Goal: Task Accomplishment & Management: Complete application form

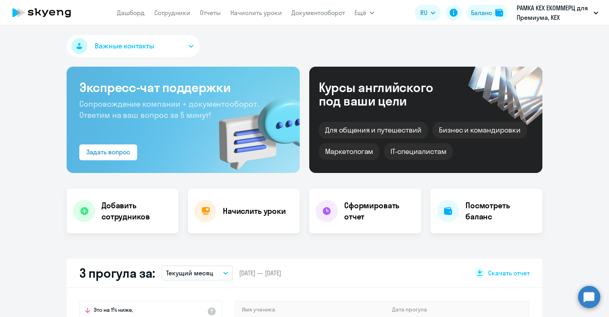
select select "30"
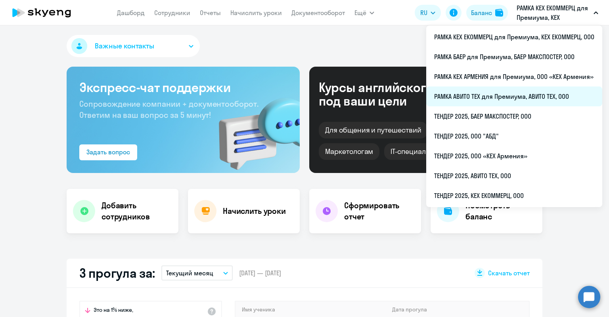
click at [481, 94] on li "РАМКА АВИТО ТЕХ для Премиума, АВИТО ТЕХ, ООО" at bounding box center [515, 96] width 176 height 20
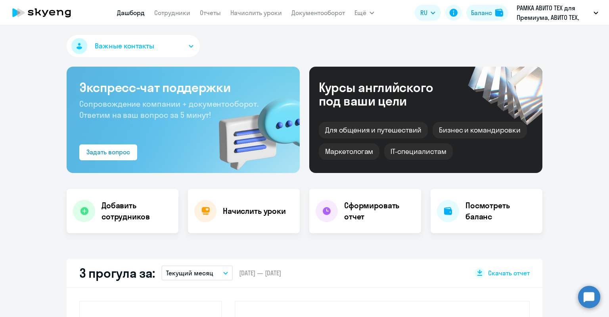
select select "30"
click at [170, 13] on link "Сотрудники" at bounding box center [172, 13] width 36 height 8
select select "30"
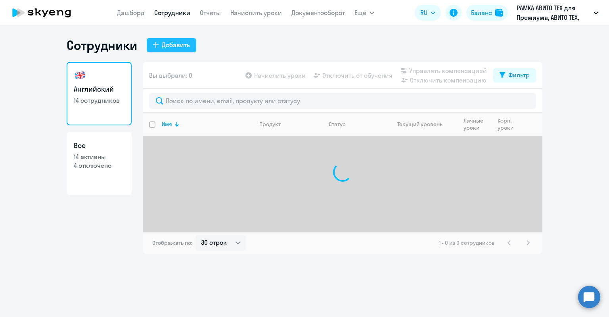
click at [170, 43] on div "Добавить" at bounding box center [176, 45] width 28 height 10
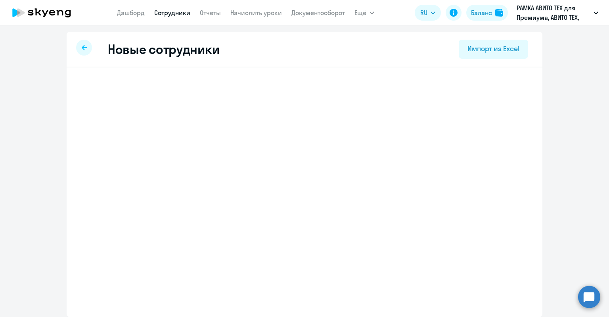
select select "english_adult_not_native_speaker_premium"
select select "3"
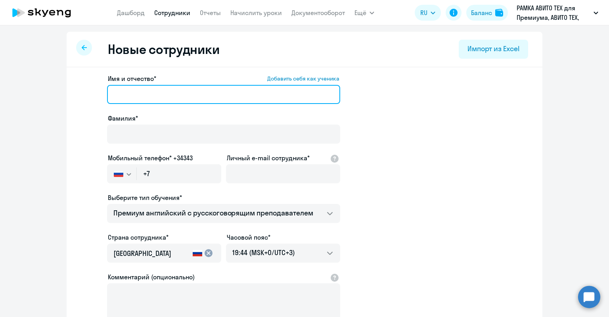
click at [189, 102] on input "Имя и отчество* Добавить себя как ученика" at bounding box center [223, 94] width 233 height 19
paste input "Анпилогов Вадим Васильевич"
drag, startPoint x: 240, startPoint y: 91, endPoint x: 183, endPoint y: 94, distance: 57.6
click at [183, 94] on input "Анпилогов Вадим Васильевич" at bounding box center [223, 94] width 233 height 19
drag, startPoint x: 184, startPoint y: 96, endPoint x: 166, endPoint y: 95, distance: 18.7
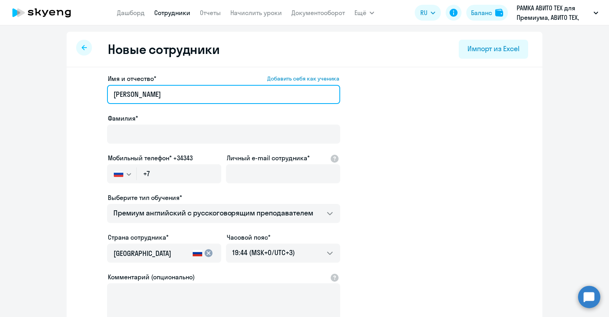
click at [168, 95] on input "[PERSON_NAME]" at bounding box center [223, 94] width 233 height 19
drag, startPoint x: 158, startPoint y: 96, endPoint x: 123, endPoint y: 98, distance: 35.0
click at [123, 98] on input "[PERSON_NAME]" at bounding box center [223, 94] width 233 height 19
type input "Вадим"
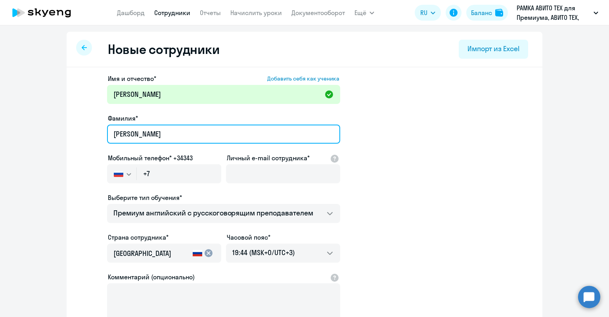
type input "Анпилогов"
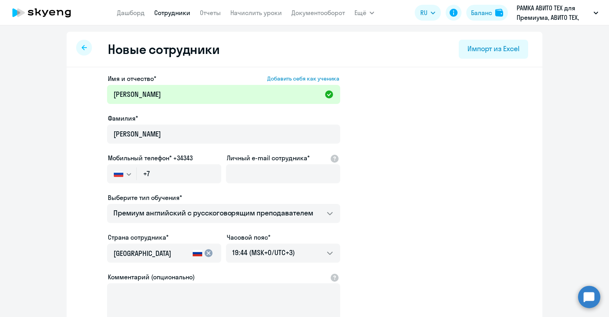
click at [142, 116] on div "Фамилия*" at bounding box center [223, 118] width 233 height 10
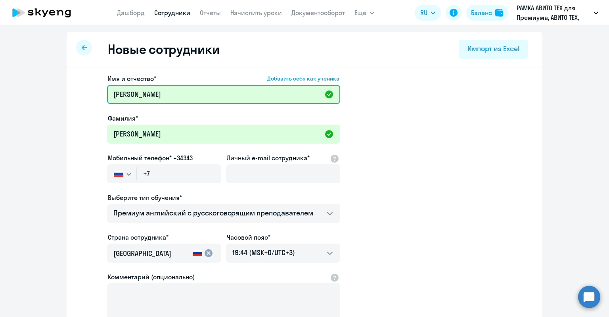
drag, startPoint x: 125, startPoint y: 96, endPoint x: 68, endPoint y: 100, distance: 57.7
click at [70, 99] on div "Имя и отчество* Добавить себя как ученика Вадим Фамилия* Анпилогов Мобильный те…" at bounding box center [305, 241] width 476 height 349
type input "Вадим"
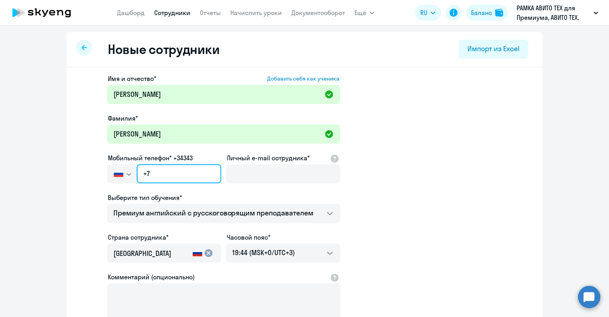
click at [200, 175] on input "+7" at bounding box center [179, 173] width 85 height 19
paste input "929 657-63-68"
type input "+7 929 657-63-68"
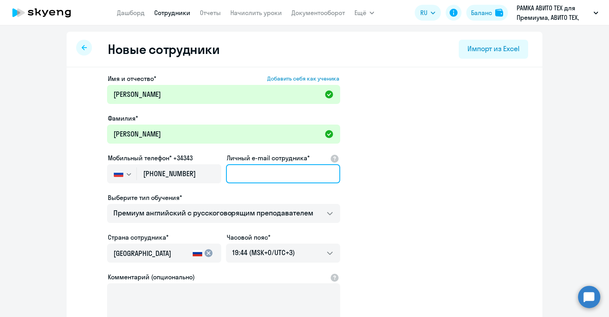
drag, startPoint x: 252, startPoint y: 170, endPoint x: 254, endPoint y: 156, distance: 13.6
click at [252, 170] on input "Личный e-mail сотрудника*" at bounding box center [283, 173] width 114 height 19
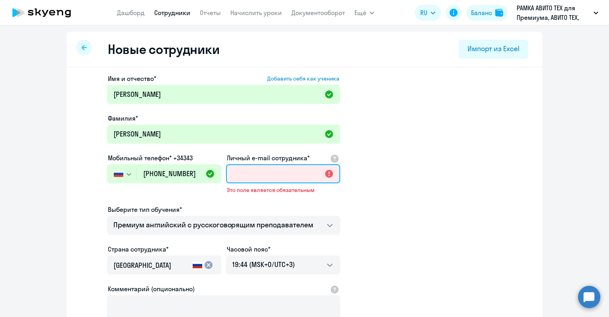
paste input "vvanpilogov@avito.ru"
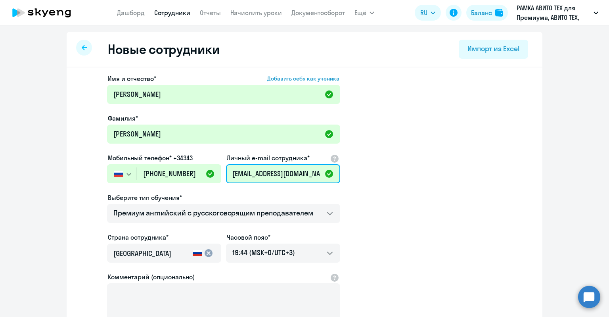
drag, startPoint x: 242, startPoint y: 177, endPoint x: 208, endPoint y: 178, distance: 34.6
click at [208, 177] on div "Имя и отчество* Добавить себя как ученика Вадим Фамилия* Анпилогов Мобильный те…" at bounding box center [223, 215] width 233 height 283
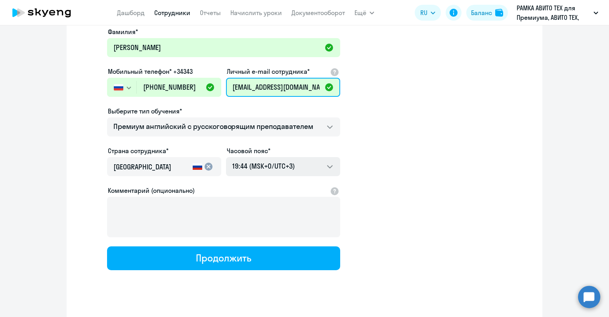
scroll to position [98, 0]
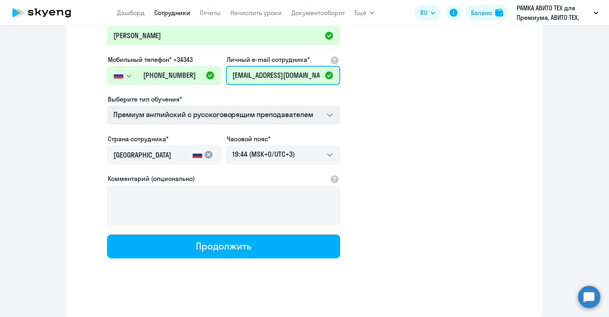
type input "vvanpilogov@avito.ru"
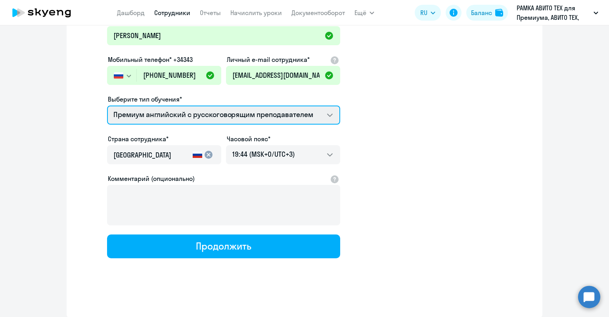
click at [231, 115] on select "Премиум английский с русскоговорящим преподавателем" at bounding box center [223, 115] width 233 height 19
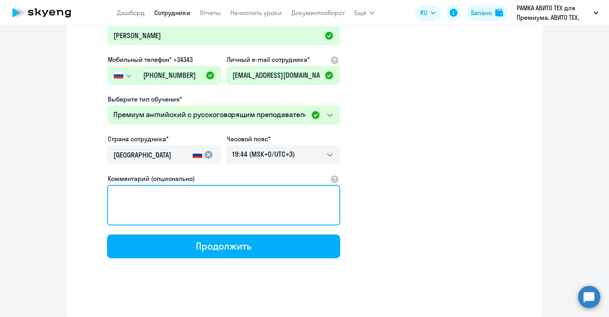
click at [204, 190] on textarea "Комментарий (опционально)" at bounding box center [223, 205] width 233 height 40
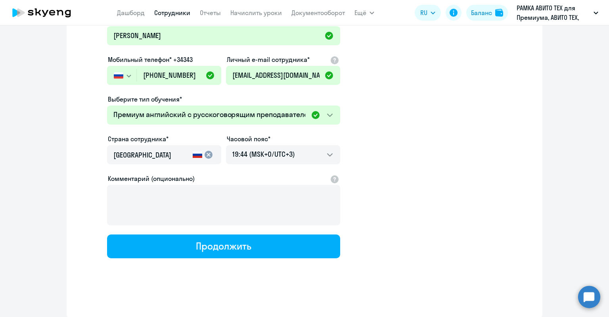
click at [223, 233] on div "Имя и отчество* Добавить себя как ученика Вадим Фамилия* Анпилогов Мобильный те…" at bounding box center [223, 116] width 233 height 283
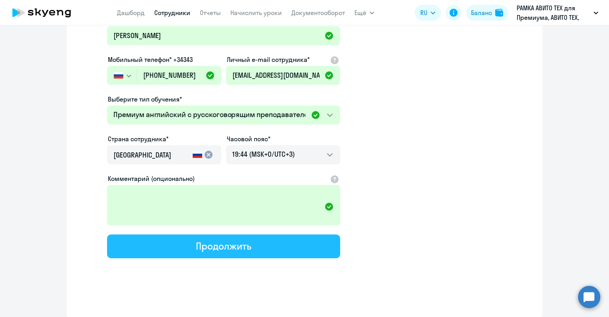
click at [208, 250] on div "Продолжить" at bounding box center [223, 246] width 55 height 13
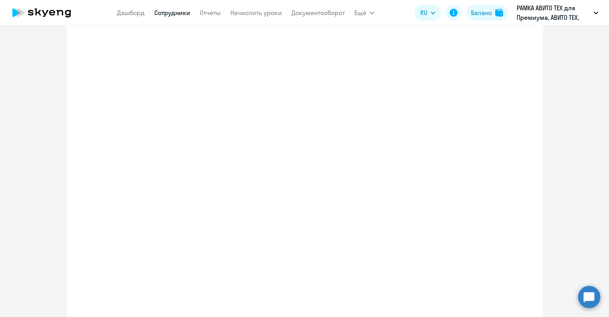
select select "english_adult_not_native_speaker_premium"
select select "3"
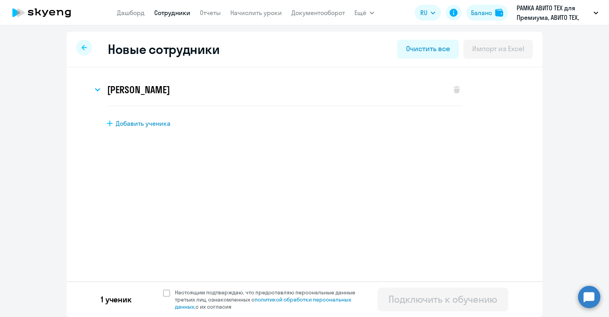
scroll to position [0, 0]
click at [206, 290] on span "Настоящим подтверждаю, что предоставляю персональные данные третьих лиц, ознако…" at bounding box center [270, 299] width 190 height 21
click at [163, 289] on input "Настоящим подтверждаю, что предоставляю персональные данные третьих лиц, ознако…" at bounding box center [163, 288] width 0 height 0
checkbox input "true"
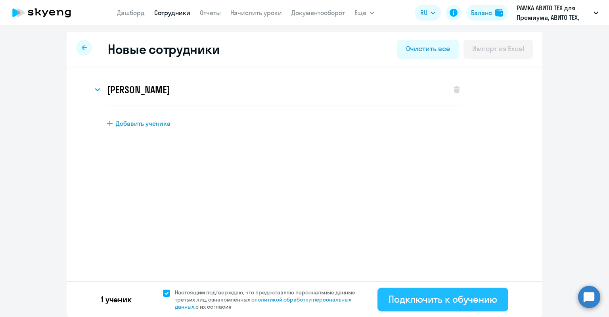
click at [399, 300] on div "Подключить к обучению" at bounding box center [443, 299] width 109 height 13
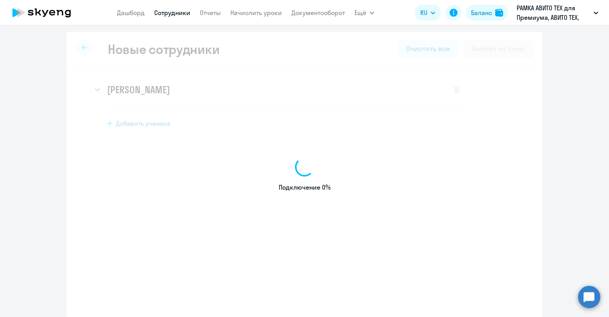
select select "english_adult_not_native_speaker_premium"
select select "3"
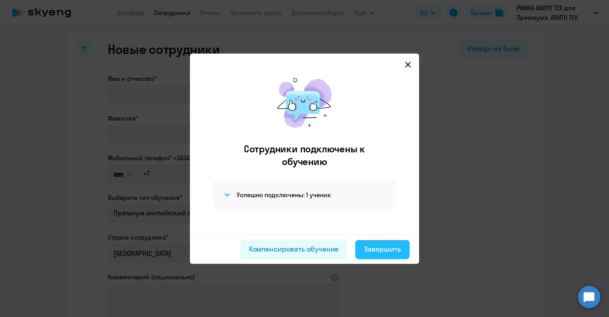
click at [375, 254] on div "Завершить" at bounding box center [382, 249] width 37 height 10
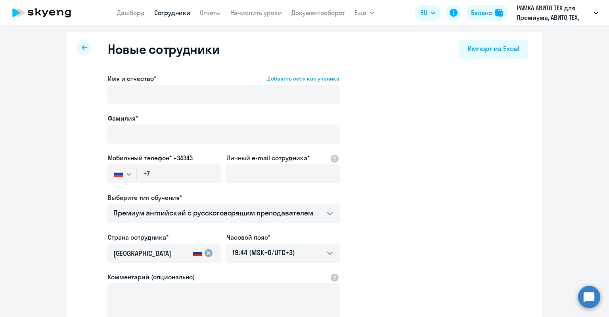
select select "30"
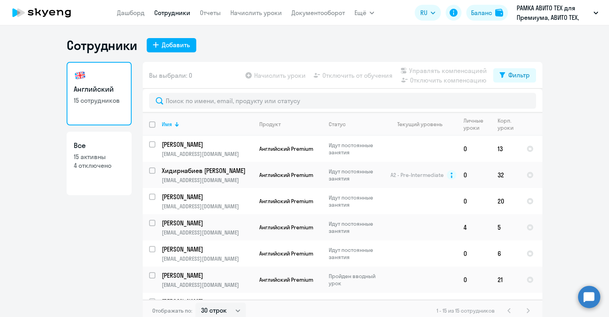
click at [104, 151] on link "Все 15 активны 4 отключено" at bounding box center [99, 163] width 65 height 63
select select "30"
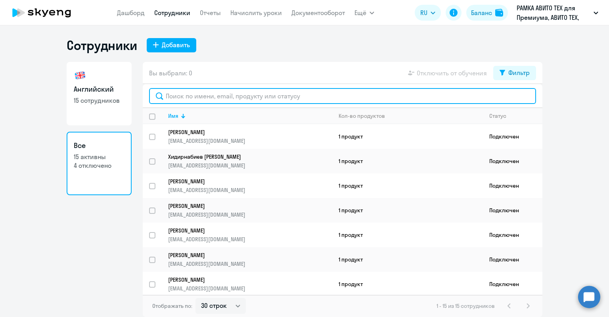
click at [183, 100] on input "text" at bounding box center [342, 96] width 387 height 16
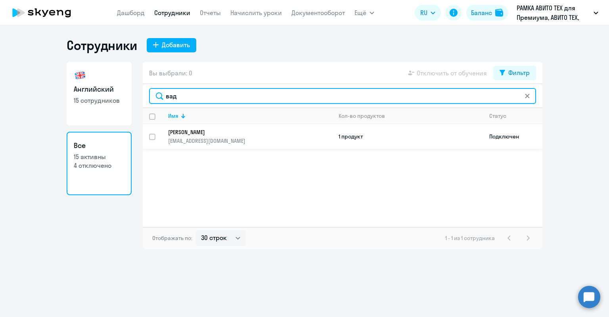
type input "вад"
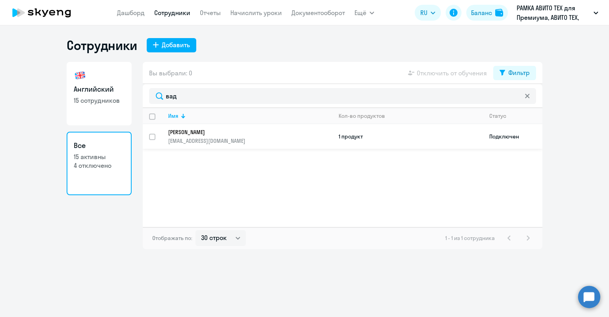
click at [153, 137] on input "select row 1922418" at bounding box center [157, 142] width 16 height 16
checkbox input "true"
click at [402, 128] on td "1 продукт" at bounding box center [407, 136] width 151 height 25
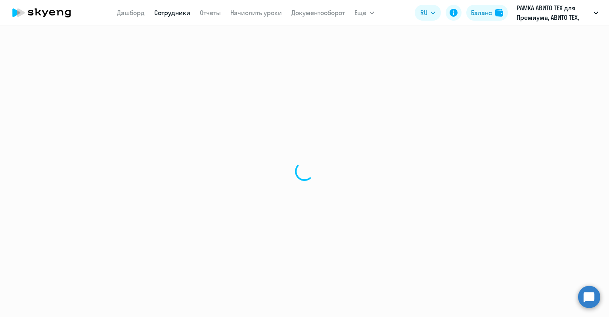
select select "english"
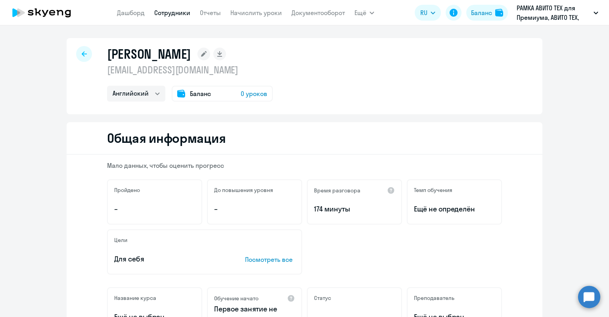
click at [191, 88] on div "Баланс 0 уроков" at bounding box center [222, 94] width 101 height 16
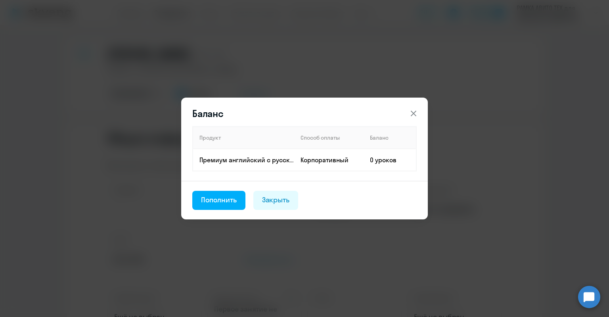
click at [227, 204] on div "Пополнить" at bounding box center [219, 200] width 36 height 10
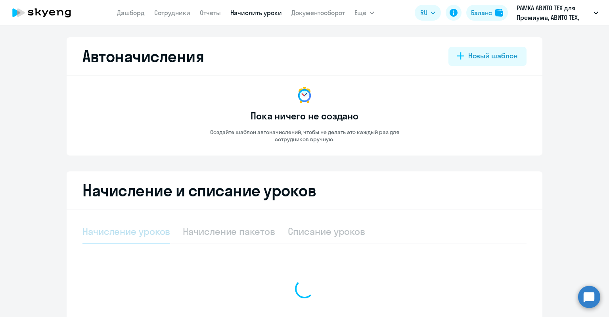
select select "10"
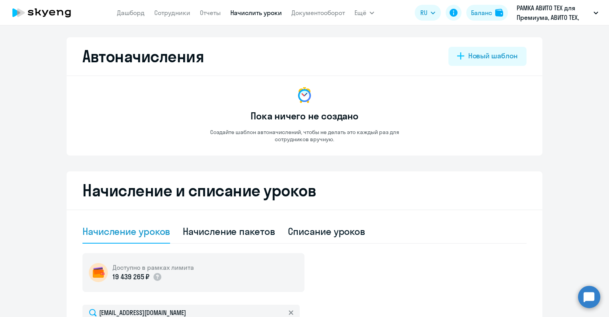
scroll to position [198, 0]
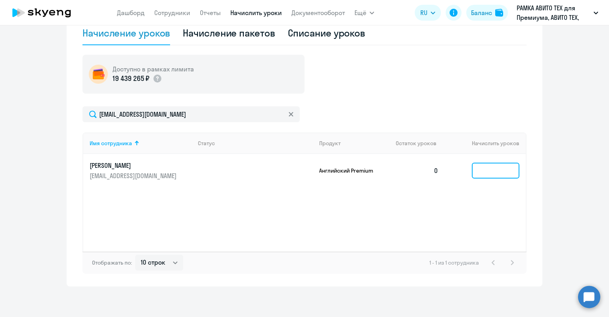
click at [498, 173] on input at bounding box center [496, 171] width 48 height 16
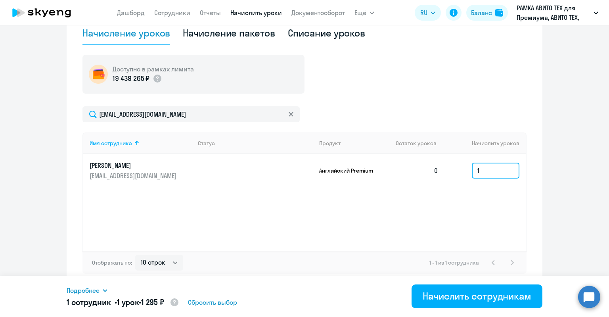
drag, startPoint x: 487, startPoint y: 165, endPoint x: 461, endPoint y: 167, distance: 26.2
click at [461, 167] on td "1" at bounding box center [485, 170] width 81 height 33
type input "32"
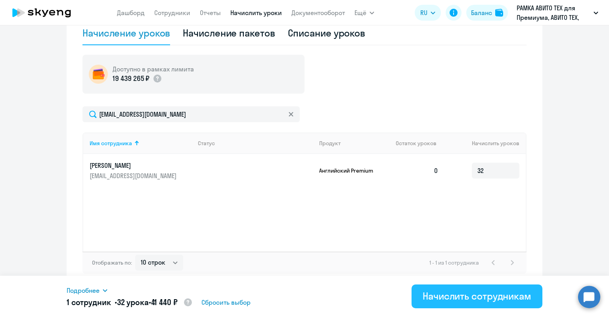
click at [471, 293] on div "Начислить сотрудникам" at bounding box center [477, 296] width 109 height 13
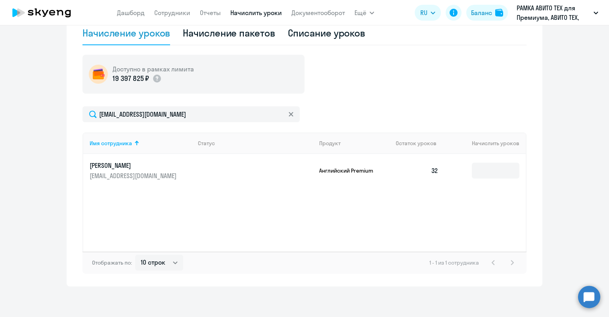
scroll to position [0, 0]
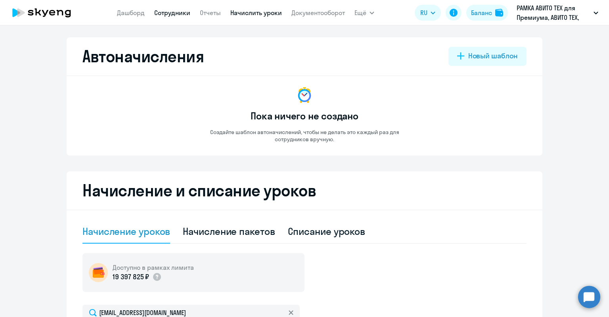
click at [172, 12] on link "Сотрудники" at bounding box center [172, 13] width 36 height 8
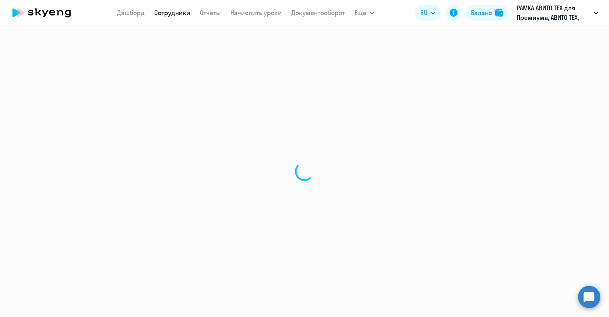
select select "30"
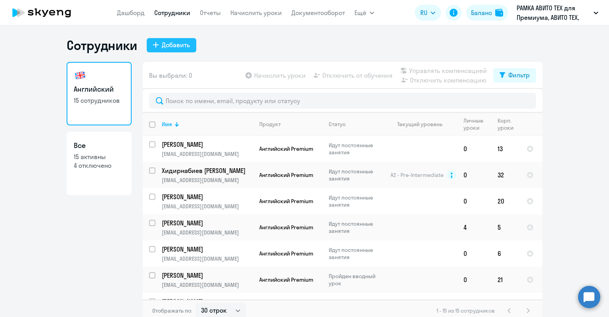
click at [179, 40] on div "Добавить" at bounding box center [176, 45] width 28 height 10
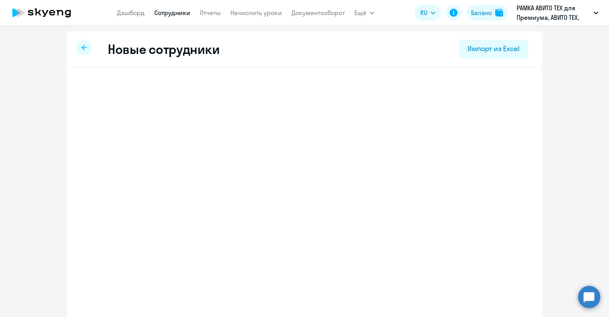
select select "english_adult_not_native_speaker_premium"
select select "3"
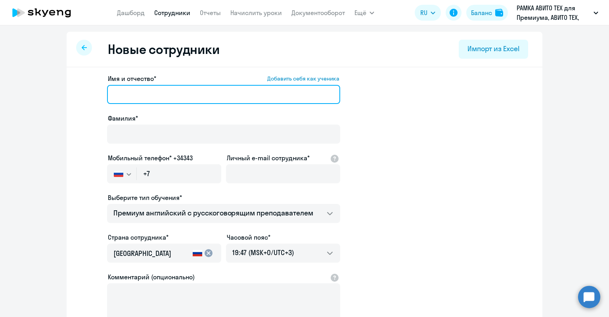
click at [175, 98] on input "Имя и отчество* Добавить себя как ученика" at bounding box center [223, 94] width 233 height 19
paste input "Акопян Давид Арсенович"
drag, startPoint x: 216, startPoint y: 96, endPoint x: 171, endPoint y: 94, distance: 44.5
click at [171, 94] on input "Акопян Давид Арсенович" at bounding box center [223, 94] width 233 height 19
drag, startPoint x: 178, startPoint y: 95, endPoint x: 149, endPoint y: 96, distance: 29.4
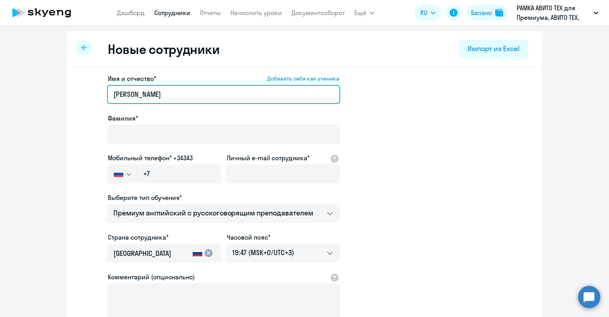
click at [149, 96] on input "Акопян Давид" at bounding box center [223, 94] width 233 height 19
drag, startPoint x: 147, startPoint y: 96, endPoint x: 123, endPoint y: 98, distance: 24.4
click at [123, 98] on input "Акопян Давид" at bounding box center [223, 94] width 233 height 19
type input "Давид"
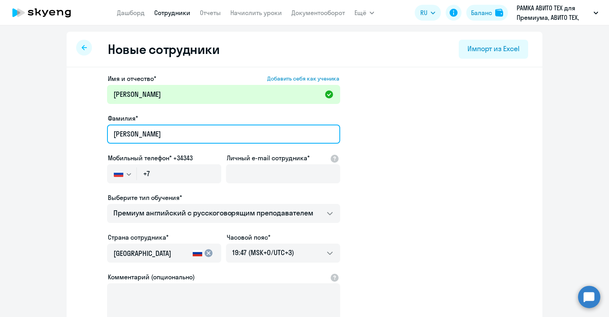
type input "Акопян"
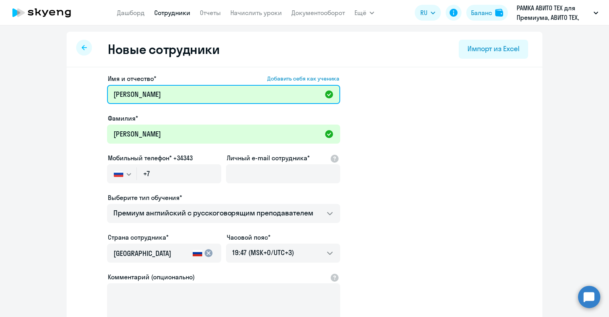
drag, startPoint x: 124, startPoint y: 86, endPoint x: 101, endPoint y: 92, distance: 23.6
click at [103, 90] on app-new-student-form "Имя и отчество* Добавить себя как ученика Давид Фамилия* Акопян Мобильный телеф…" at bounding box center [304, 215] width 451 height 283
type input "Давид"
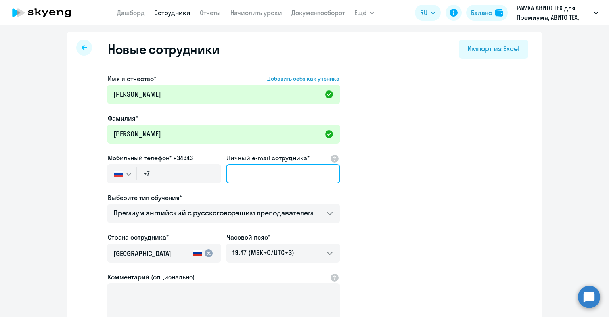
click at [248, 175] on input "Личный e-mail сотрудника*" at bounding box center [283, 173] width 114 height 19
paste input "79653610299"
type input "79653610299"
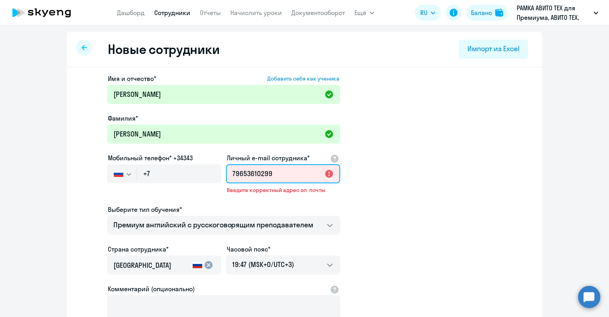
drag, startPoint x: 275, startPoint y: 173, endPoint x: 224, endPoint y: 172, distance: 50.8
click at [226, 172] on input "79653610299" at bounding box center [283, 173] width 114 height 19
type input "+7 965 361-02-99"
click at [266, 171] on input "79653610299" at bounding box center [283, 173] width 114 height 19
drag, startPoint x: 285, startPoint y: 173, endPoint x: 183, endPoint y: 174, distance: 102.4
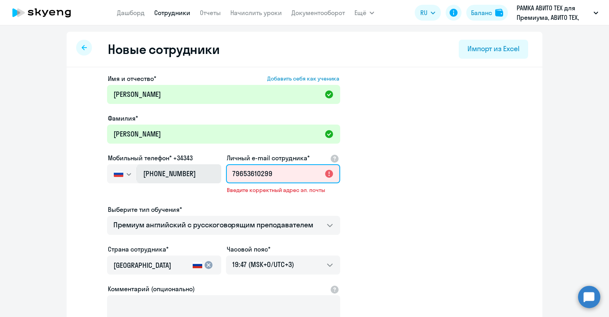
click at [183, 174] on div "Имя и отчество* Добавить себя как ученика Давид Фамилия* Акопян Мобильный телеф…" at bounding box center [223, 221] width 233 height 295
paste input "daakopyan@avito.ru"
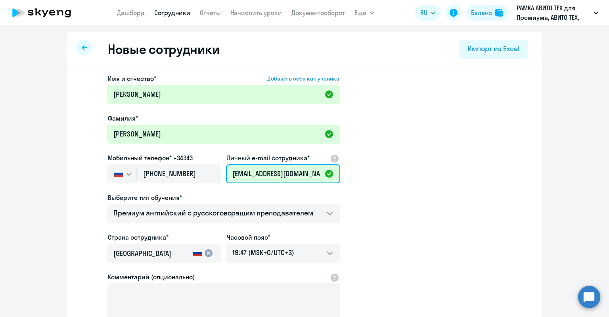
type input "daakopyan@avito.ru"
drag, startPoint x: 307, startPoint y: 174, endPoint x: 203, endPoint y: 162, distance: 105.4
click at [203, 162] on div "Имя и отчество* Добавить себя как ученика Давид Фамилия* Акопян Мобильный телеф…" at bounding box center [223, 215] width 233 height 283
click at [436, 162] on app-new-student-form "Имя и отчество* Добавить себя как ученика Давид Фамилия* Акопян Мобильный телеф…" at bounding box center [304, 215] width 451 height 283
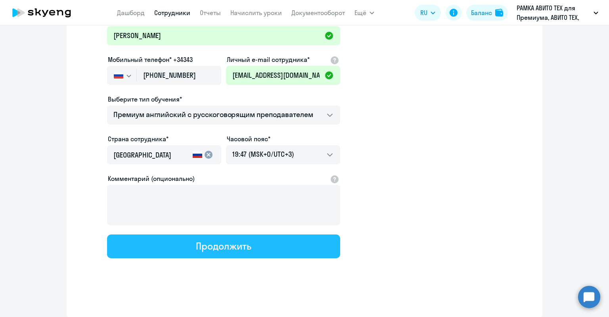
click at [302, 237] on button "Продолжить" at bounding box center [223, 246] width 233 height 24
select select "english_adult_not_native_speaker_premium"
select select "3"
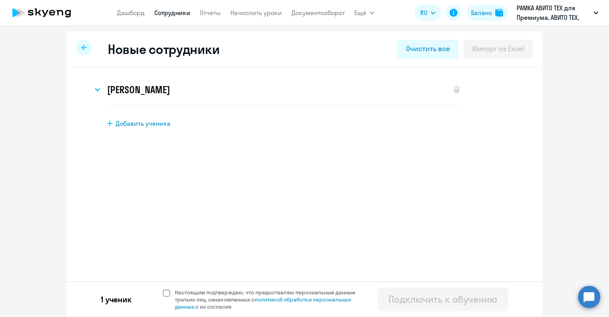
click at [292, 289] on span "Настоящим подтверждаю, что предоставляю персональные данные третьих лиц, ознако…" at bounding box center [270, 299] width 190 height 21
click at [163, 289] on input "Настоящим подтверждаю, что предоставляю персональные данные третьих лиц, ознако…" at bounding box center [163, 288] width 0 height 0
checkbox input "true"
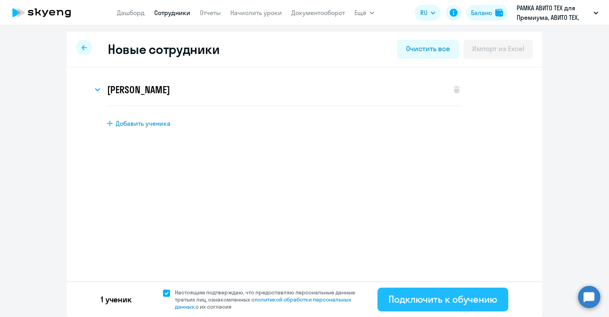
click at [400, 296] on div "Подключить к обучению" at bounding box center [443, 299] width 109 height 13
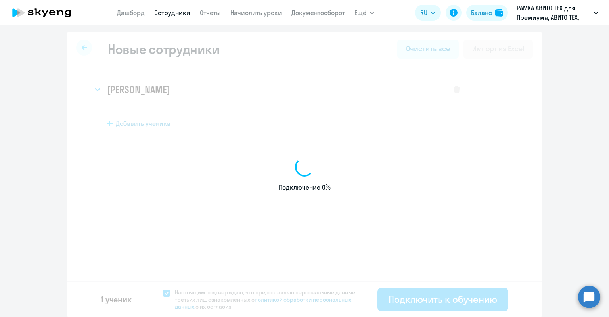
select select "english_adult_not_native_speaker_premium"
select select "3"
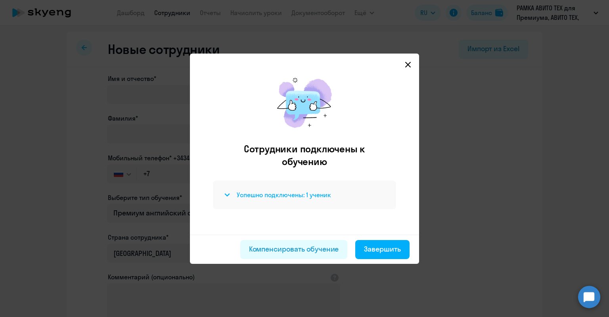
click at [281, 196] on h4 "Успешно подключены: 1 ученик" at bounding box center [284, 194] width 94 height 9
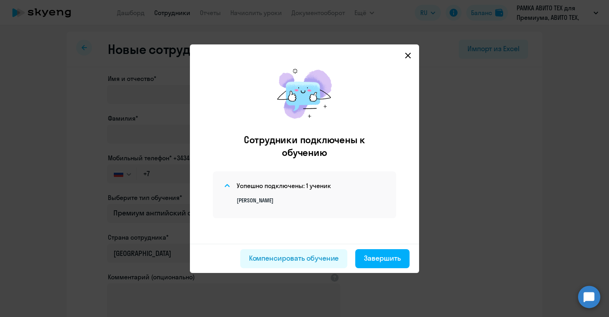
click at [258, 202] on p "Давид Акопян" at bounding box center [312, 200] width 150 height 7
click at [382, 253] on div "Завершить" at bounding box center [382, 258] width 37 height 10
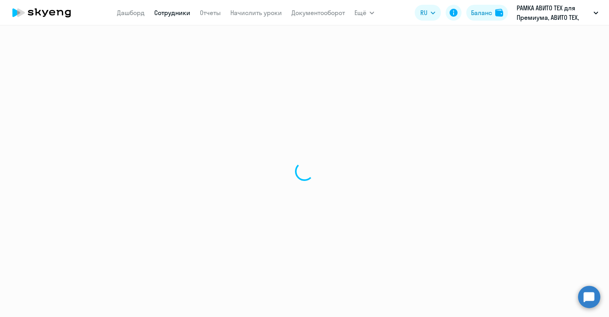
select select "30"
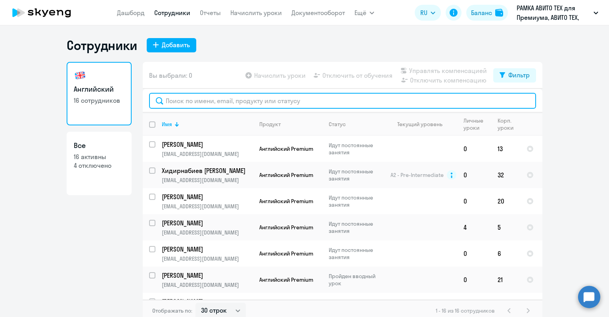
click at [180, 101] on input "text" at bounding box center [342, 101] width 387 height 16
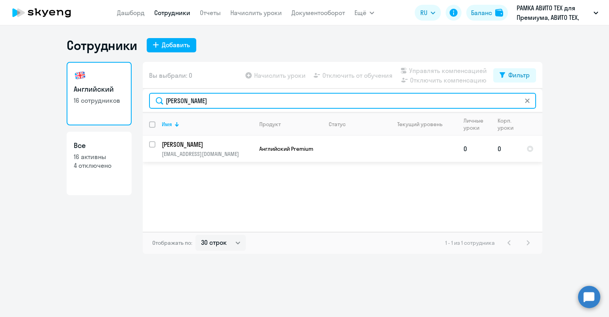
type input "давид"
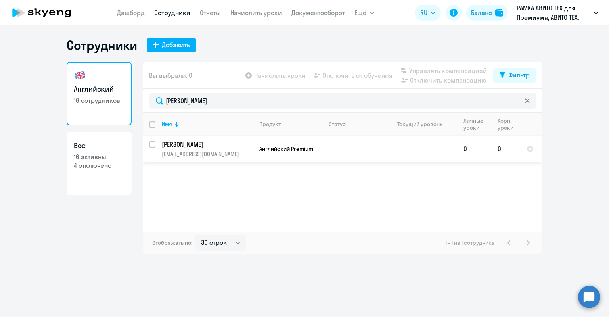
click at [154, 144] on input "select row 5414645" at bounding box center [157, 149] width 16 height 16
checkbox input "true"
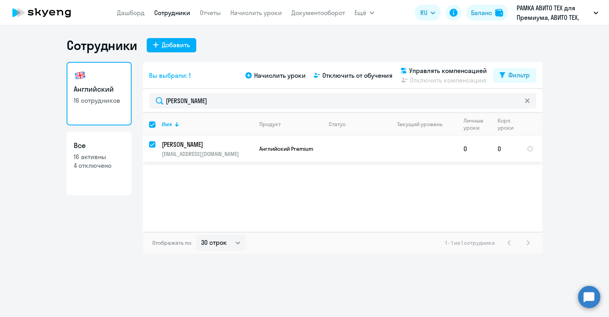
drag, startPoint x: 340, startPoint y: 146, endPoint x: 296, endPoint y: 147, distance: 44.5
click at [296, 147] on span "Английский Premium" at bounding box center [286, 148] width 54 height 7
select select "english"
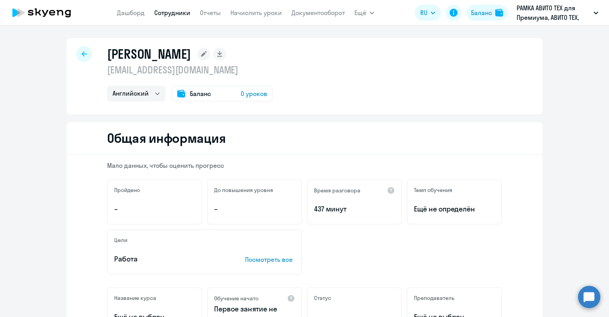
click at [201, 55] on icon at bounding box center [204, 54] width 6 height 6
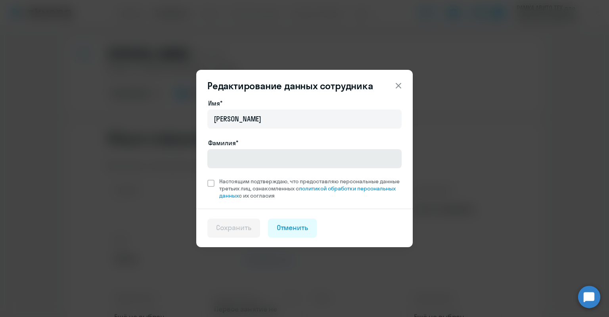
click at [250, 152] on div "Фамилия*" at bounding box center [305, 154] width 194 height 33
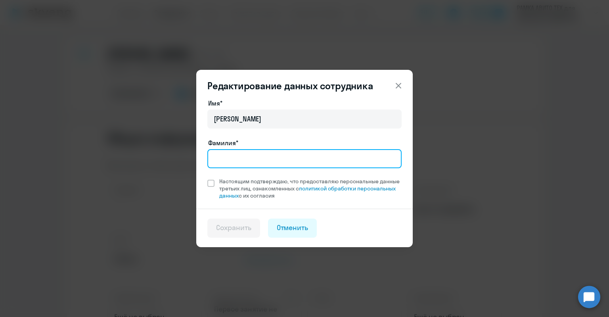
click at [250, 152] on input "Фамилия*" at bounding box center [305, 158] width 194 height 19
type input "Акопян"
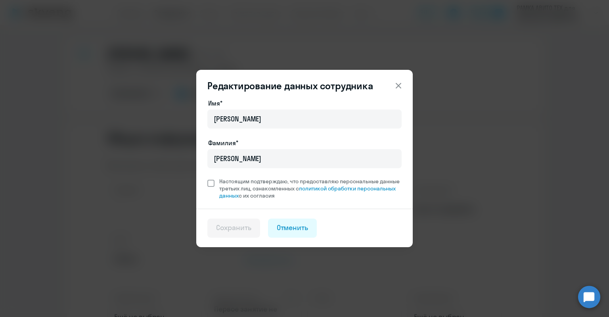
click at [249, 179] on span "Настоящим подтверждаю, что предоставляю персональные данные третьих лиц, ознако…" at bounding box center [310, 188] width 183 height 21
click at [208, 178] on input "Настоящим подтверждаю, что предоставляю персональные данные третьих лиц, ознако…" at bounding box center [207, 177] width 0 height 0
checkbox input "true"
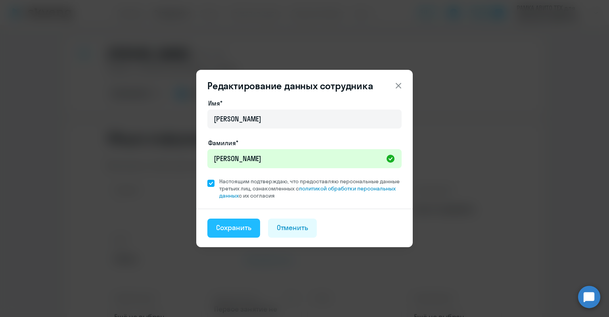
click at [241, 219] on button "Сохранить" at bounding box center [234, 228] width 53 height 19
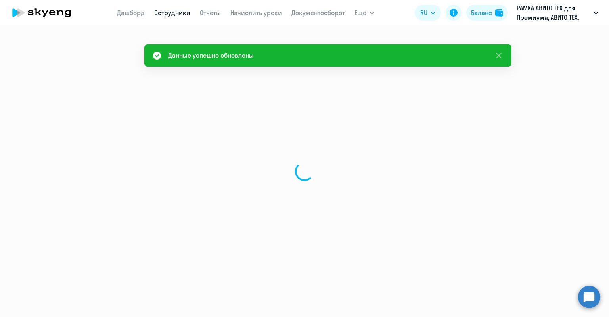
select select "english"
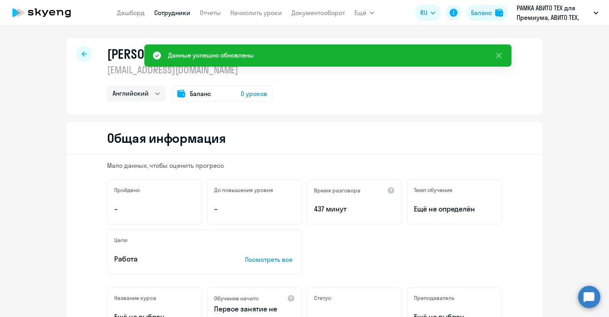
click at [190, 95] on span "Баланс" at bounding box center [200, 94] width 21 height 10
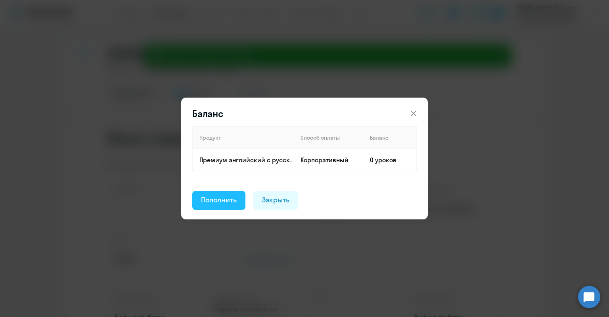
click at [232, 199] on div "Пополнить" at bounding box center [219, 200] width 36 height 10
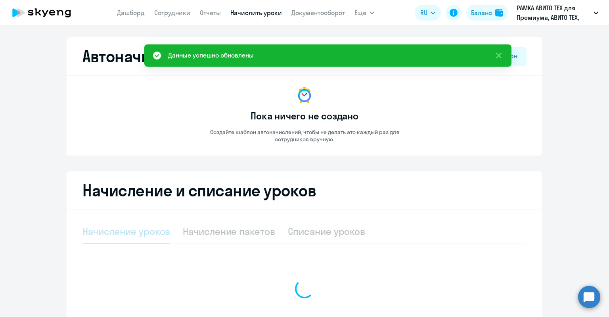
select select "10"
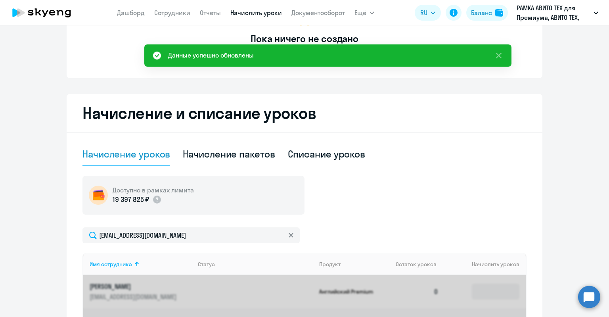
scroll to position [198, 0]
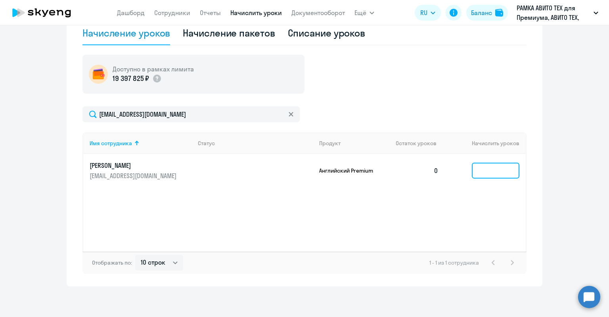
click at [472, 173] on input at bounding box center [496, 171] width 48 height 16
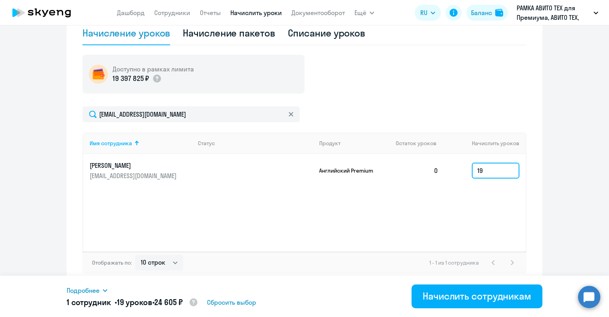
type input "1"
type input "20"
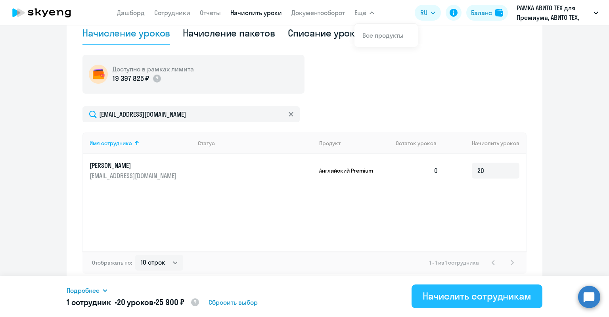
click at [511, 287] on button "Начислить сотрудникам" at bounding box center [477, 296] width 131 height 24
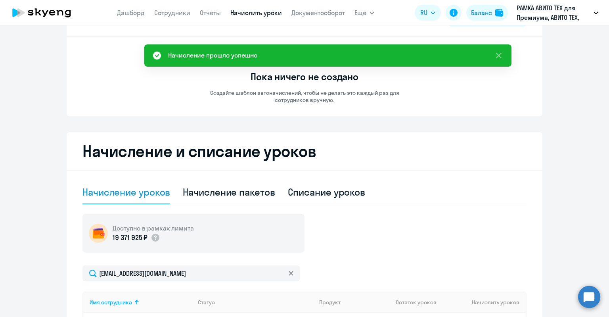
scroll to position [0, 0]
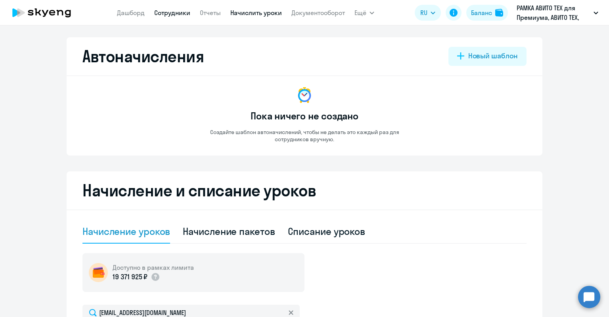
click at [169, 12] on link "Сотрудники" at bounding box center [172, 13] width 36 height 8
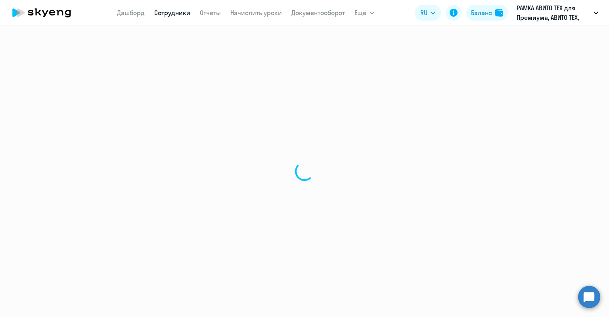
select select "30"
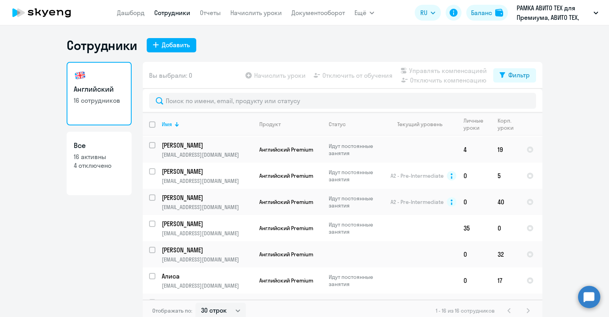
scroll to position [252, 0]
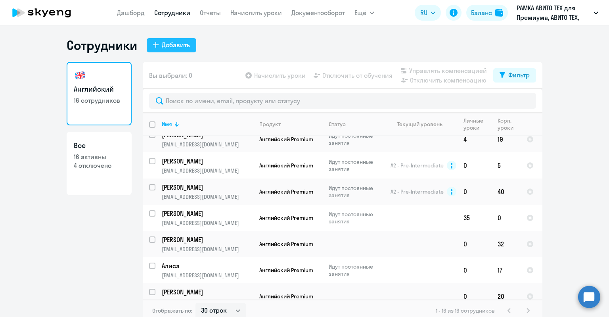
click at [176, 38] on button "Добавить" at bounding box center [172, 45] width 50 height 14
select select "english_adult_not_native_speaker_premium"
select select "3"
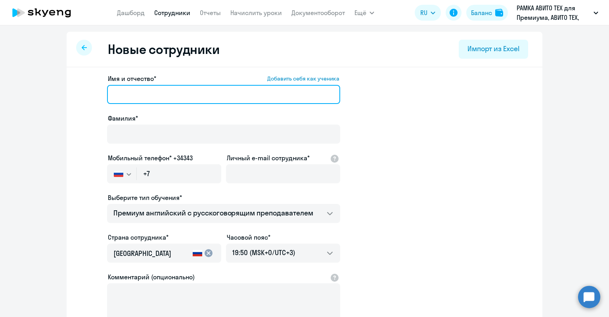
click at [154, 103] on input "Имя и отчество* Добавить себя как ученика" at bounding box center [223, 94] width 233 height 19
paste input "Корнейчук Михаил"
drag, startPoint x: 147, startPoint y: 97, endPoint x: 107, endPoint y: 95, distance: 40.1
click at [107, 95] on input "Корнейчук Михаил" at bounding box center [223, 94] width 233 height 19
type input "Михаил"
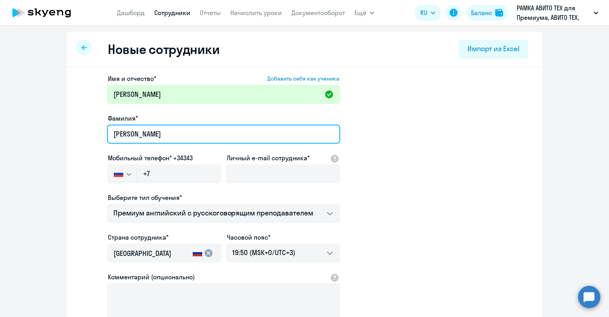
type input "Корнейчук"
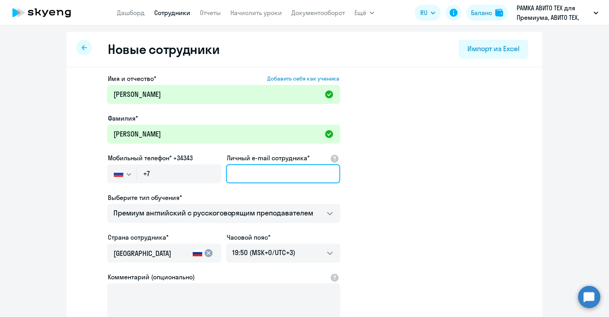
click at [274, 169] on input "Личный e-mail сотрудника*" at bounding box center [283, 173] width 114 height 19
paste input "mnkorneychuk@avito.ru"
type input "mnkorneychuk@avito.ru"
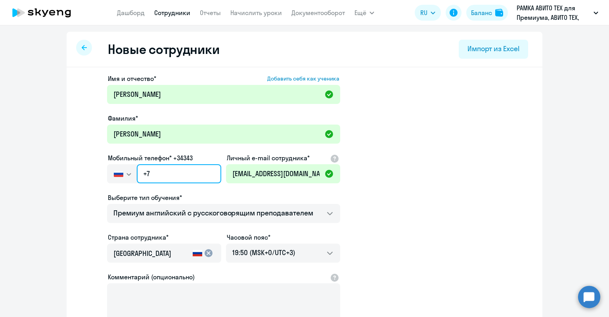
click at [177, 176] on input "+7" at bounding box center [179, 173] width 85 height 19
paste input "999 070-83-82"
type input "+7 999 070-83-82"
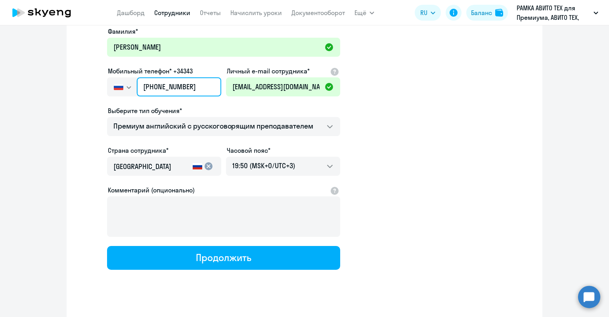
scroll to position [98, 0]
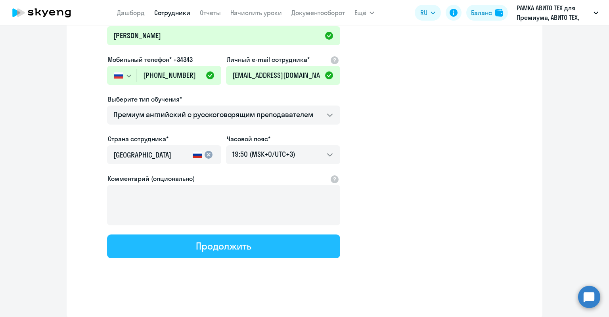
click at [202, 238] on button "Продолжить" at bounding box center [223, 246] width 233 height 24
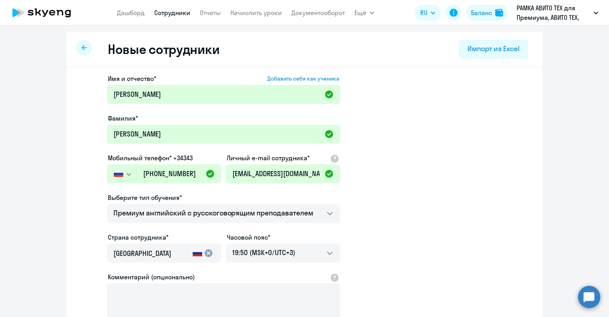
select select "english_adult_not_native_speaker_premium"
select select "3"
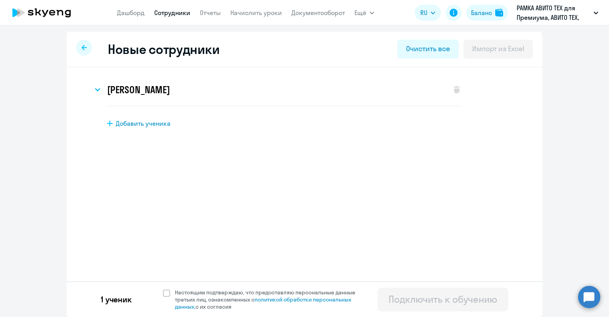
scroll to position [0, 0]
click at [304, 291] on span "Настоящим подтверждаю, что предоставляю персональные данные третьих лиц, ознако…" at bounding box center [270, 299] width 190 height 21
click at [163, 289] on input "Настоящим подтверждаю, что предоставляю персональные данные третьих лиц, ознако…" at bounding box center [163, 288] width 0 height 0
checkbox input "true"
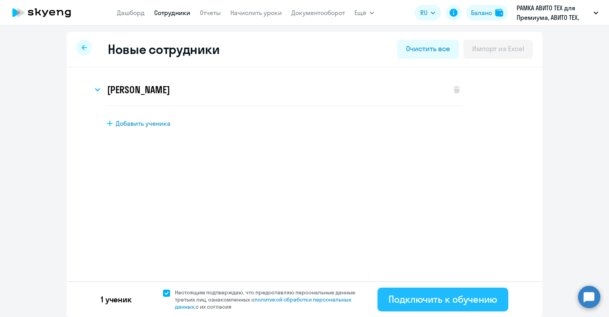
click at [398, 296] on div "Подключить к обучению" at bounding box center [443, 299] width 109 height 13
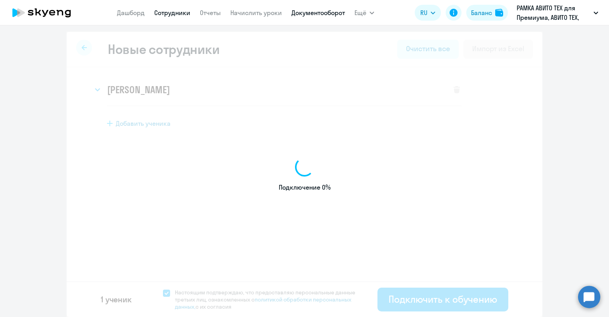
select select "english_adult_not_native_speaker_premium"
select select "3"
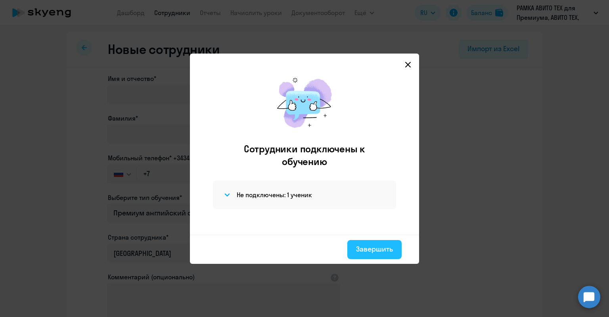
click at [394, 250] on button "Завершить" at bounding box center [375, 249] width 54 height 19
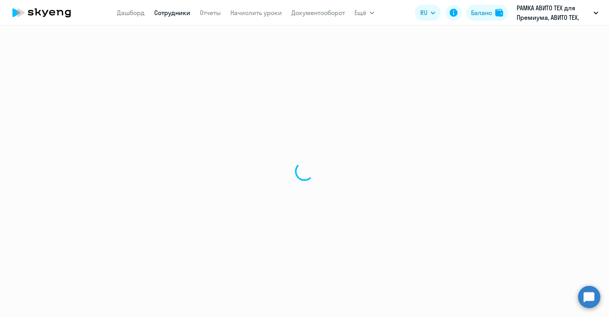
select select "30"
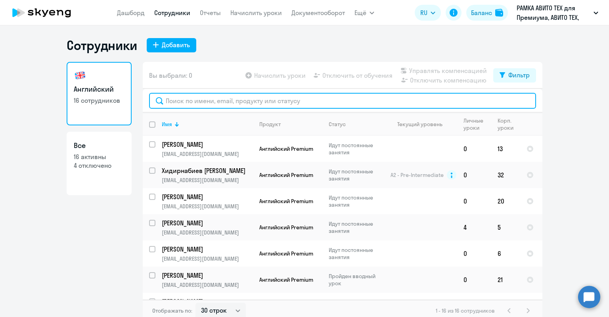
click at [207, 100] on input "text" at bounding box center [342, 101] width 387 height 16
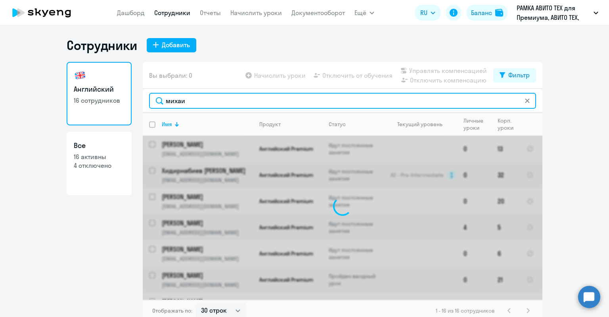
type input "михаил"
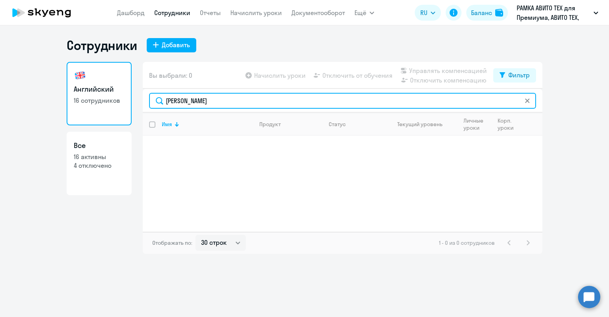
drag, startPoint x: 173, startPoint y: 100, endPoint x: 150, endPoint y: 100, distance: 23.8
click at [153, 100] on input "михаил" at bounding box center [342, 101] width 387 height 16
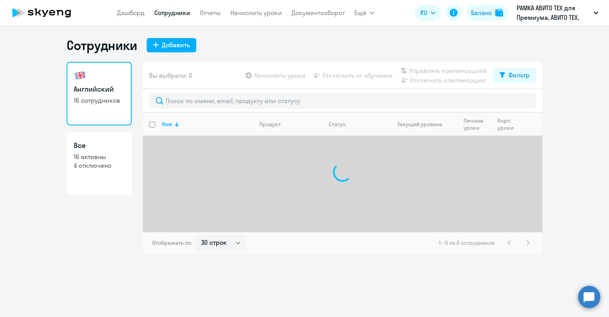
click at [100, 149] on h3 "Все" at bounding box center [99, 145] width 51 height 10
select select "30"
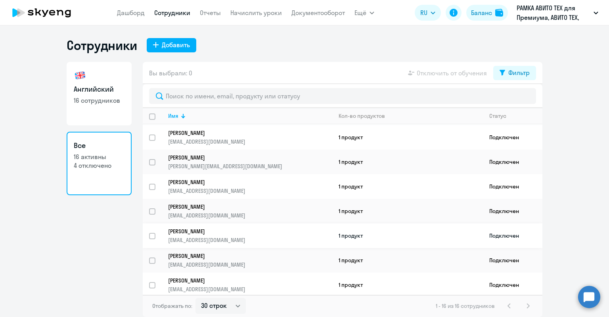
scroll to position [138, 0]
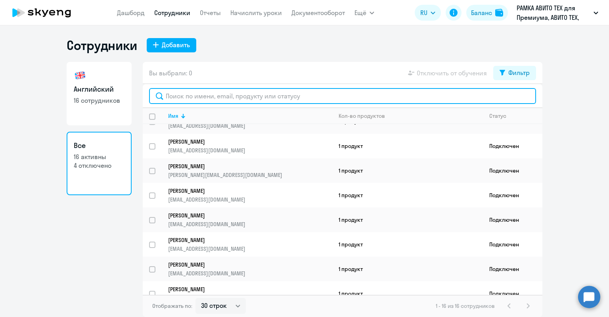
click at [219, 98] on input "text" at bounding box center [342, 96] width 387 height 16
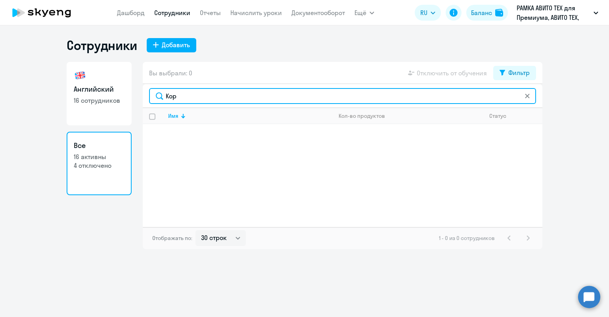
drag, startPoint x: 194, startPoint y: 96, endPoint x: 140, endPoint y: 97, distance: 53.2
click at [140, 97] on div "Английский 16 сотрудников Все 16 активны 4 отключено Вы выбрали: 0 Отключить от…" at bounding box center [305, 155] width 476 height 187
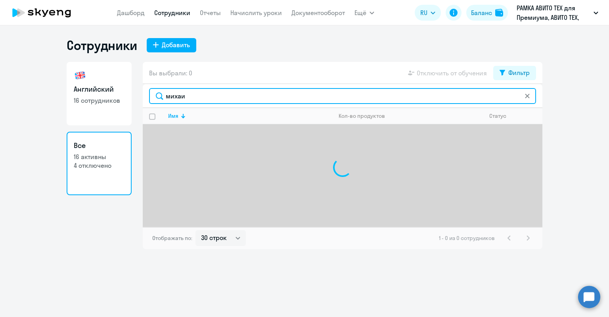
type input "михаил"
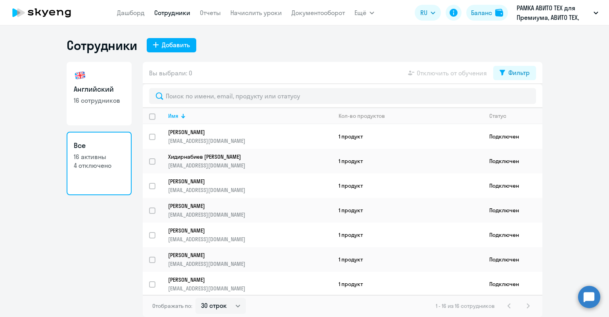
select select "30"
click at [484, 111] on th "Статус" at bounding box center [513, 116] width 60 height 16
click at [490, 113] on div "Статус" at bounding box center [498, 115] width 17 height 7
click at [522, 77] on button "Фильтр" at bounding box center [515, 73] width 43 height 14
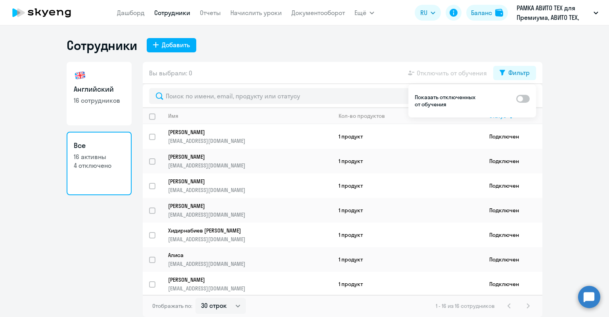
click at [523, 92] on div "Показать отключенных от обучения" at bounding box center [473, 100] width 128 height 33
click at [527, 98] on span at bounding box center [523, 99] width 13 height 8
click at [517, 98] on input "checkbox" at bounding box center [516, 98] width 0 height 0
checkbox input "true"
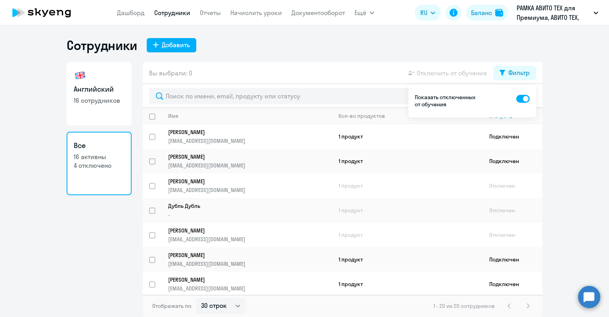
click at [566, 90] on ng-component "Сотрудники Добавить Английский 16 сотрудников Все 16 активны 4 отключено Вы выб…" at bounding box center [304, 177] width 609 height 280
click at [532, 118] on div "Статус" at bounding box center [516, 115] width 53 height 7
click at [484, 91] on div "Показать отключенных от обучения" at bounding box center [473, 100] width 128 height 33
click at [507, 72] on button "Фильтр" at bounding box center [515, 73] width 43 height 14
click at [245, 202] on p "Дубль Дубль" at bounding box center [244, 205] width 153 height 7
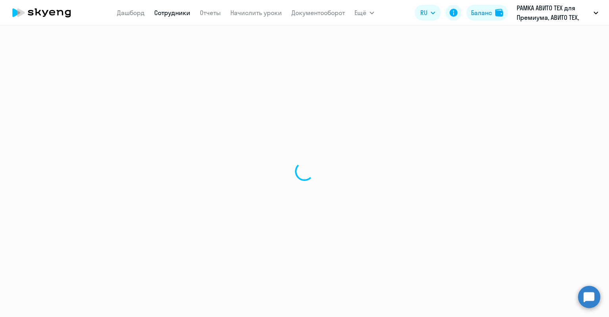
select select "english"
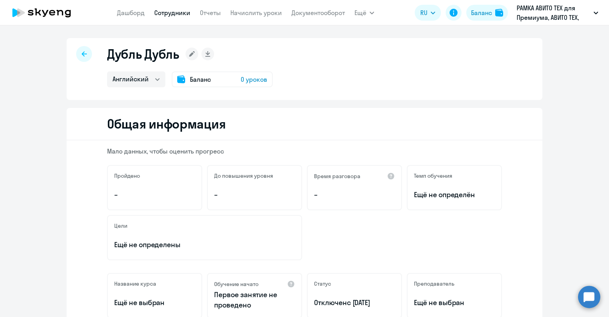
click at [192, 56] on rect at bounding box center [192, 54] width 13 height 13
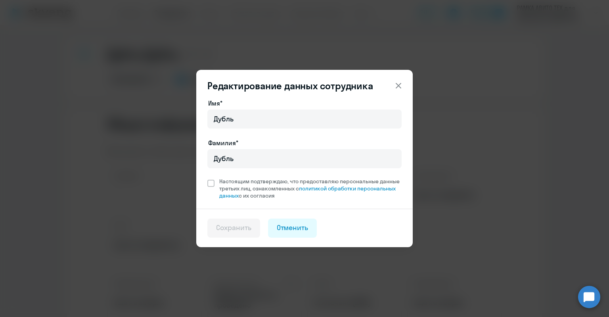
click at [192, 56] on div "Редактирование данных сотрудника Имя* Дубль Фамилия* Дубль Настоящим подтвержда…" at bounding box center [305, 159] width 384 height 222
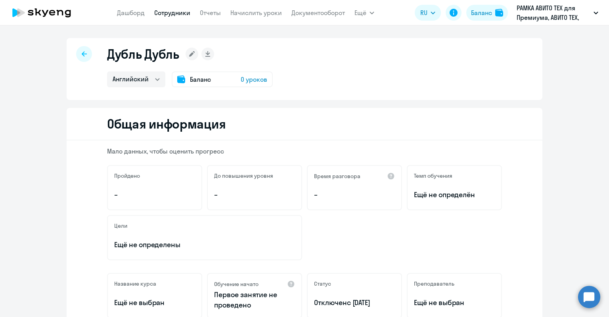
click at [152, 50] on h1 "Дубль Дубль" at bounding box center [143, 54] width 72 height 16
click at [192, 54] on rect at bounding box center [192, 54] width 13 height 13
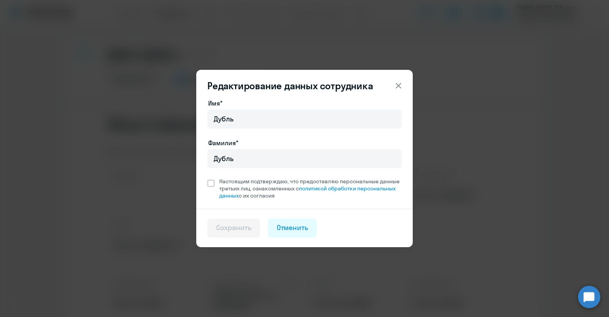
click at [156, 59] on div "Редактирование данных сотрудника Имя* Дубль Фамилия* Дубль Настоящим подтвержда…" at bounding box center [305, 159] width 384 height 222
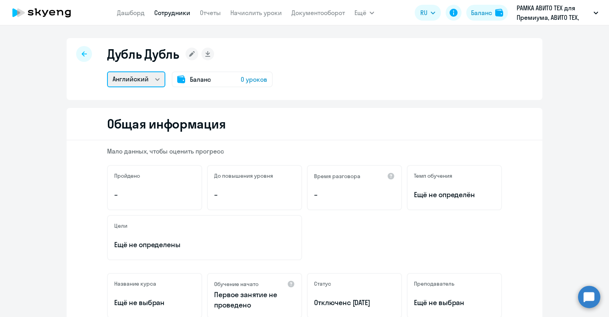
click at [146, 76] on select "Английский" at bounding box center [136, 79] width 58 height 16
click at [82, 55] on icon at bounding box center [84, 53] width 5 height 5
select select "30"
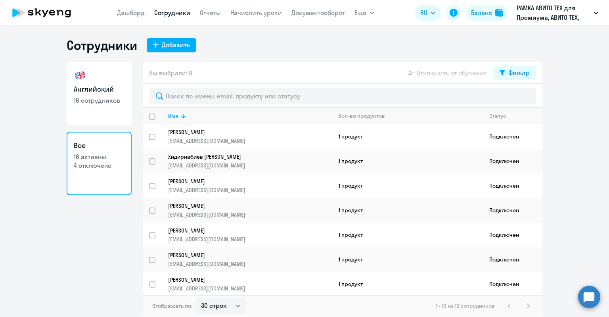
click at [109, 106] on link "Английский 16 сотрудников" at bounding box center [99, 93] width 65 height 63
select select "30"
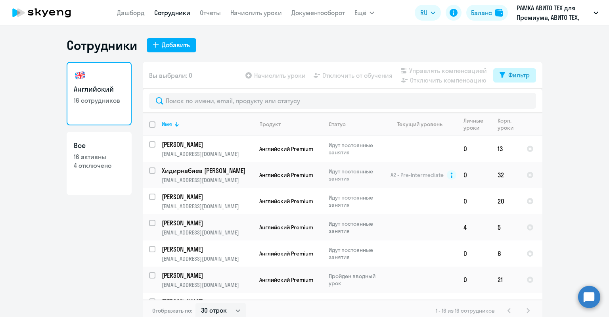
click at [500, 77] on icon at bounding box center [503, 75] width 6 height 6
click at [527, 99] on div "Показать отключенных от обучения" at bounding box center [469, 102] width 128 height 33
click at [524, 99] on span at bounding box center [519, 101] width 13 height 8
click at [513, 101] on input "checkbox" at bounding box center [513, 101] width 0 height 0
checkbox input "true"
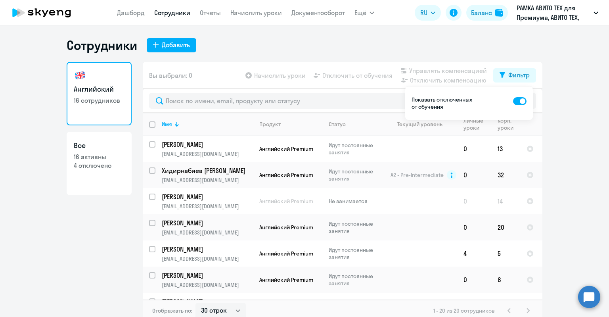
click at [549, 77] on ng-component "Сотрудники Добавить Английский 16 сотрудников Все 16 активны 4 отключено Вы выб…" at bounding box center [304, 179] width 609 height 284
click at [527, 73] on div "Фильтр" at bounding box center [519, 75] width 21 height 10
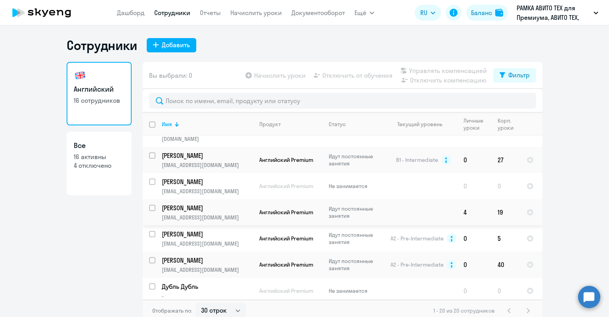
scroll to position [278, 0]
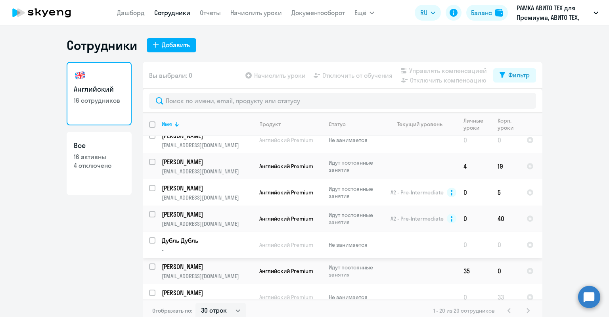
drag, startPoint x: 517, startPoint y: 235, endPoint x: 576, endPoint y: 168, distance: 88.8
click at [576, 168] on ng-component "Сотрудники Добавить Английский 16 сотрудников Все 16 активны 4 отключено Вы выб…" at bounding box center [304, 179] width 609 height 284
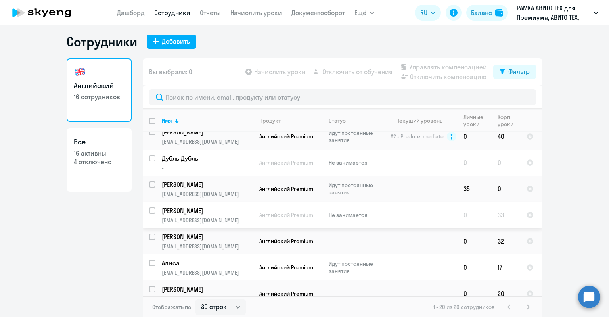
scroll to position [5, 0]
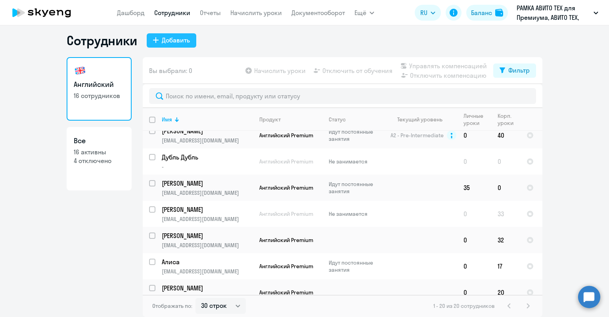
click at [148, 44] on button "Добавить" at bounding box center [172, 40] width 50 height 14
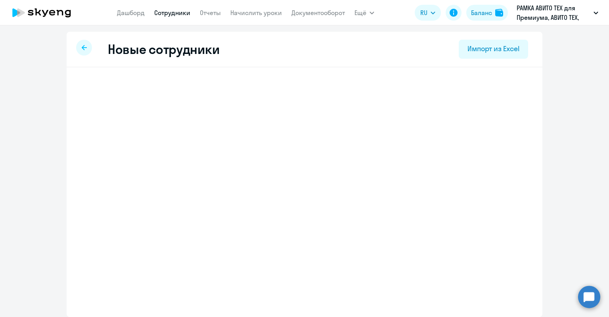
select select "english_adult_not_native_speaker_premium"
select select "3"
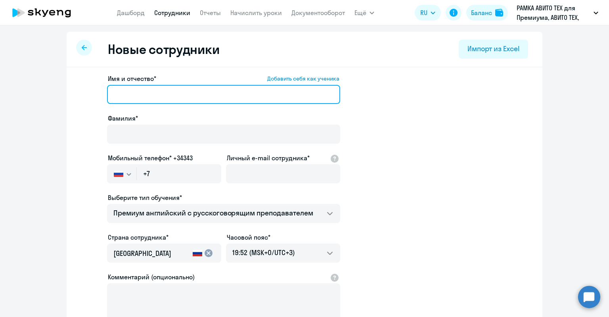
click at [163, 102] on input "Имя и отчество* Добавить себя как ученика" at bounding box center [223, 94] width 233 height 19
paste input "79990708382"
type input "79990708382"
drag, startPoint x: 123, startPoint y: 96, endPoint x: 99, endPoint y: 96, distance: 24.2
click at [99, 96] on app-new-student-form "Имя и отчество* Добавить себя как ученика 79990708382 Фамилия* Мобильный телефо…" at bounding box center [304, 215] width 451 height 283
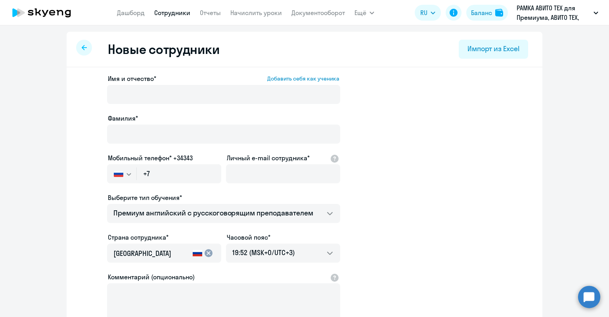
click at [263, 161] on div "Имя и отчество* Добавить себя как ученика Фамилия* Мобильный телефон* +34343 Ро…" at bounding box center [223, 215] width 233 height 283
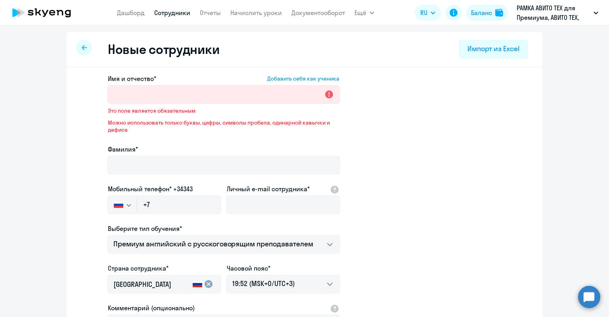
click at [271, 194] on div "Личный e-mail сотрудника*" at bounding box center [283, 200] width 114 height 33
drag, startPoint x: 271, startPoint y: 196, endPoint x: 272, endPoint y: 200, distance: 4.4
click at [271, 196] on input "Личный e-mail сотрудника*" at bounding box center [283, 204] width 114 height 19
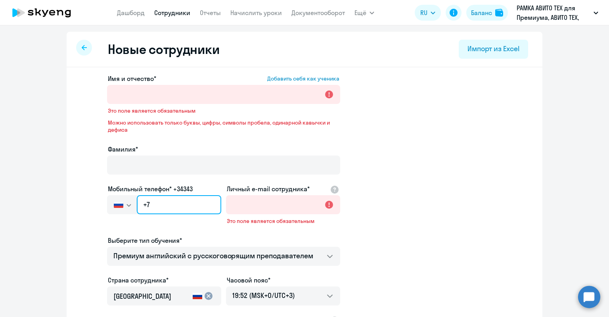
click at [182, 200] on input "+7" at bounding box center [179, 204] width 85 height 19
paste input "999 070-83-82"
type input "+7 999 070-83-82"
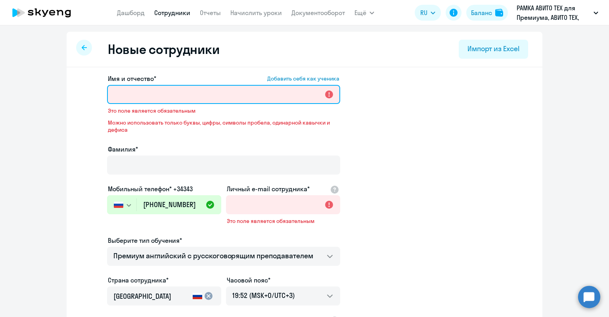
click at [181, 94] on input "Имя и отчество* Добавить себя как ученика" at bounding box center [223, 94] width 233 height 19
paste input "Михаил Корнейчук"
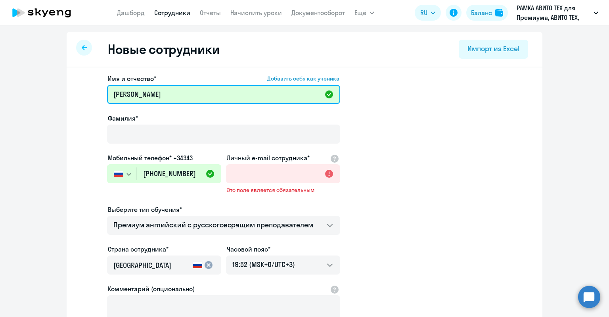
drag, startPoint x: 175, startPoint y: 94, endPoint x: 138, endPoint y: 95, distance: 36.5
click at [138, 95] on input "Михаил Корнейчук" at bounding box center [223, 94] width 233 height 19
type input "Михаил"
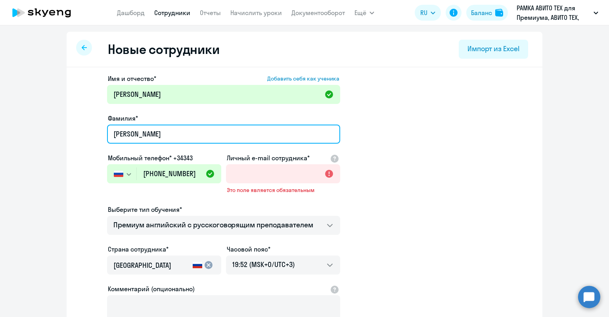
type input "Корнейчук"
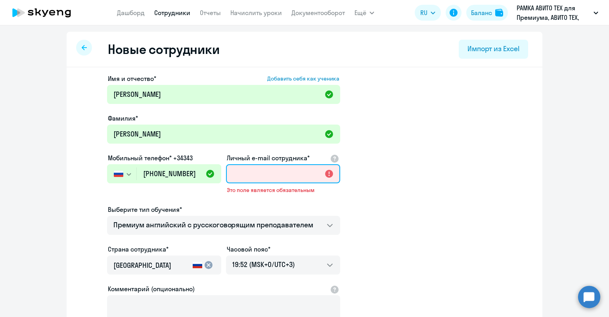
click at [257, 169] on input "Личный e-mail сотрудника*" at bounding box center [283, 173] width 114 height 19
paste input "mnkorneychuk@avito.ru"
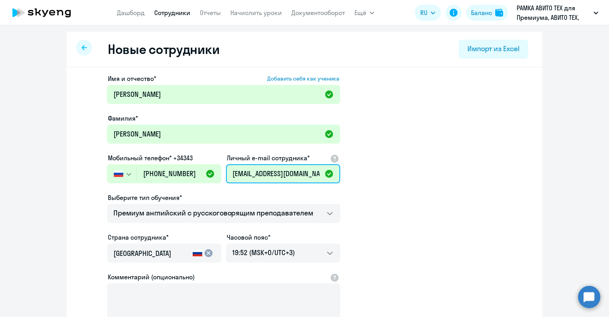
type input "mnkorneychuk@avito.ru"
click at [411, 149] on app-new-student-form "Имя и отчество* Добавить себя как ученика Михаил Фамилия* Корнейчук Мобильный т…" at bounding box center [304, 215] width 451 height 283
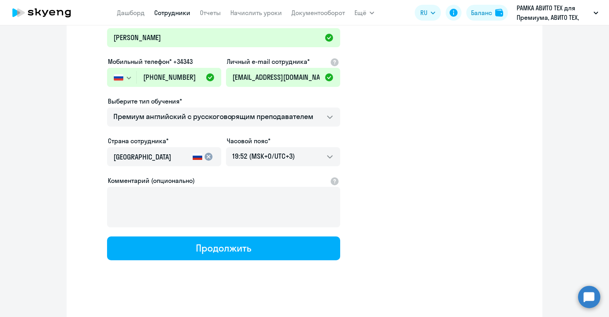
scroll to position [98, 0]
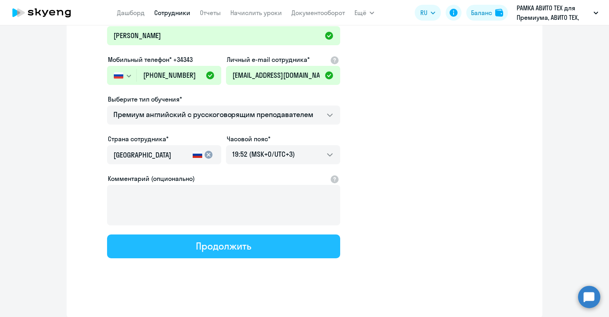
click at [247, 255] on button "Продолжить" at bounding box center [223, 246] width 233 height 24
select select "english_adult_not_native_speaker_premium"
select select "3"
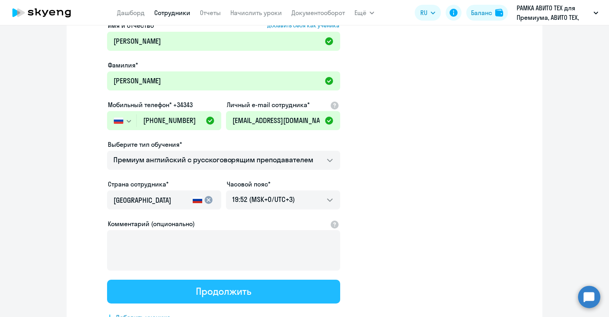
scroll to position [0, 0]
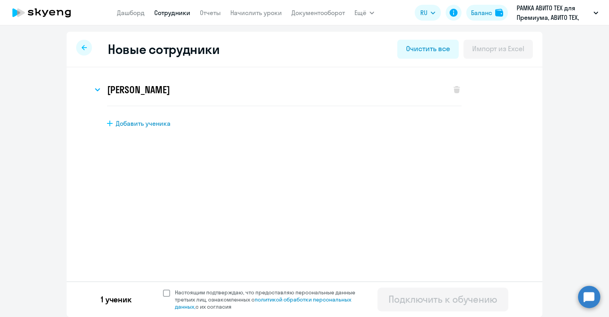
click at [223, 290] on span "Настоящим подтверждаю, что предоставляю персональные данные третьих лиц, ознако…" at bounding box center [270, 299] width 190 height 21
click at [163, 289] on input "Настоящим подтверждаю, что предоставляю персональные данные третьих лиц, ознако…" at bounding box center [163, 288] width 0 height 0
checkbox input "true"
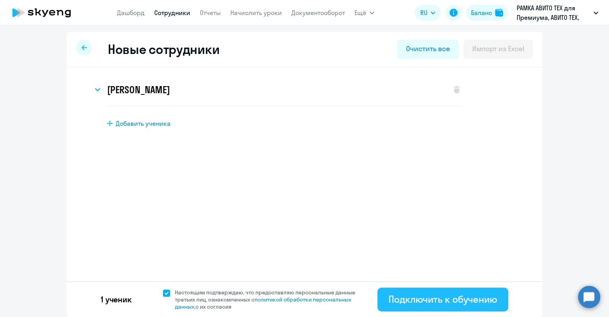
click at [405, 303] on div "Подключить к обучению" at bounding box center [443, 299] width 109 height 13
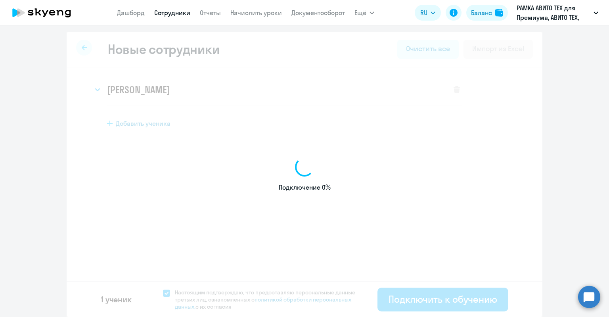
select select "english_adult_not_native_speaker_premium"
select select "3"
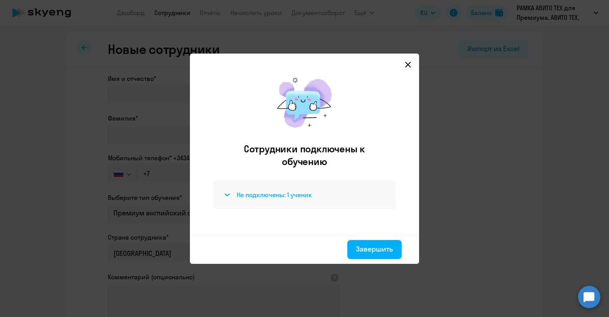
click at [259, 196] on h4 "Не подключены: 1 ученик" at bounding box center [274, 194] width 75 height 9
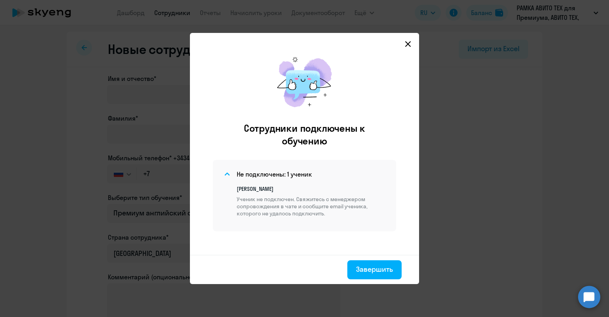
click at [240, 191] on p "Михаил Корнейчук" at bounding box center [312, 188] width 150 height 7
click at [379, 272] on div "Завершить" at bounding box center [374, 269] width 37 height 10
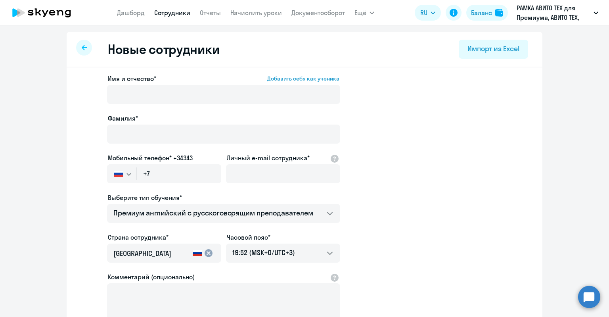
select select "30"
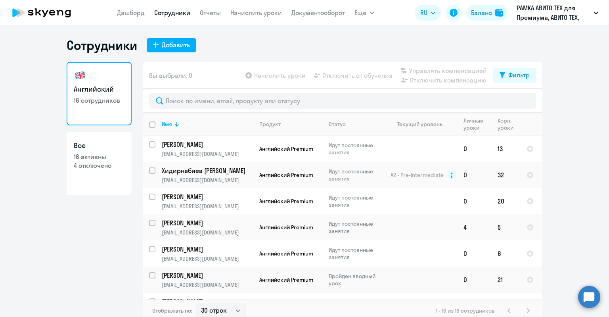
click at [585, 292] on circle at bounding box center [589, 297] width 22 height 22
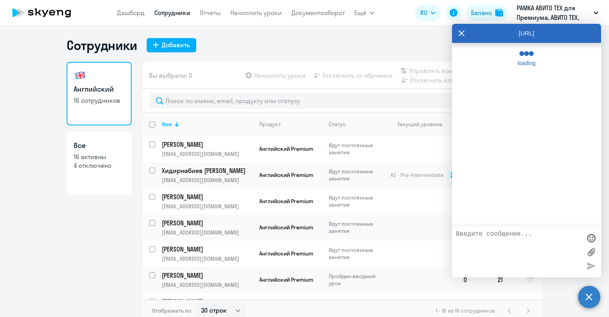
click at [508, 241] on textarea at bounding box center [518, 252] width 125 height 43
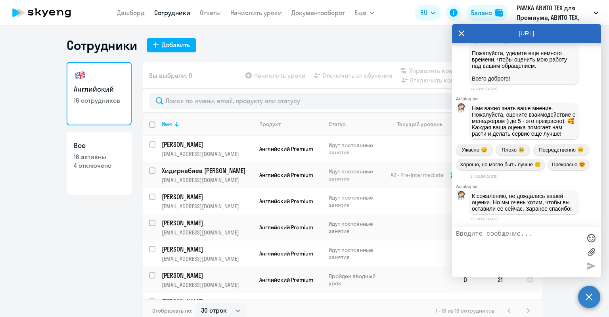
scroll to position [13581, 0]
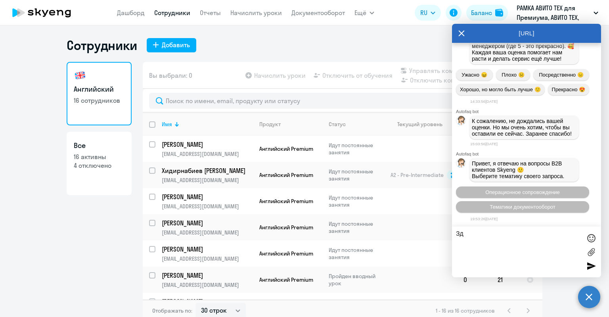
type textarea "З"
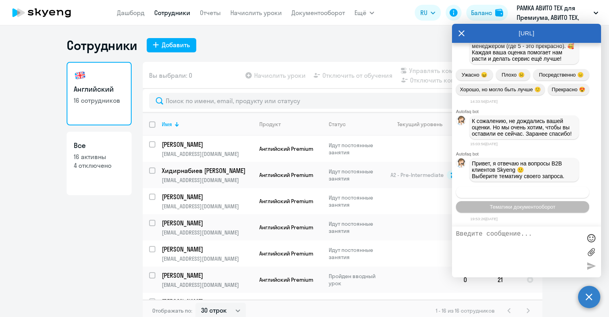
click at [519, 191] on span "Операционное сопровождение" at bounding box center [523, 192] width 75 height 6
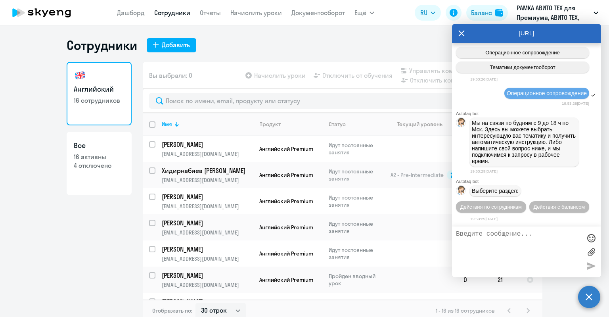
scroll to position [13721, 0]
click at [488, 206] on span "Действия по сотрудникам" at bounding box center [491, 207] width 61 height 6
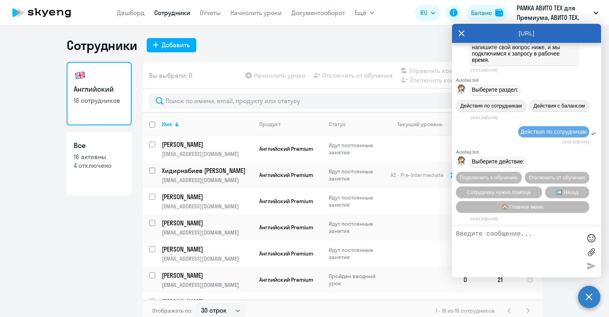
scroll to position [13839, 0]
click at [509, 189] on span "Сотруднику нужна помощь" at bounding box center [499, 192] width 64 height 6
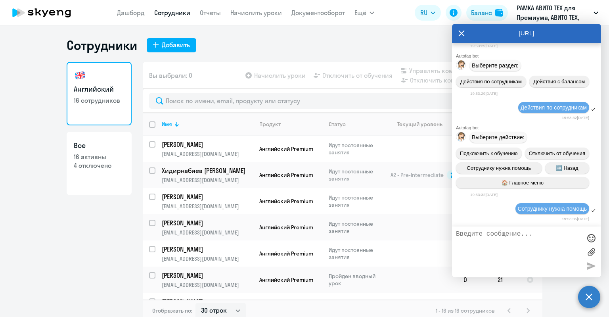
click at [511, 237] on textarea at bounding box center [518, 252] width 125 height 43
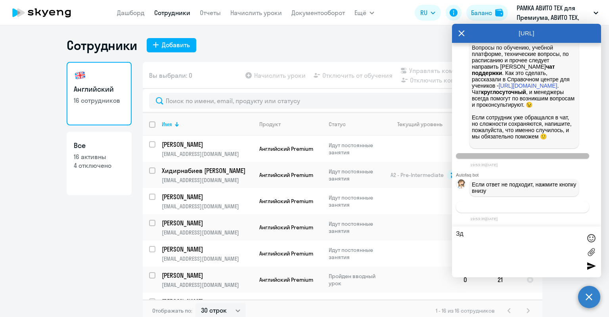
click at [512, 207] on span "Связаться с менеджером" at bounding box center [522, 207] width 61 height 6
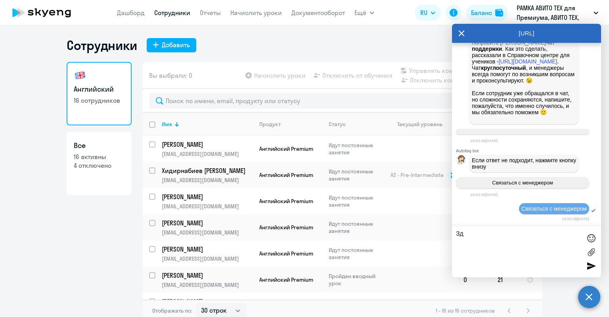
scroll to position [14138, 0]
click at [509, 238] on textarea "Зд" at bounding box center [518, 252] width 125 height 43
paste textarea "mnkorneychuk@avito.ru"
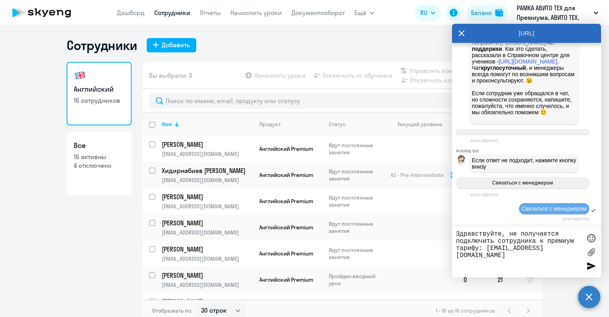
click at [486, 250] on textarea "Здравствуйте, не получается подключить сотрудника к премиум тарифу: mnkorneychu…" at bounding box center [518, 252] width 125 height 43
paste textarea "Корнейчук Михаил"
paste textarea "79990708382"
click at [515, 248] on textarea "Здравствуйте, не получается подключить сотрудника к премиум тарифу: Корнейчук М…" at bounding box center [518, 252] width 125 height 43
click at [549, 265] on textarea "Здравствуйте, не получается подключить сотрудника к премиум тарифу: Корнейчук М…" at bounding box center [518, 252] width 125 height 43
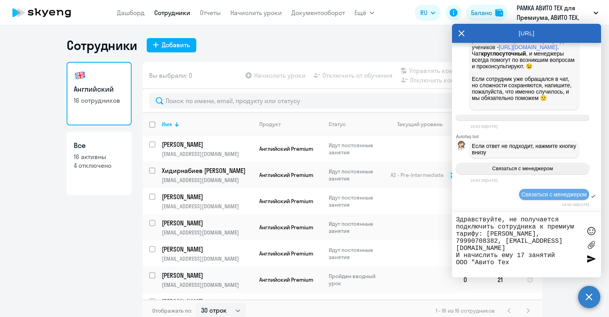
type textarea "Здравствуйте, не получается подключить сотрудника к премиум тарифу: Корнейчук М…"
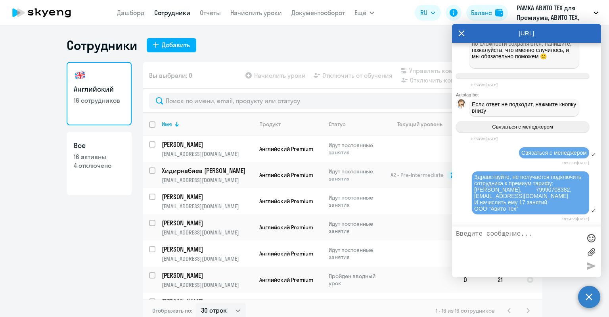
scroll to position [14194, 0]
click at [462, 40] on icon at bounding box center [462, 33] width 6 height 19
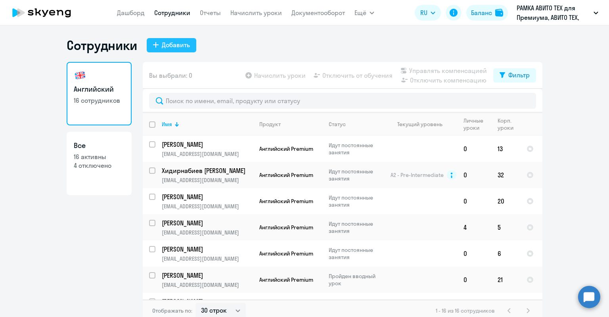
click at [181, 41] on div "Добавить" at bounding box center [176, 45] width 28 height 10
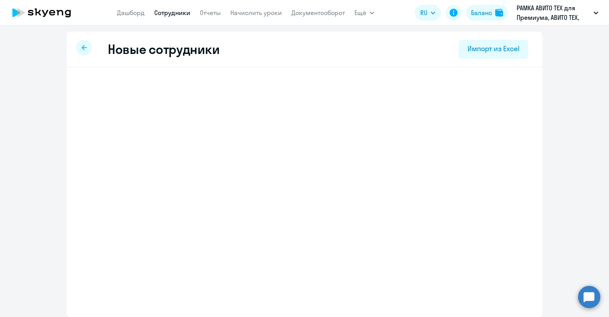
select select "english_adult_not_native_speaker_premium"
select select "3"
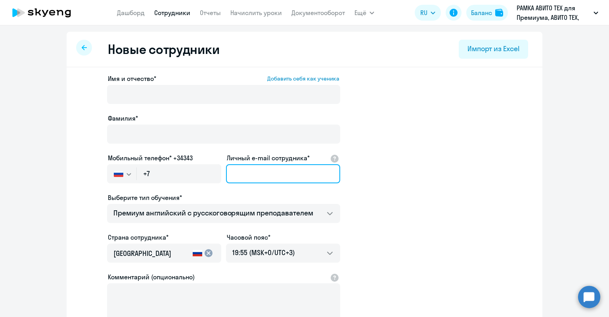
click at [258, 179] on input "Личный e-mail сотрудника*" at bounding box center [283, 173] width 114 height 19
paste input "tagorbunova@avito.ru"
click at [233, 178] on input "tagorbunova@avito.ru" at bounding box center [283, 173] width 114 height 19
drag, startPoint x: 235, startPoint y: 178, endPoint x: 242, endPoint y: 177, distance: 6.8
click at [242, 177] on input "tagorbunova@avito.ru" at bounding box center [283, 173] width 114 height 19
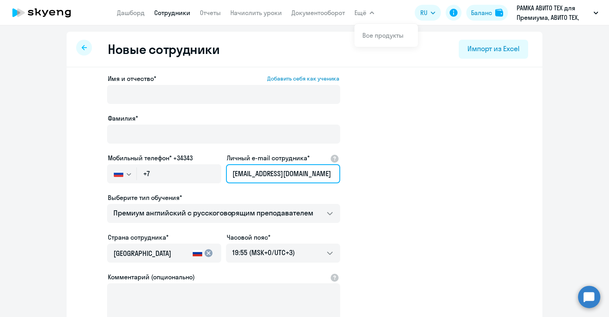
type input "tagorbunova@avito.ru"
click at [192, 164] on div "Мобильный телефон* +34343 Россия +7 Казахстан +7 Украина +380 Беларусь (Белорус…" at bounding box center [164, 169] width 114 height 33
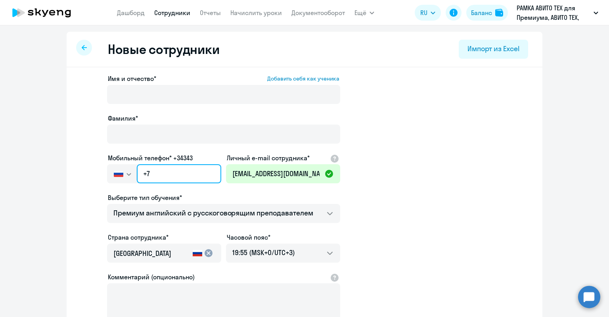
click at [191, 167] on input "+7" at bounding box center [179, 173] width 85 height 19
paste input "938 424-29-41"
type input "+7 938 424-29-41"
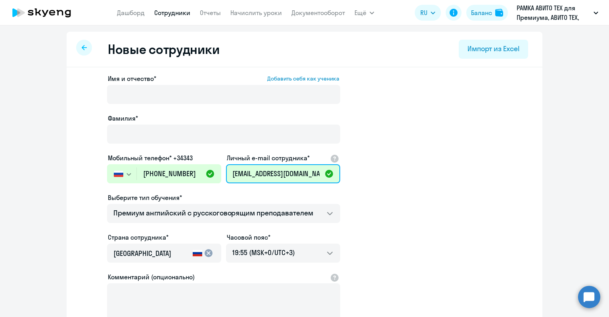
click at [250, 169] on input "tagorbunova@avito.ru" at bounding box center [283, 173] width 114 height 19
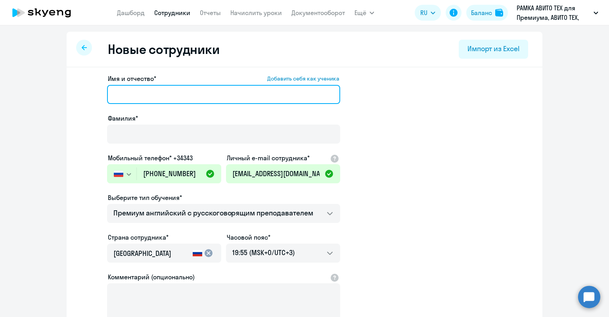
click at [195, 92] on input "Имя и отчество* Добавить себя как ученика" at bounding box center [223, 94] width 233 height 19
paste input "Горбунова Татьяна"
drag, startPoint x: 124, startPoint y: 99, endPoint x: 74, endPoint y: 97, distance: 49.6
click at [74, 97] on div "Имя и отчество* Добавить себя как ученика Горбунова Татьяна Фамилия* Мобильный …" at bounding box center [305, 241] width 476 height 349
drag, startPoint x: 144, startPoint y: 94, endPoint x: 102, endPoint y: 95, distance: 41.3
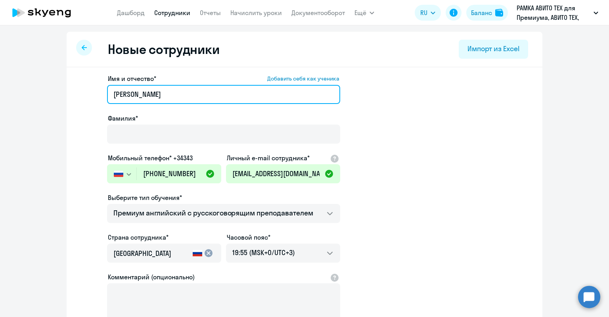
click at [102, 95] on app-new-student-form "Имя и отчество* Добавить себя как ученика Горбунова Татьяна Фамилия* Мобильный …" at bounding box center [304, 215] width 451 height 283
type input "Татьяна"
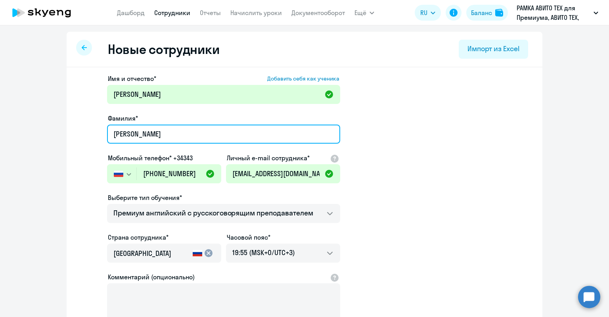
type input "Горбунова"
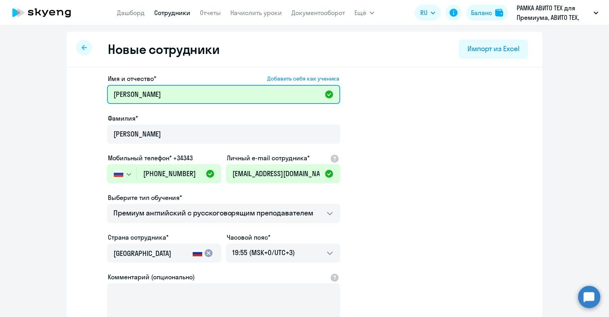
click at [114, 96] on input "Татьяна" at bounding box center [223, 94] width 233 height 19
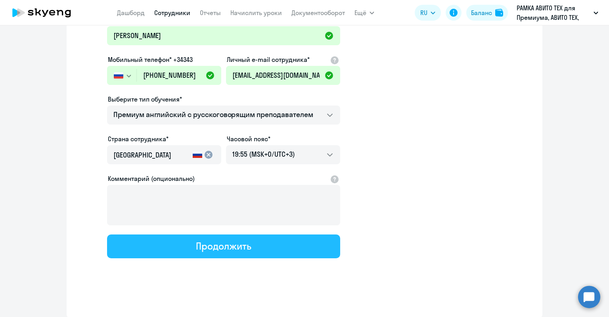
click at [228, 243] on div "Продолжить" at bounding box center [223, 246] width 55 height 13
select select "english_adult_not_native_speaker_premium"
select select "3"
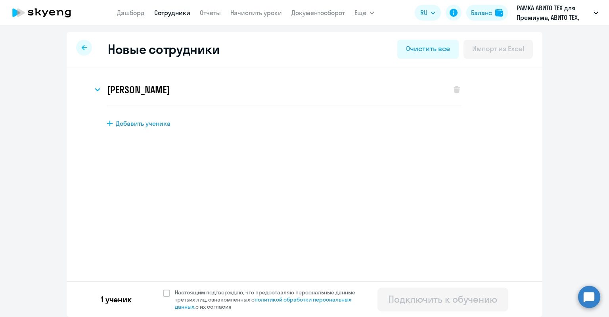
click at [312, 284] on div "1 ученик Настоящим подтверждаю, что предоставляю персональные данные третьих ли…" at bounding box center [305, 299] width 476 height 36
click at [311, 288] on div "1 ученик Настоящим подтверждаю, что предоставляю персональные данные третьих ли…" at bounding box center [305, 299] width 476 height 36
click at [311, 290] on span "Настоящим подтверждаю, что предоставляю персональные данные третьих лиц, ознако…" at bounding box center [270, 299] width 190 height 21
click at [163, 289] on input "Настоящим подтверждаю, что предоставляю персональные данные третьих лиц, ознако…" at bounding box center [163, 288] width 0 height 0
checkbox input "true"
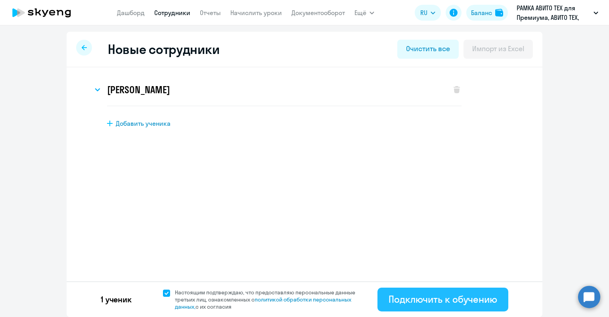
click at [396, 298] on div "Подключить к обучению" at bounding box center [443, 299] width 109 height 13
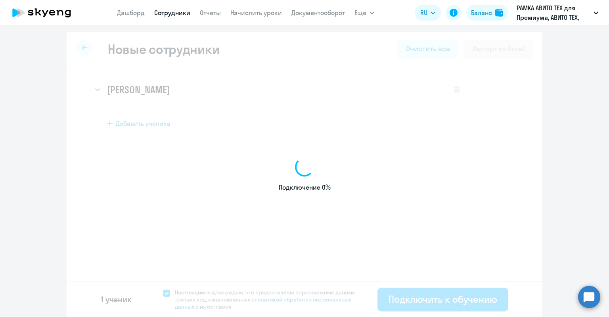
select select "english_adult_not_native_speaker_premium"
select select "3"
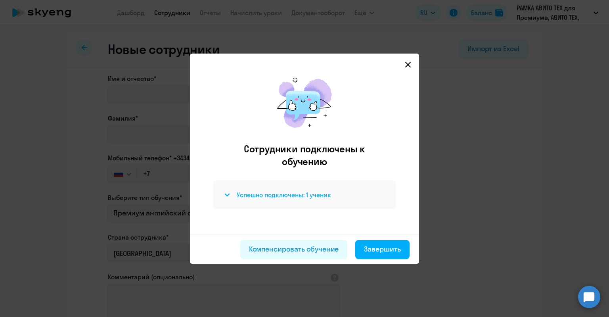
click at [297, 194] on h4 "Успешно подключены: 1 ученик" at bounding box center [284, 194] width 94 height 9
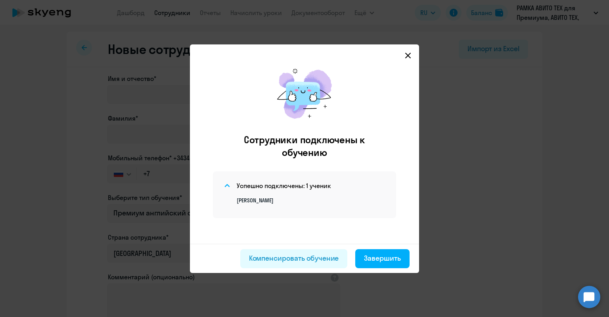
click at [273, 204] on p "Татьяна Горбунова" at bounding box center [312, 200] width 150 height 7
click at [375, 254] on div "Завершить" at bounding box center [382, 258] width 37 height 10
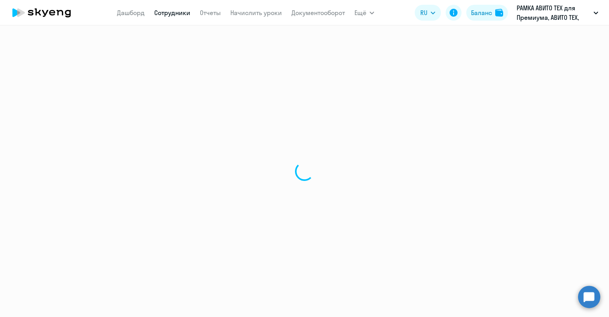
select select "30"
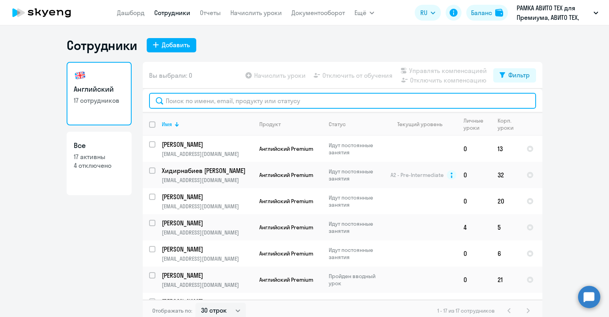
click at [184, 101] on input "text" at bounding box center [342, 101] width 387 height 16
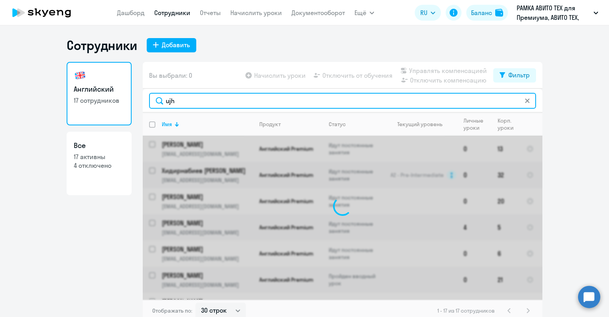
drag, startPoint x: 184, startPoint y: 101, endPoint x: 124, endPoint y: 96, distance: 60.1
click at [124, 96] on div "Английский 17 сотрудников Все 17 активны 4 отключено Вы выбрали: 0 Начислить ур…" at bounding box center [305, 192] width 476 height 260
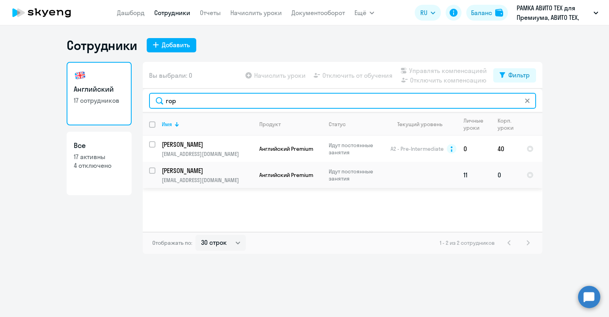
type input "гор"
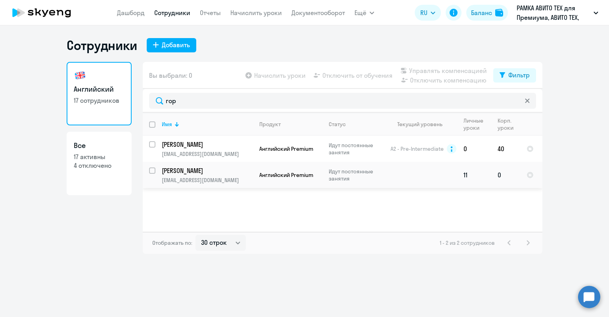
click at [153, 170] on input "select row 40454023" at bounding box center [157, 175] width 16 height 16
checkbox input "true"
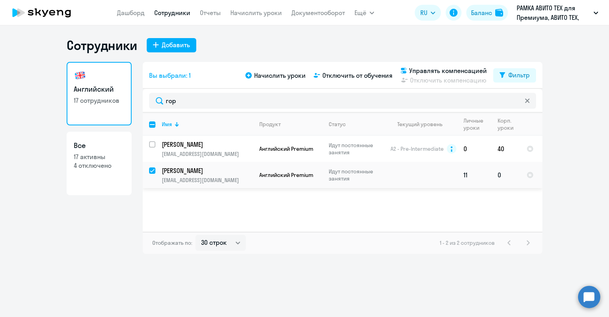
click at [190, 174] on p "Горбунова Татьяна Алексеевна" at bounding box center [207, 170] width 90 height 9
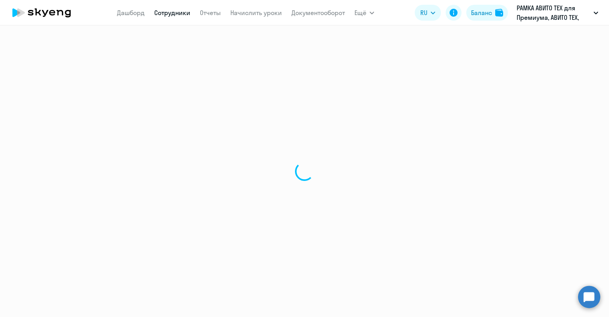
select select "english"
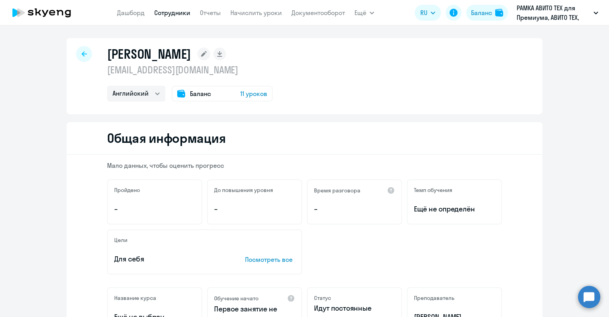
click at [198, 95] on span "Баланс" at bounding box center [200, 94] width 21 height 10
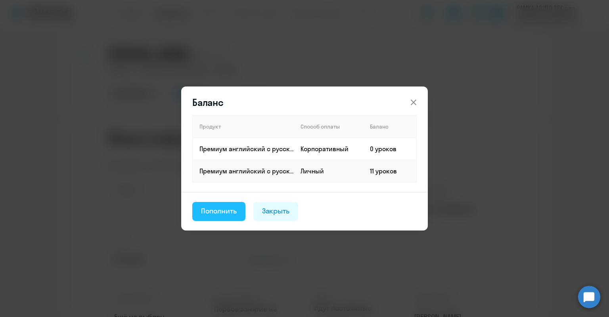
click at [209, 209] on div "Пополнить" at bounding box center [219, 211] width 36 height 10
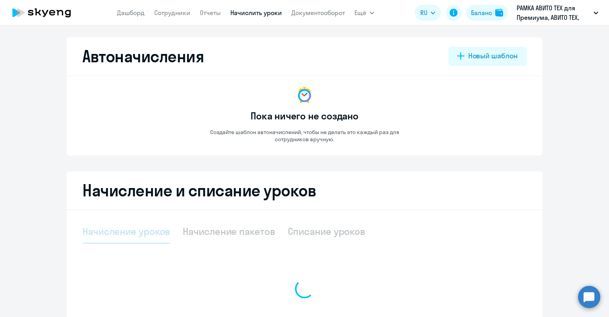
select select "10"
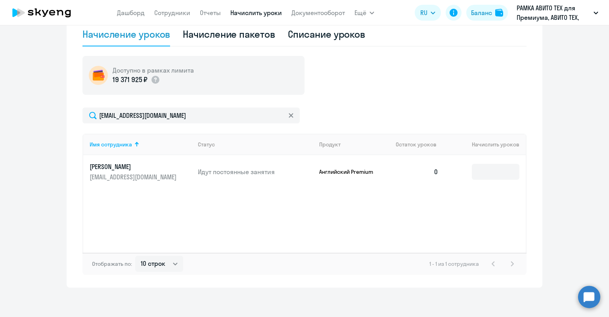
scroll to position [199, 0]
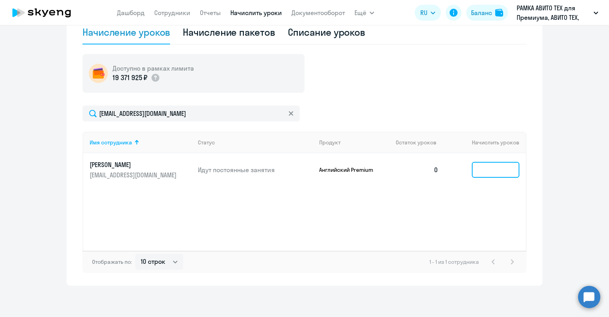
click at [484, 163] on input at bounding box center [496, 170] width 48 height 16
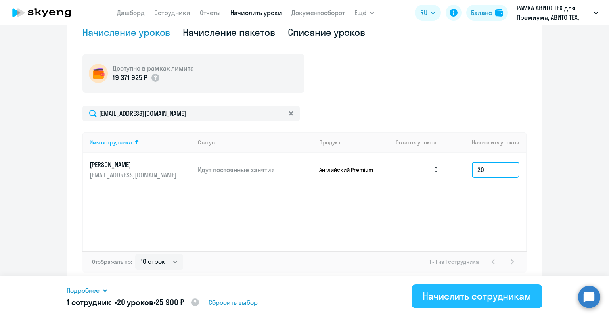
type input "20"
click at [479, 297] on div "Начислить сотрудникам" at bounding box center [477, 296] width 109 height 13
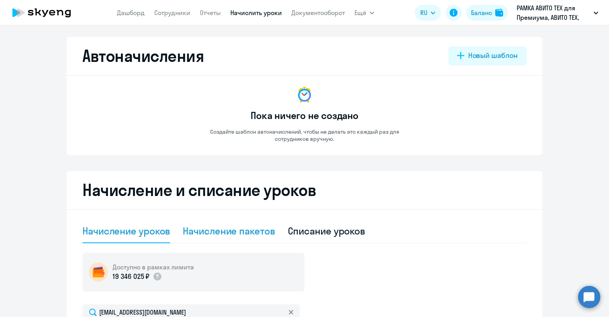
scroll to position [0, 0]
click at [178, 15] on link "Сотрудники" at bounding box center [172, 13] width 36 height 8
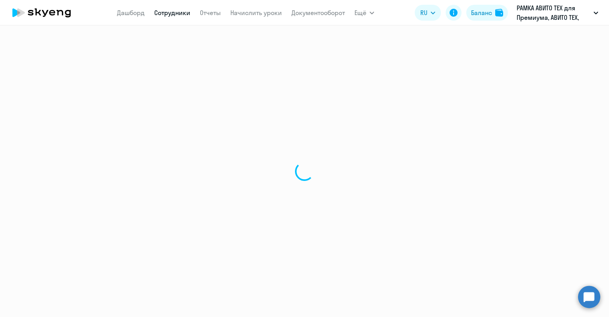
select select "30"
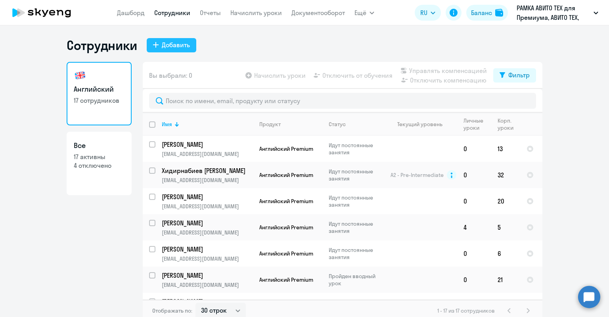
click at [180, 47] on div "Добавить" at bounding box center [176, 45] width 28 height 10
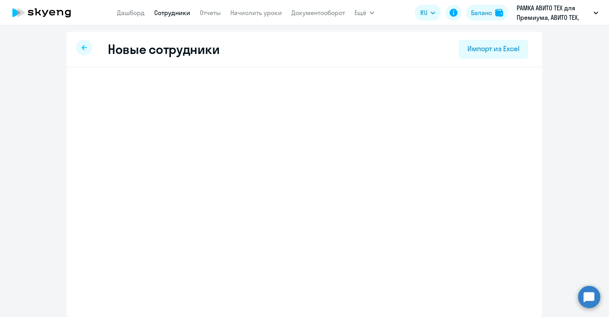
select select "english_adult_not_native_speaker_premium"
select select "3"
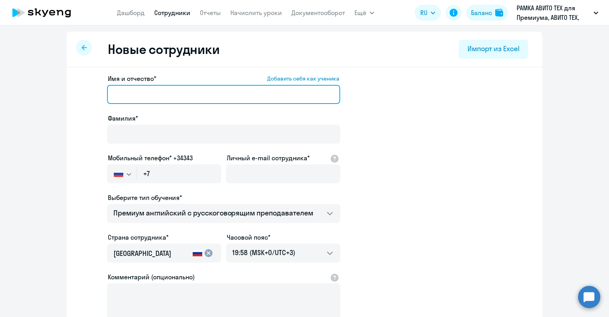
click at [227, 89] on input "Имя и отчество* Добавить себя как ученика" at bounding box center [223, 94] width 233 height 19
paste input "Орлов Антон Денисович"
drag, startPoint x: 164, startPoint y: 96, endPoint x: 152, endPoint y: 95, distance: 12.0
click at [152, 95] on input "Орлов Антон Денисович" at bounding box center [223, 94] width 233 height 19
drag, startPoint x: 144, startPoint y: 96, endPoint x: 132, endPoint y: 92, distance: 12.5
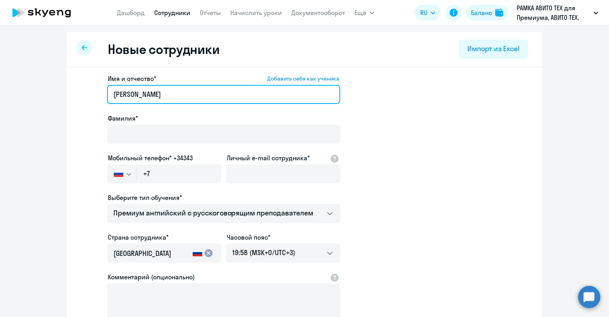
click at [125, 92] on input "Орлов Антон Денисович" at bounding box center [223, 94] width 233 height 19
type input "Антон Денисович"
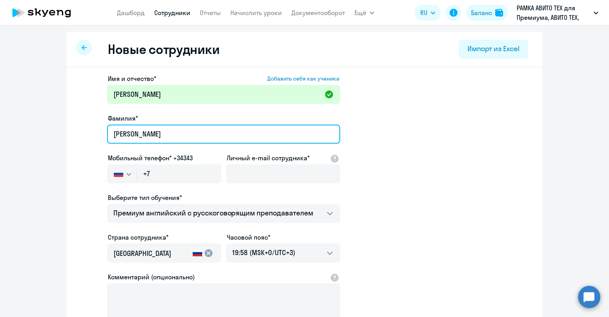
type input "Орлов"
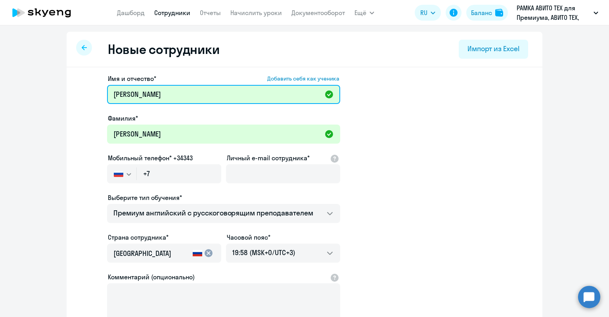
drag, startPoint x: 125, startPoint y: 90, endPoint x: 84, endPoint y: 94, distance: 41.0
click at [84, 94] on app-new-student-form "Имя и отчество* Добавить себя как ученика Антон Денисович Фамилия* Орлов Мобиль…" at bounding box center [304, 215] width 451 height 283
drag, startPoint x: 179, startPoint y: 98, endPoint x: 129, endPoint y: 86, distance: 51.7
click at [128, 86] on input "Антон Денисович" at bounding box center [223, 94] width 233 height 19
click at [129, 86] on input "Антон" at bounding box center [223, 94] width 233 height 19
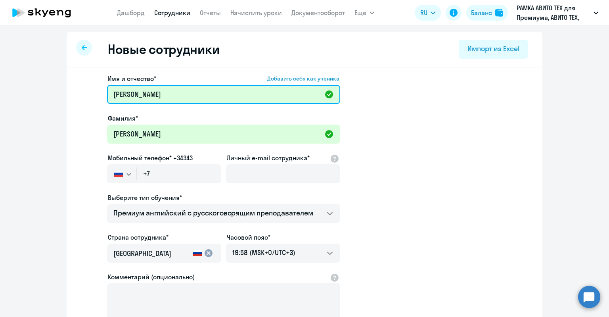
type input "Антон"
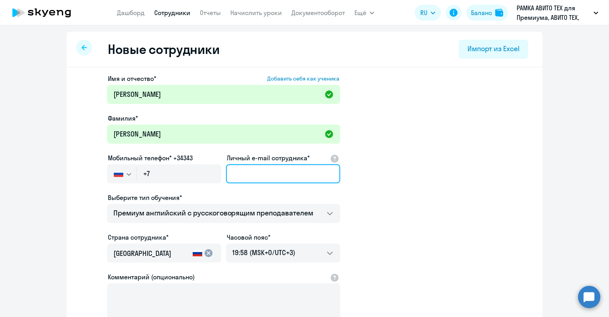
click at [240, 172] on input "Личный e-mail сотрудника*" at bounding box center [283, 173] width 114 height 19
paste input "adorlov@avito.ru"
type input "adorlov@avito.ru"
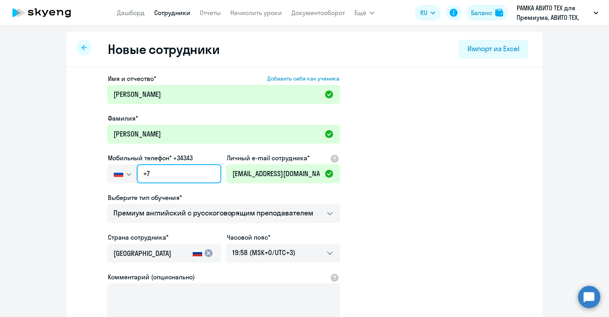
click at [192, 177] on input "+7" at bounding box center [179, 173] width 85 height 19
paste input "960 056-86-16"
type input "+7 960 056-86-16"
click at [381, 118] on app-new-student-form "Имя и отчество* Добавить себя как ученика Антон Фамилия* Орлов Мобильный телефо…" at bounding box center [304, 215] width 451 height 283
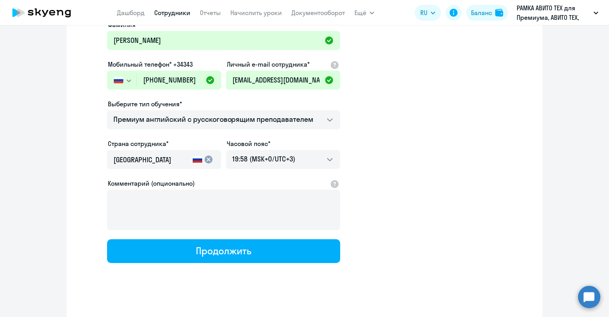
scroll to position [98, 0]
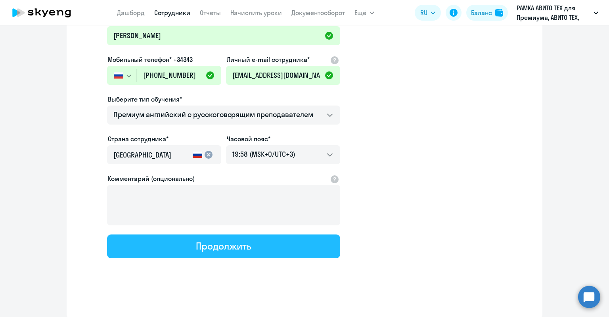
click at [240, 246] on div "Продолжить" at bounding box center [223, 246] width 55 height 13
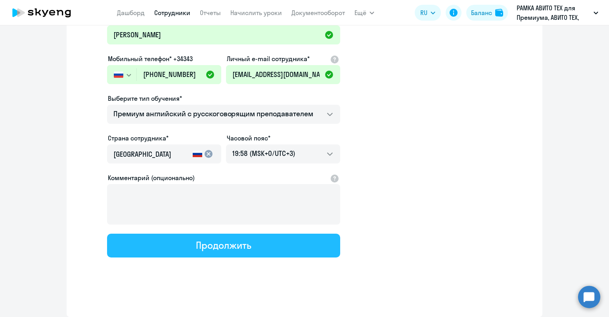
select select "english_adult_not_native_speaker_premium"
select select "3"
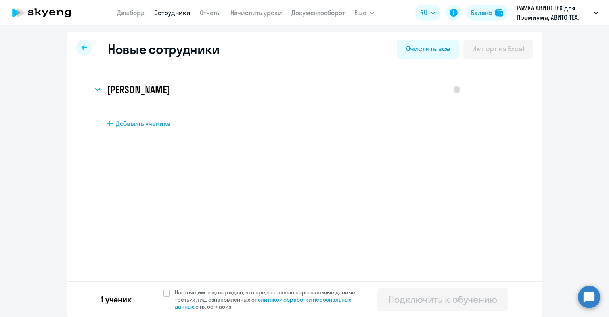
scroll to position [0, 0]
click at [203, 290] on span "Настоящим подтверждаю, что предоставляю персональные данные третьих лиц, ознако…" at bounding box center [270, 299] width 190 height 21
click at [163, 289] on input "Настоящим подтверждаю, что предоставляю персональные данные третьих лиц, ознако…" at bounding box center [163, 288] width 0 height 0
checkbox input "true"
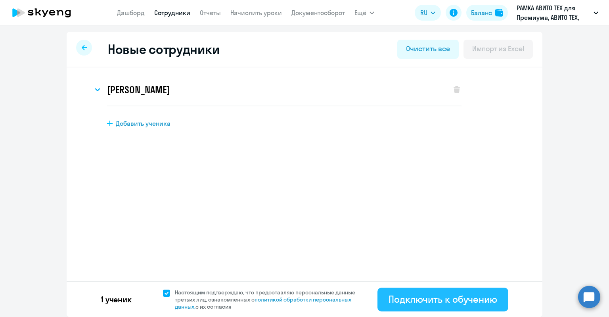
click at [389, 300] on div "Подключить к обучению" at bounding box center [443, 299] width 109 height 13
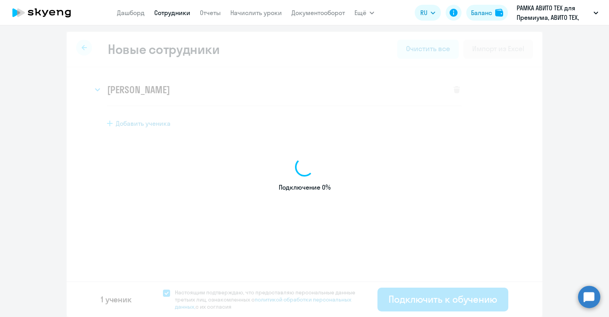
select select "english_adult_not_native_speaker_premium"
select select "3"
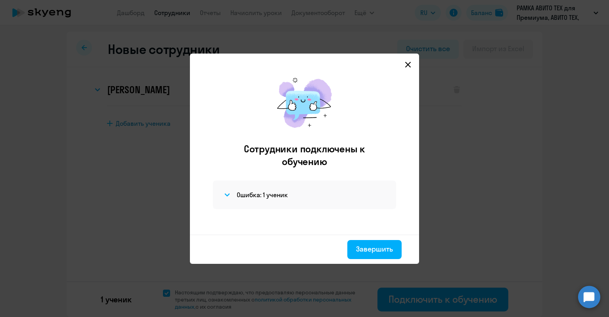
click at [263, 185] on div "Ошибка: 1 ученик" at bounding box center [304, 195] width 183 height 29
click at [264, 191] on h4 "Ошибка: 1 ученик" at bounding box center [262, 194] width 51 height 9
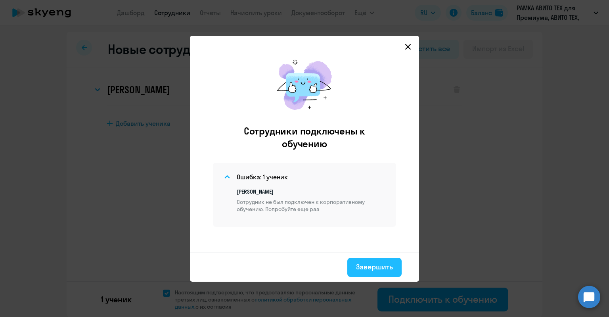
click at [387, 267] on div "Завершить" at bounding box center [374, 267] width 37 height 10
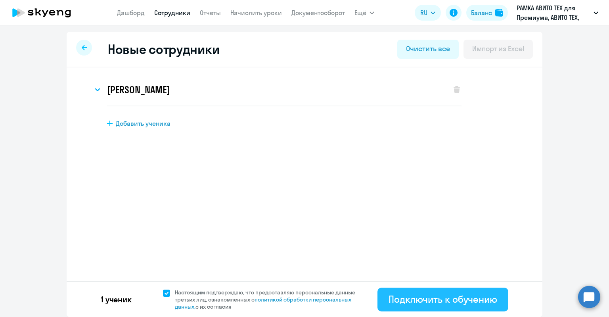
click at [425, 293] on div "Подключить к обучению" at bounding box center [443, 299] width 109 height 13
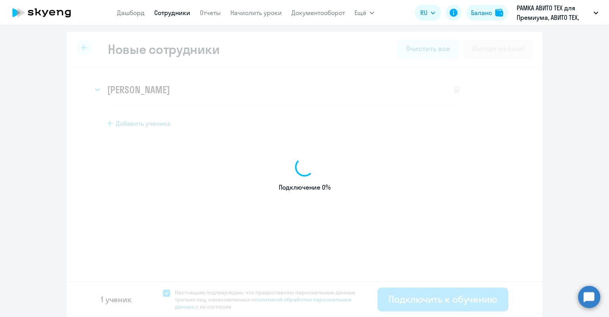
select select "english_adult_not_native_speaker_premium"
select select "3"
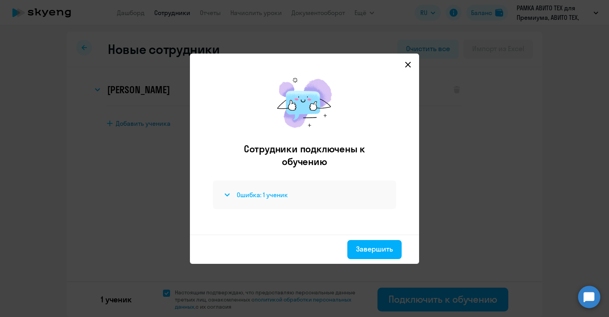
click at [290, 199] on div "Ошибка: 1 ученик" at bounding box center [305, 195] width 164 height 10
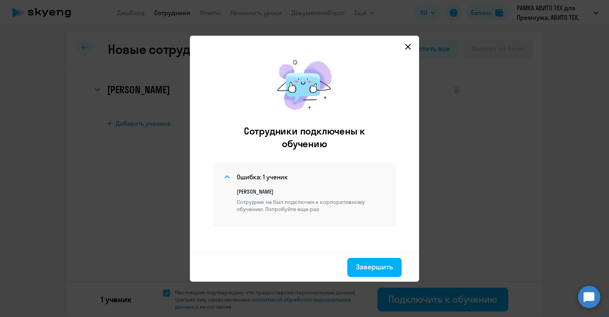
click at [323, 222] on div "Ошибка: 1 ученик Антон Орлов Сотрудник не был подключен к корпоративному обучен…" at bounding box center [304, 195] width 183 height 64
click at [281, 201] on p "Сотрудник не был подключен к корпоративному обучению. Попробуйте еще раз" at bounding box center [312, 205] width 150 height 14
click at [365, 262] on div "Завершить" at bounding box center [374, 267] width 37 height 10
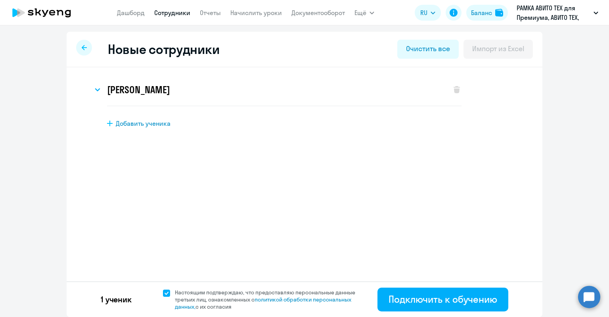
click at [80, 50] on div at bounding box center [84, 48] width 16 height 16
select select "30"
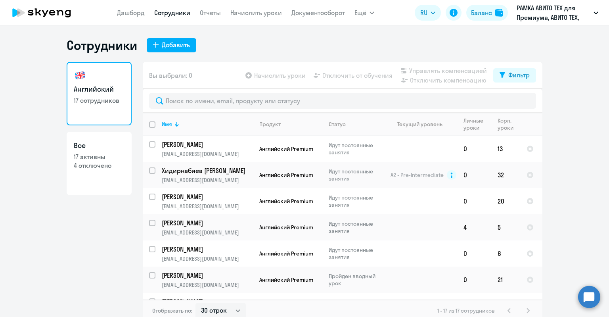
click at [588, 302] on circle at bounding box center [589, 297] width 22 height 22
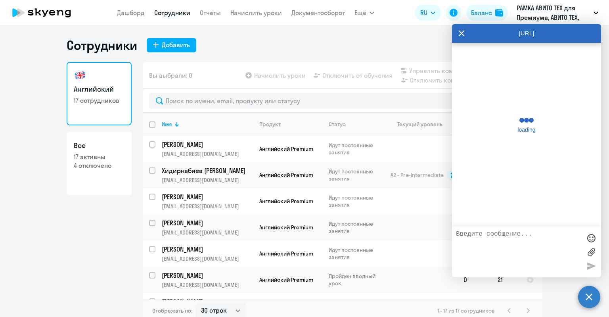
scroll to position [14190, 0]
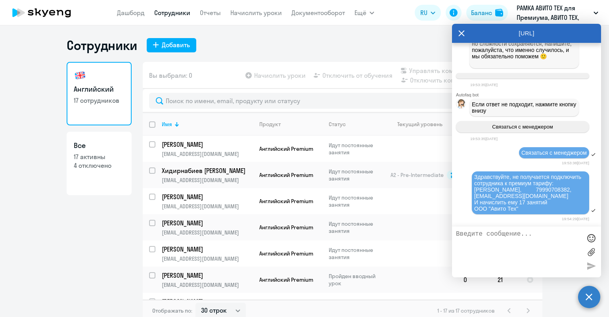
click at [532, 246] on textarea at bounding box center [518, 252] width 125 height 43
type textarea "N"
paste textarea "Орлов Антон Денисович"
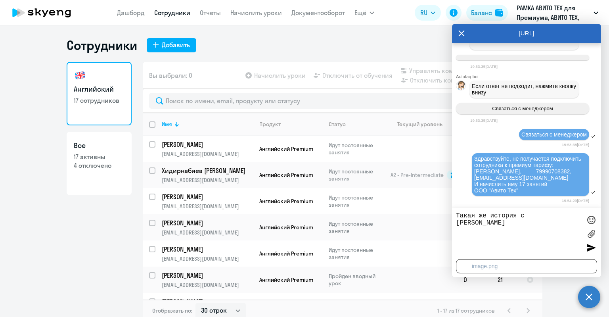
click at [591, 268] on div at bounding box center [591, 266] width 10 height 10
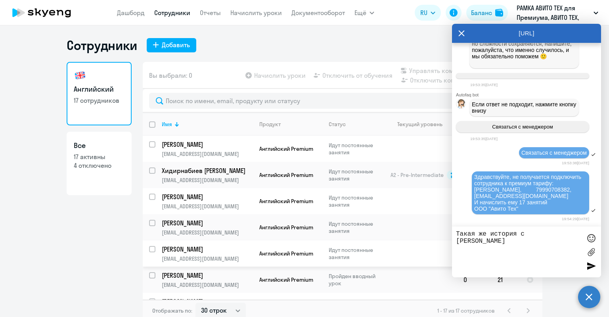
drag, startPoint x: 505, startPoint y: 243, endPoint x: 444, endPoint y: 240, distance: 61.1
click at [444, 240] on body "Дашборд Сотрудники Отчеты Начислить уроки Документооборот Ещё Дашборд Сотрудник…" at bounding box center [304, 158] width 609 height 317
paste textarea "adorlov@avito.ru"
paste textarea "79600568616"
type textarea "Такая же история с Орлов Антон, adorlov@avito.ru, 79600568616 15 занятий Авито …"
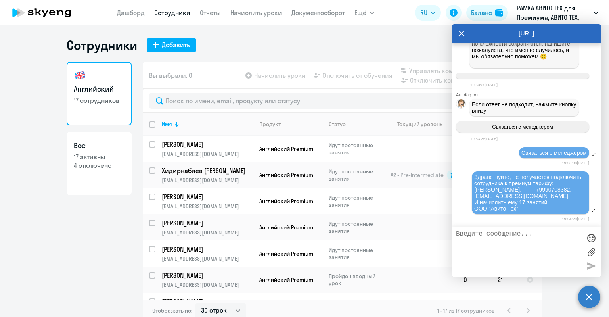
scroll to position [14237, 0]
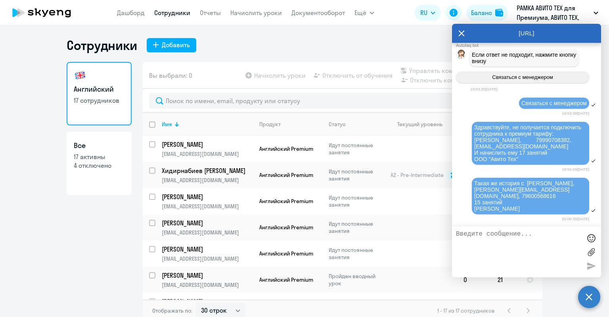
click at [460, 29] on icon at bounding box center [462, 33] width 6 height 19
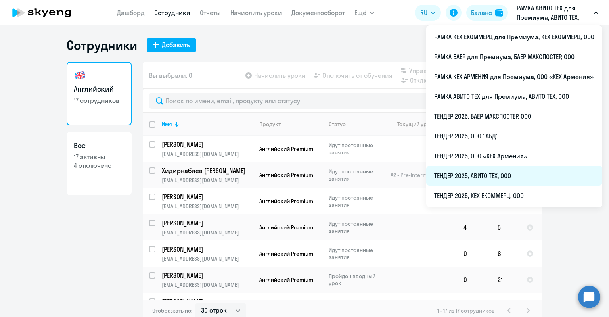
click at [494, 180] on li "ТЕНДЕР 2025, АВИТО ТЕХ, ООО" at bounding box center [515, 176] width 176 height 20
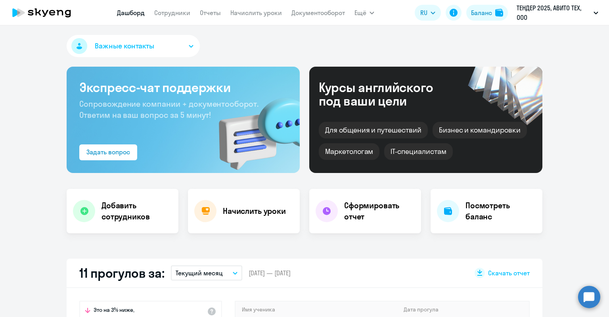
select select "30"
click at [173, 14] on link "Сотрудники" at bounding box center [172, 13] width 36 height 8
select select "30"
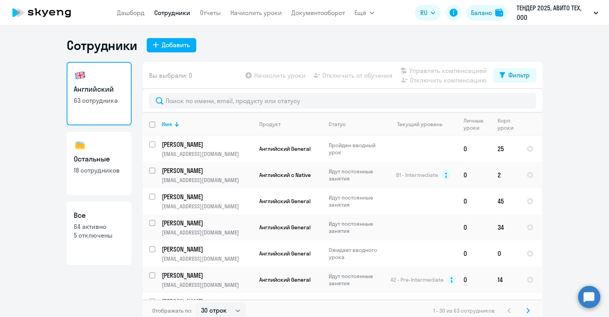
click at [101, 213] on h3 "Все" at bounding box center [99, 215] width 51 height 10
select select "30"
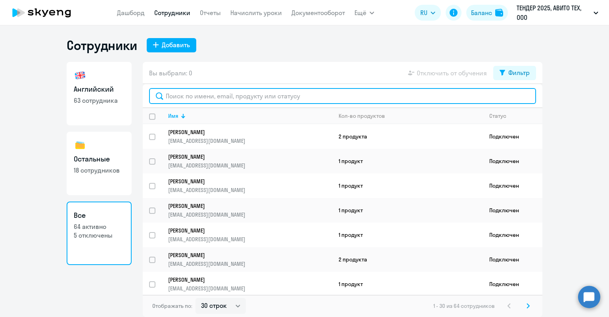
click at [185, 95] on input "text" at bounding box center [342, 96] width 387 height 16
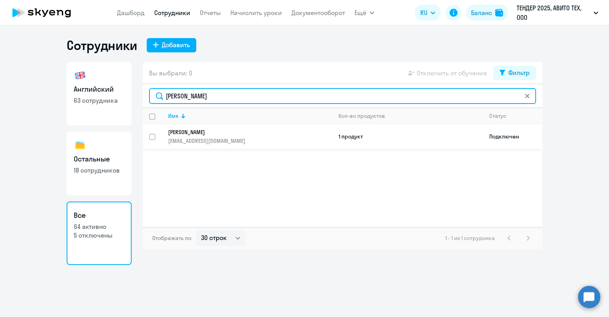
type input "Спасенов"
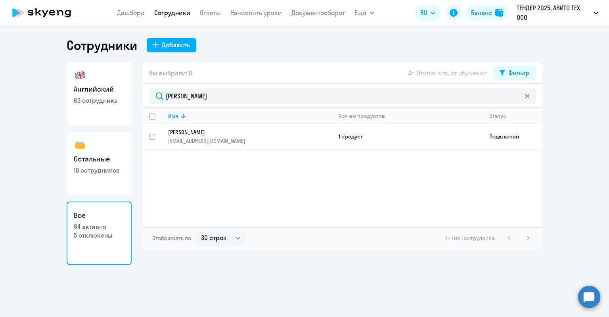
click at [199, 131] on p "[PERSON_NAME]" at bounding box center [244, 132] width 153 height 7
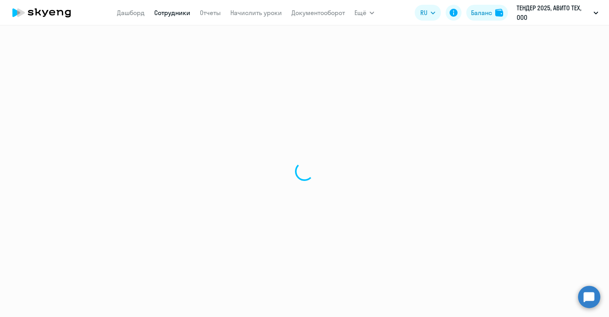
select select "english"
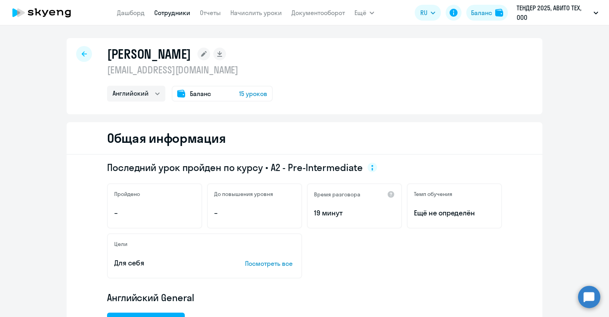
click at [198, 102] on div "Спасенов Иван ivspasenov@avito.ru Английский Остальные Баланс 15 уроков" at bounding box center [305, 76] width 476 height 76
click at [198, 98] on span "Баланс" at bounding box center [200, 94] width 21 height 10
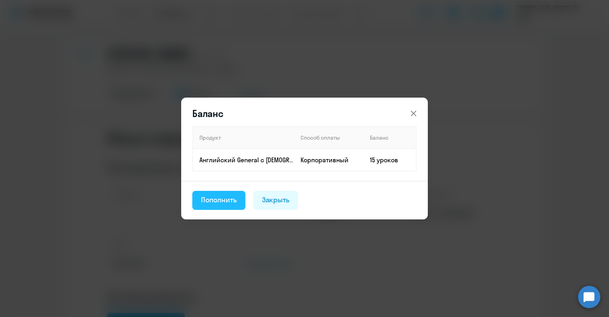
click at [209, 197] on div "Пополнить" at bounding box center [219, 200] width 36 height 10
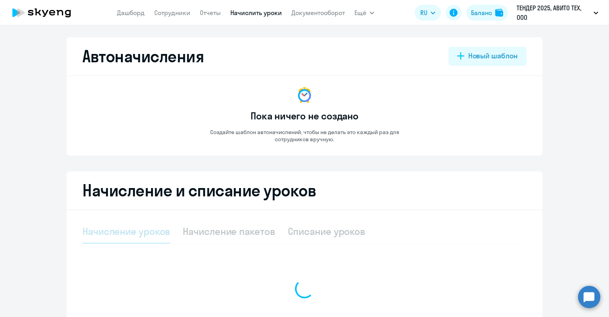
select select "10"
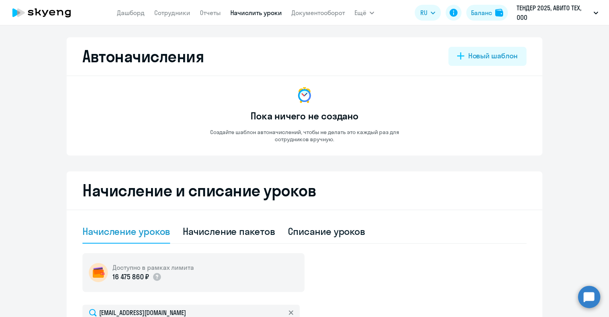
scroll to position [199, 0]
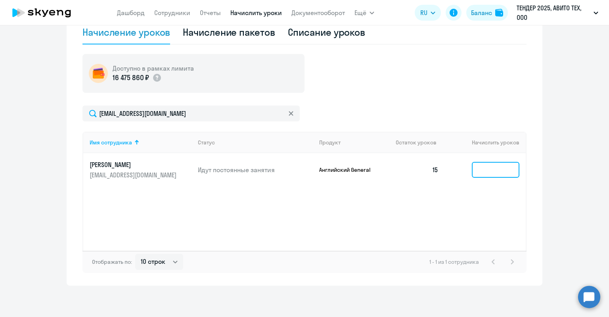
click at [477, 164] on input at bounding box center [496, 170] width 48 height 16
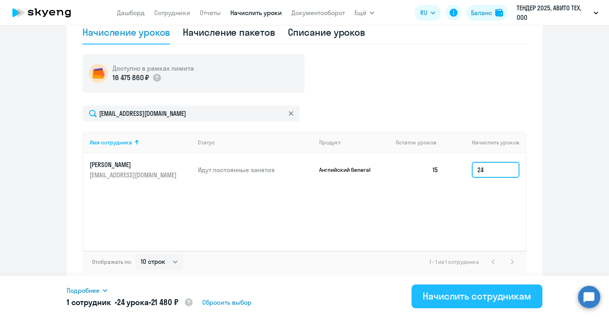
type input "24"
click at [446, 293] on div "Начислить сотрудникам" at bounding box center [477, 296] width 109 height 13
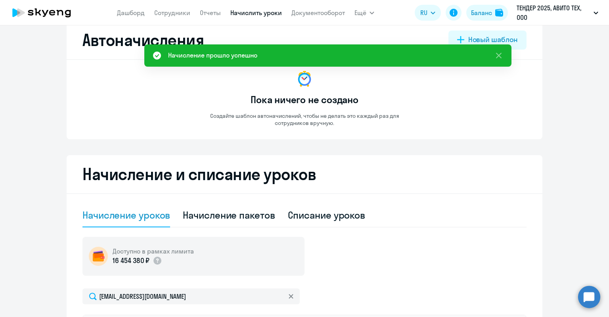
scroll to position [1, 0]
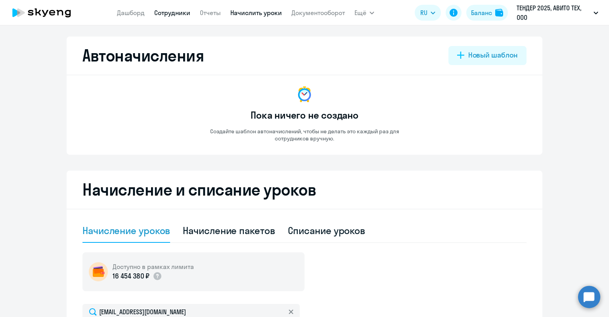
click at [165, 12] on link "Сотрудники" at bounding box center [172, 13] width 36 height 8
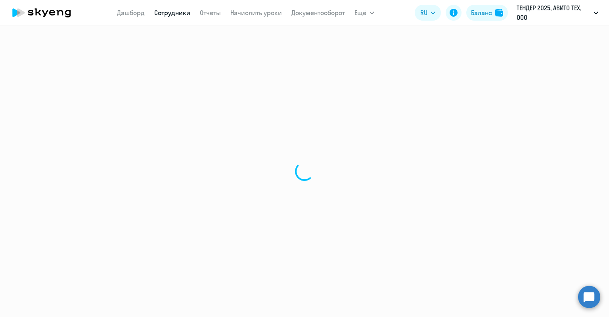
select select "30"
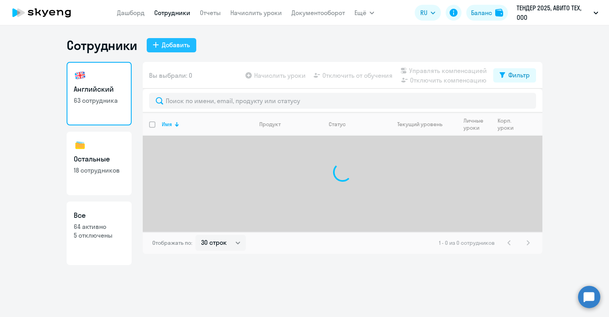
click at [177, 39] on button "Добавить" at bounding box center [172, 45] width 50 height 14
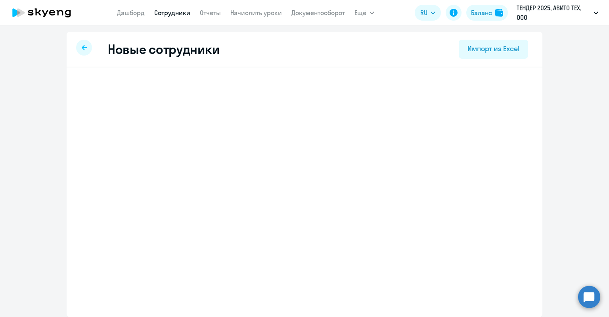
select select "english_adult_not_native_speaker"
select select "3"
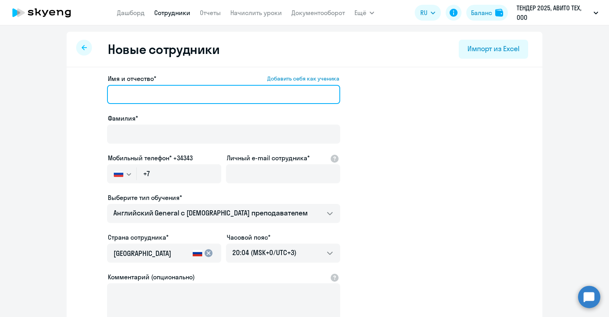
click at [242, 95] on input "Имя и отчество* Добавить себя как ученика" at bounding box center [223, 94] width 233 height 19
paste input "Копцов Дмитрий Владимирович"
drag, startPoint x: 219, startPoint y: 93, endPoint x: 167, endPoint y: 92, distance: 52.0
click at [167, 92] on input "Копцов Дмитрий Владимирович" at bounding box center [223, 94] width 233 height 19
drag, startPoint x: 133, startPoint y: 95, endPoint x: 110, endPoint y: 97, distance: 23.1
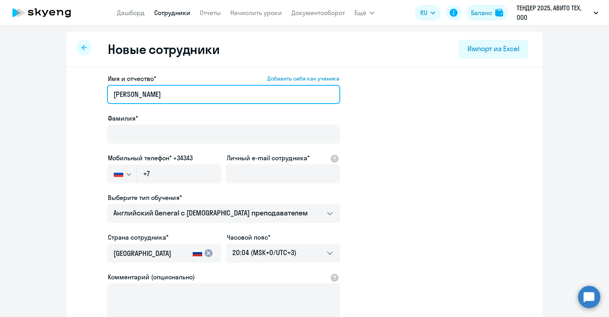
click at [110, 97] on input "[PERSON_NAME]" at bounding box center [223, 94] width 233 height 19
type input "Дмитрий"
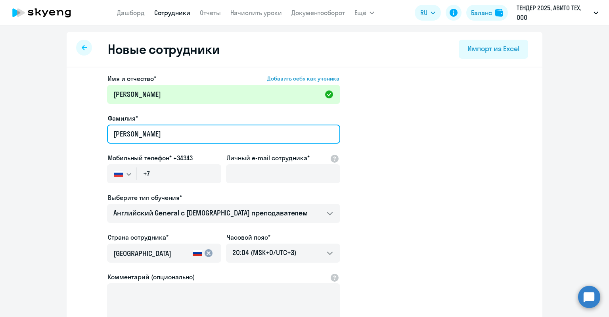
type input "Копцов"
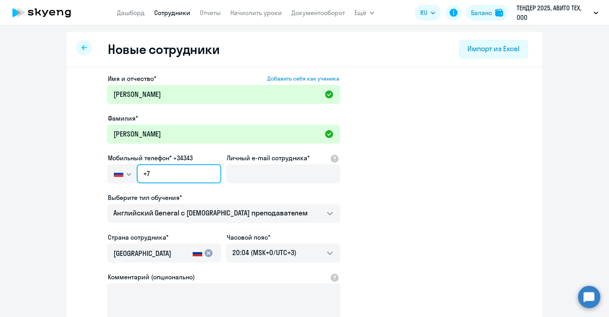
click at [204, 172] on input "+7" at bounding box center [179, 173] width 85 height 19
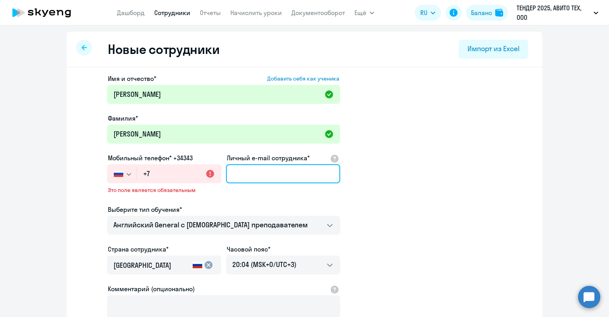
click at [254, 177] on input "Личный e-mail сотрудника*" at bounding box center [283, 173] width 114 height 19
paste input "[EMAIL_ADDRESS][DOMAIN_NAME]"
drag, startPoint x: 242, startPoint y: 173, endPoint x: 211, endPoint y: 174, distance: 31.4
click at [211, 174] on div "Имя и отчество* Добавить себя как ученика Дмитрий Фамилия* Копцов Мобильный тел…" at bounding box center [223, 221] width 233 height 295
type input "[EMAIL_ADDRESS][DOMAIN_NAME]"
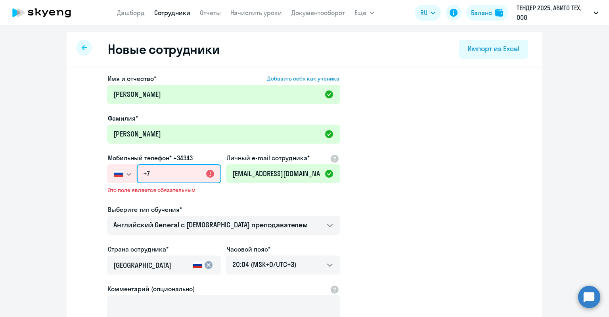
click at [178, 166] on input "+7" at bounding box center [179, 173] width 85 height 19
paste input "968 871-79-38"
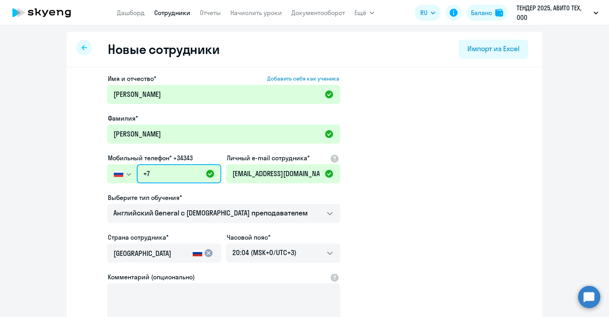
type input "+7 968 871-79-38"
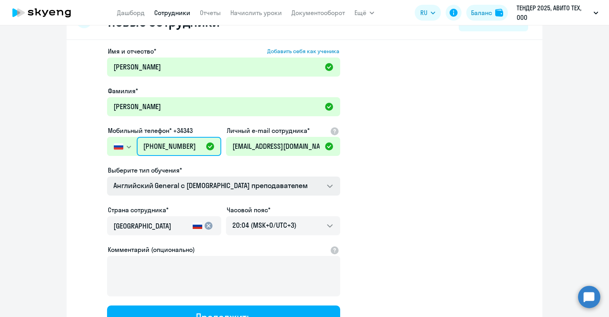
scroll to position [40, 0]
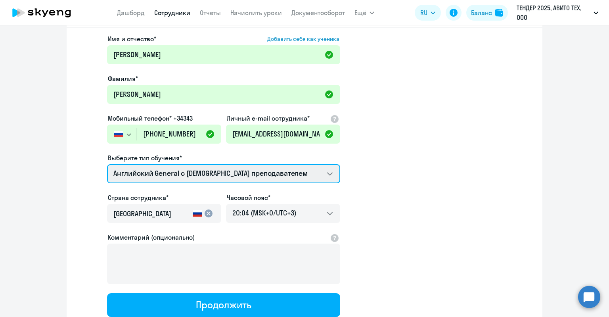
drag, startPoint x: 192, startPoint y: 176, endPoint x: 191, endPoint y: 181, distance: 5.6
click at [192, 176] on select "Screening Test Английский General с англоговорящим преподавателем Английский Ge…" at bounding box center [223, 173] width 233 height 19
click at [183, 173] on select "Screening Test Английский General с англоговорящим преподавателем Английский Ge…" at bounding box center [223, 173] width 233 height 19
select select "english_adult_native_speaker"
click at [107, 164] on select "Screening Test Английский General с англоговорящим преподавателем Английский Ge…" at bounding box center [223, 173] width 233 height 19
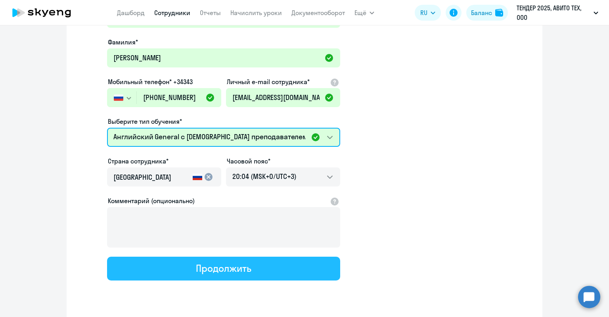
scroll to position [98, 0]
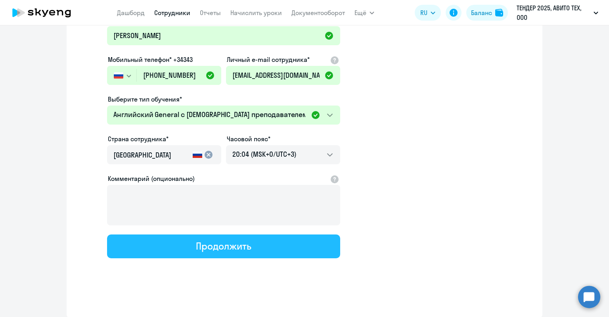
click at [272, 250] on button "Продолжить" at bounding box center [223, 246] width 233 height 24
select select "english_adult_native_speaker"
select select "3"
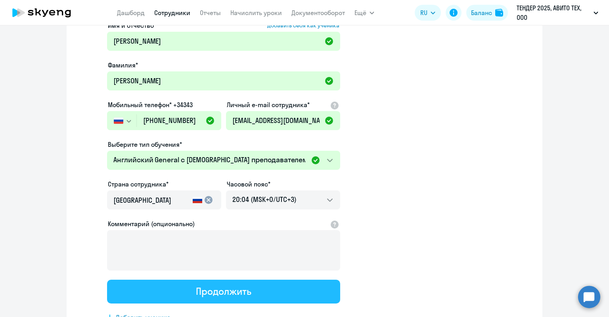
scroll to position [0, 0]
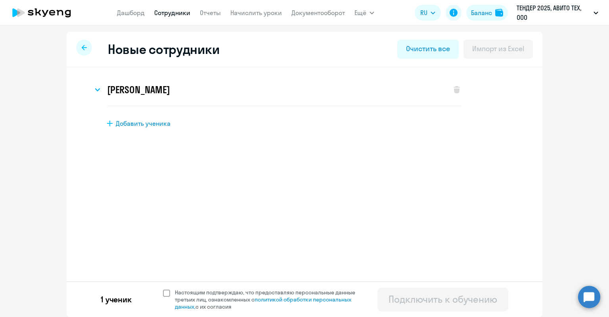
click at [252, 289] on span "Настоящим подтверждаю, что предоставляю персональные данные третьих лиц, ознако…" at bounding box center [270, 299] width 190 height 21
click at [163, 289] on input "Настоящим подтверждаю, что предоставляю персональные данные третьих лиц, ознако…" at bounding box center [163, 288] width 0 height 0
checkbox input "true"
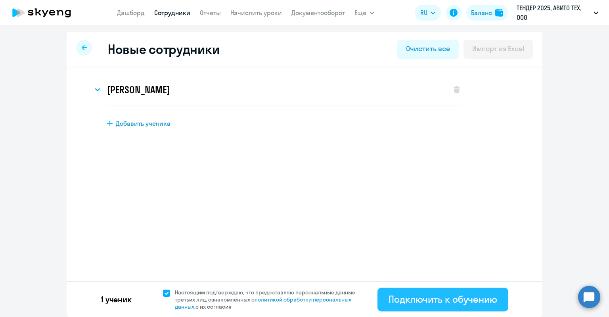
click at [392, 296] on div "Подключить к обучению" at bounding box center [443, 299] width 109 height 13
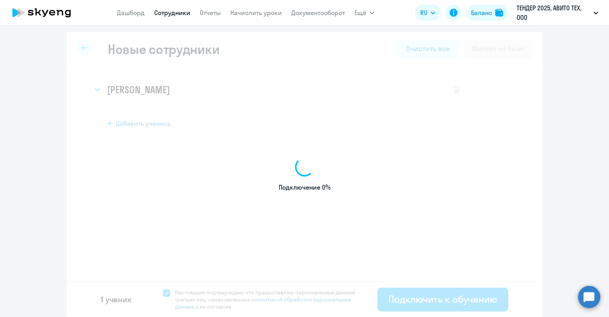
select select "english_adult_not_native_speaker"
select select "3"
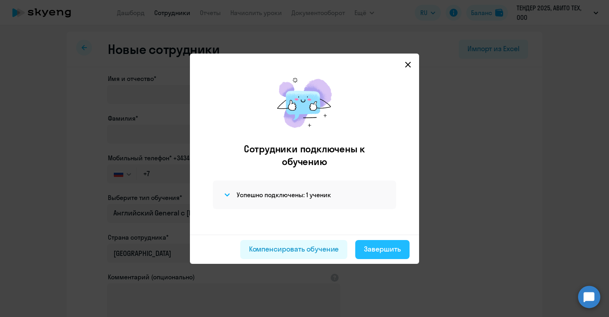
click at [375, 248] on div "Завершить" at bounding box center [382, 249] width 37 height 10
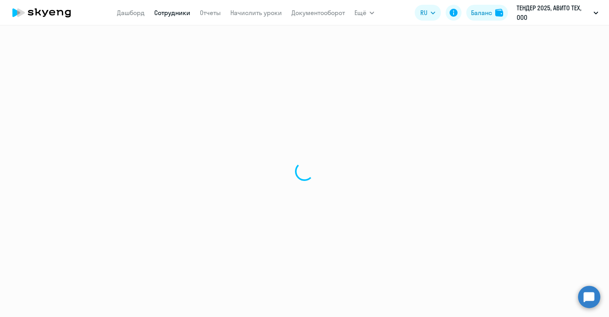
select select "30"
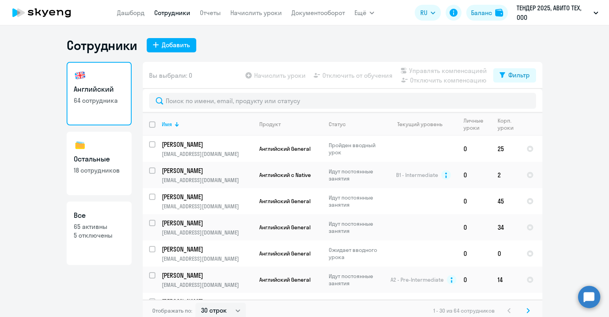
click at [109, 200] on div "Английский 64 сотрудника Остальные 18 сотрудников Все 65 активны 5 отключены" at bounding box center [99, 189] width 65 height 255
click at [108, 210] on h3 "Все" at bounding box center [99, 215] width 51 height 10
select select "30"
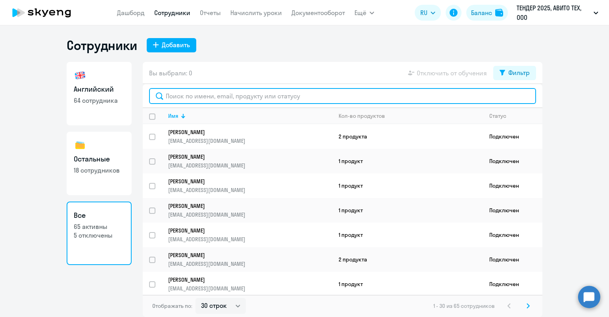
click at [189, 97] on input "text" at bounding box center [342, 96] width 387 height 16
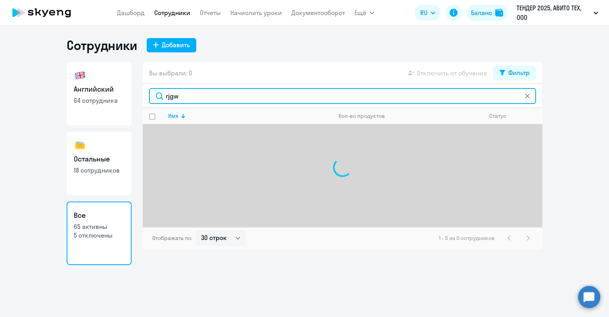
drag, startPoint x: 189, startPoint y: 97, endPoint x: 160, endPoint y: 98, distance: 29.0
click at [160, 98] on input "rjgw" at bounding box center [342, 96] width 387 height 16
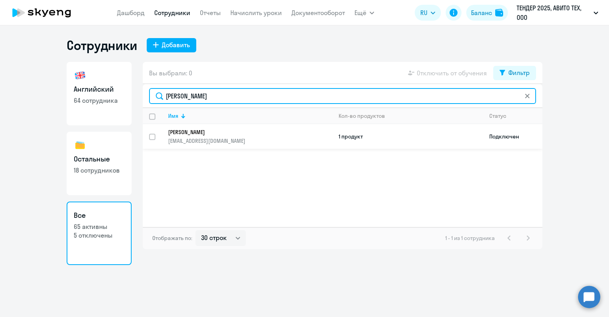
type input "копцов"
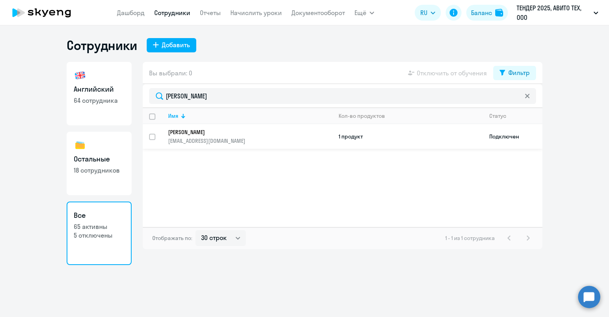
click at [246, 138] on p "[EMAIL_ADDRESS][DOMAIN_NAME]" at bounding box center [250, 140] width 164 height 7
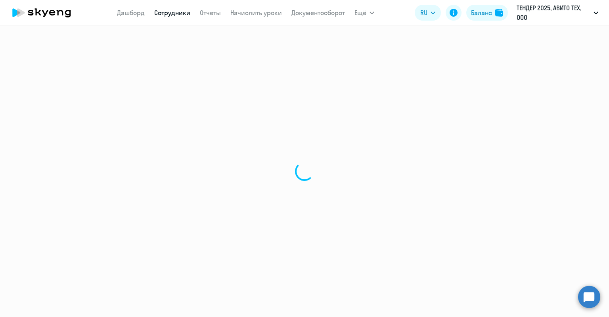
select select "english"
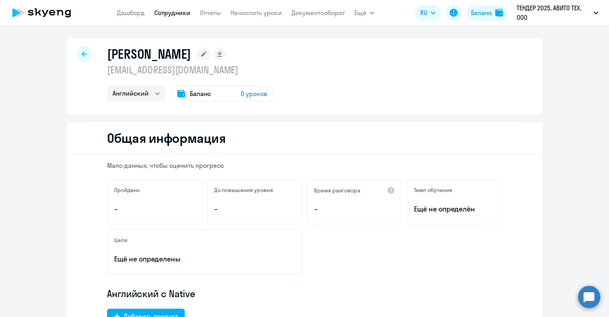
click at [195, 94] on span "Баланс" at bounding box center [200, 94] width 21 height 10
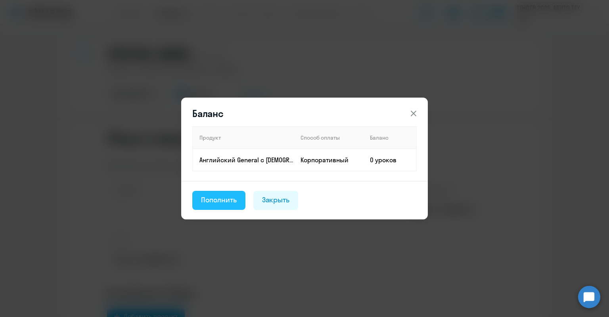
click at [229, 199] on div "Пополнить" at bounding box center [219, 200] width 36 height 10
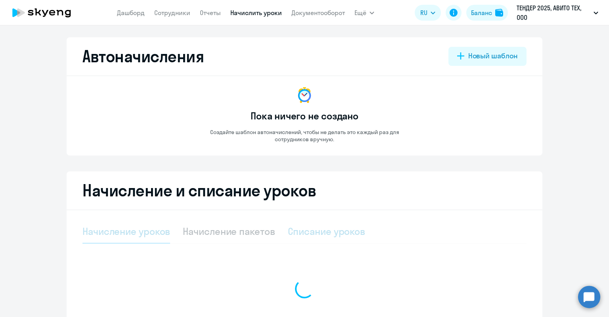
select select "10"
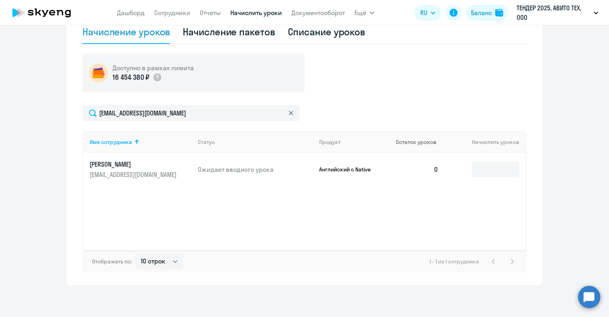
scroll to position [199, 0]
click at [502, 167] on input at bounding box center [496, 170] width 48 height 16
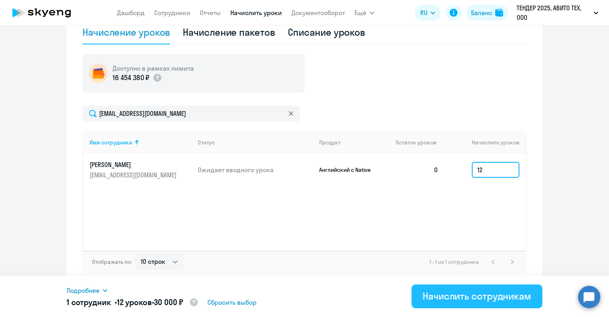
type input "12"
click at [480, 290] on div "Начислить сотрудникам" at bounding box center [477, 296] width 109 height 13
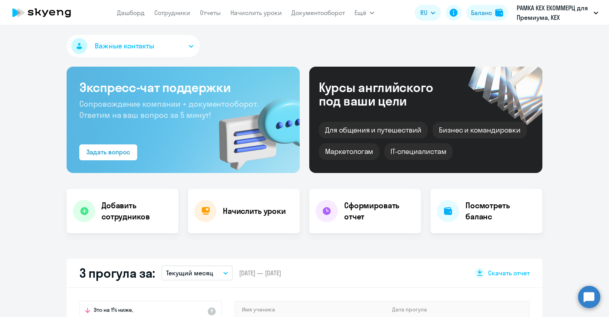
select select "30"
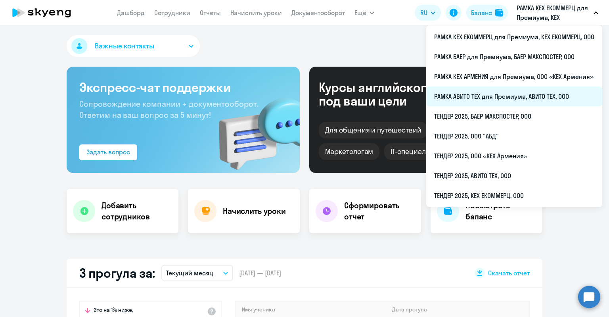
click at [513, 100] on li "РАМКА АВИТО ТЕХ для Премиума, АВИТО ТЕХ, ООО" at bounding box center [515, 96] width 176 height 20
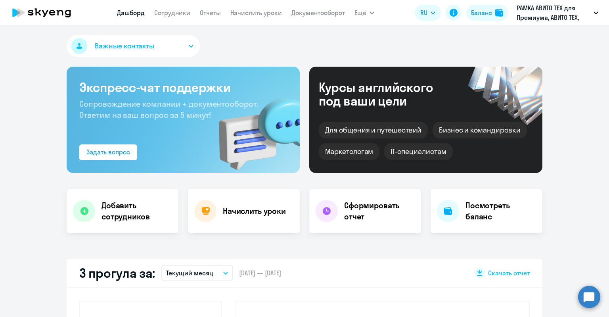
select select "30"
click at [588, 296] on circle at bounding box center [589, 297] width 22 height 22
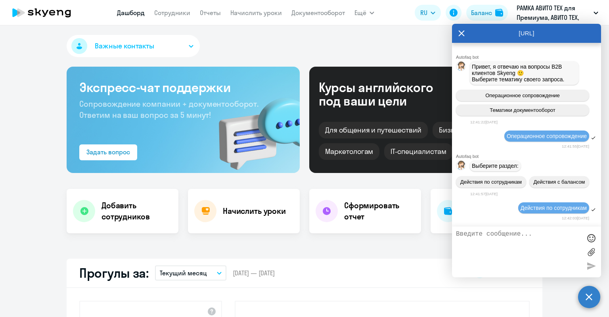
scroll to position [14237, 0]
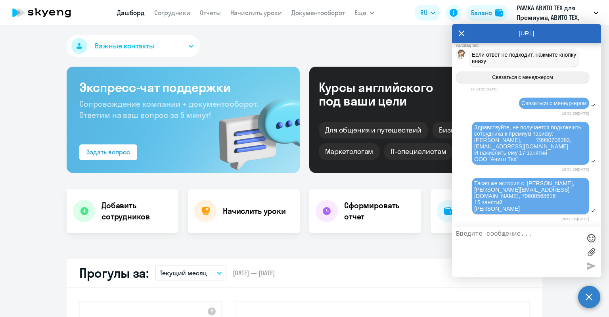
click at [460, 37] on icon at bounding box center [462, 33] width 6 height 19
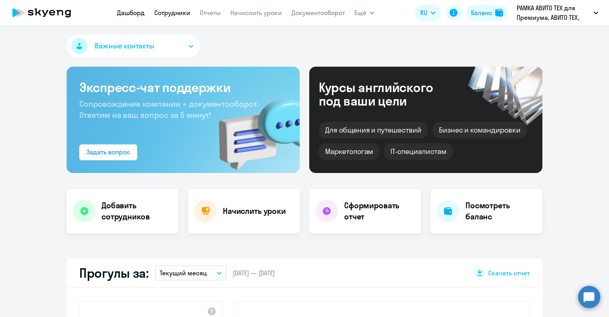
click at [162, 13] on link "Сотрудники" at bounding box center [172, 13] width 36 height 8
select select "30"
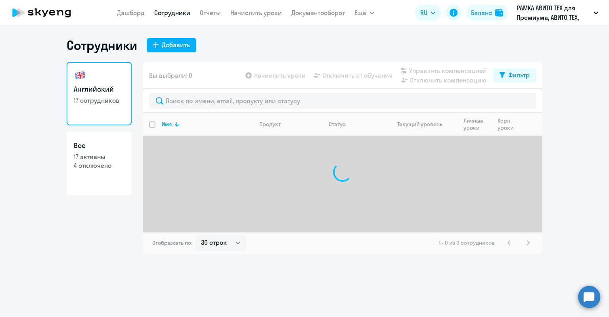
click at [85, 159] on p "17 активны" at bounding box center [99, 156] width 51 height 9
select select "30"
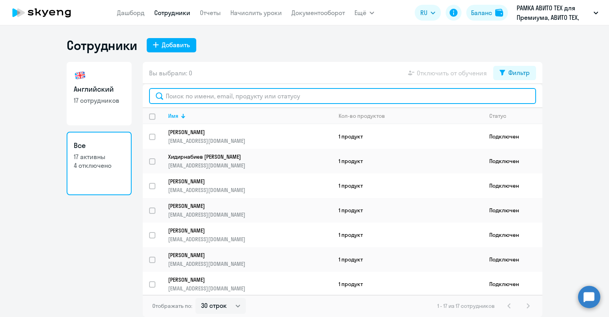
click at [163, 98] on input "text" at bounding box center [342, 96] width 387 height 16
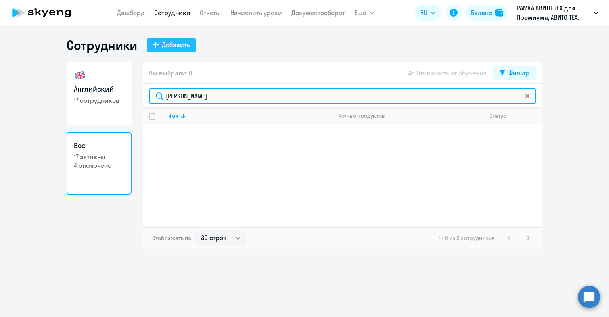
type input "Сергей"
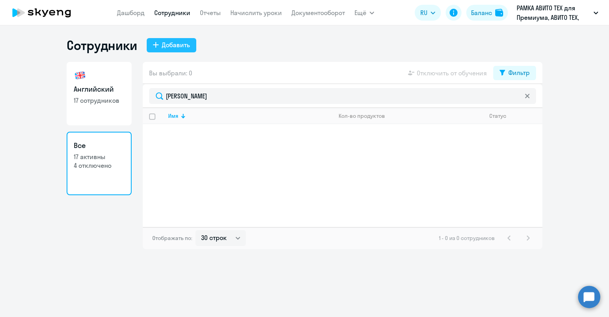
click at [179, 39] on button "Добавить" at bounding box center [172, 45] width 50 height 14
select select "english_adult_not_native_speaker_premium"
select select "3"
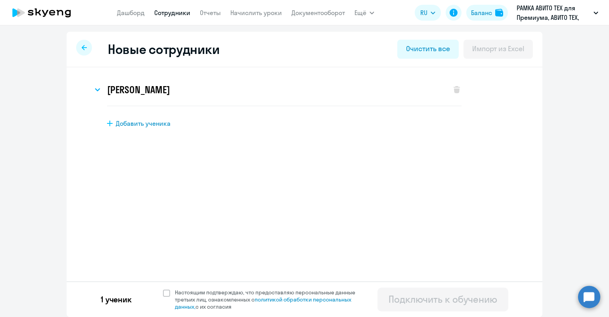
click at [84, 51] on div at bounding box center [84, 48] width 16 height 16
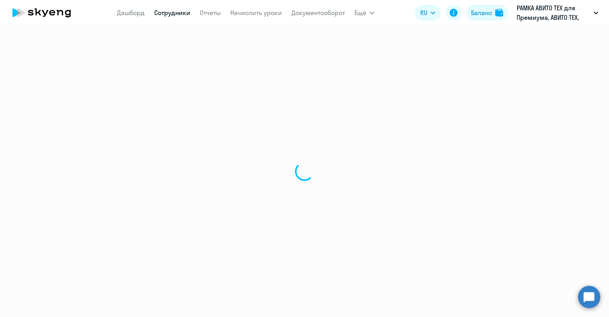
select select "30"
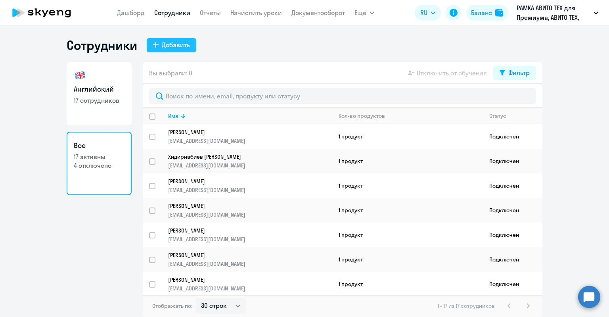
click at [186, 41] on div "Добавить" at bounding box center [176, 45] width 28 height 10
select select "english_adult_not_native_speaker_premium"
select select "3"
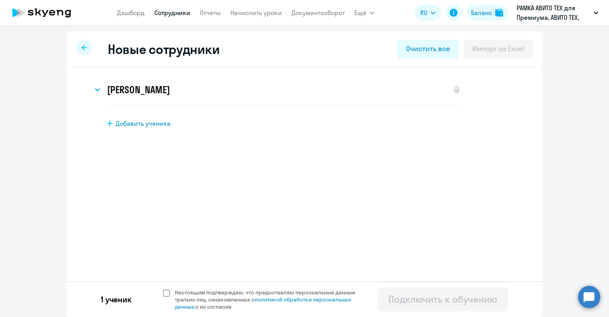
click at [200, 301] on span "Настоящим подтверждаю, что предоставляю персональные данные третьих лиц, ознако…" at bounding box center [270, 299] width 190 height 21
click at [163, 289] on input "Настоящим подтверждаю, что предоставляю персональные данные третьих лиц, ознако…" at bounding box center [163, 288] width 0 height 0
checkbox input "true"
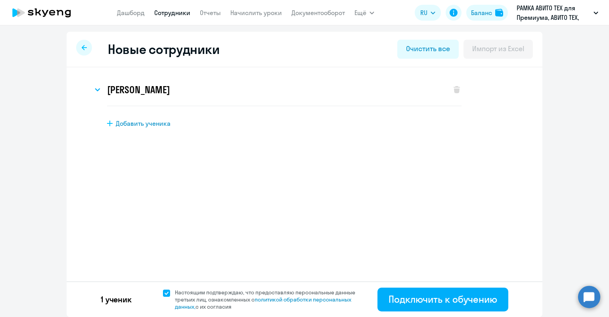
click at [582, 296] on circle at bounding box center [589, 297] width 22 height 22
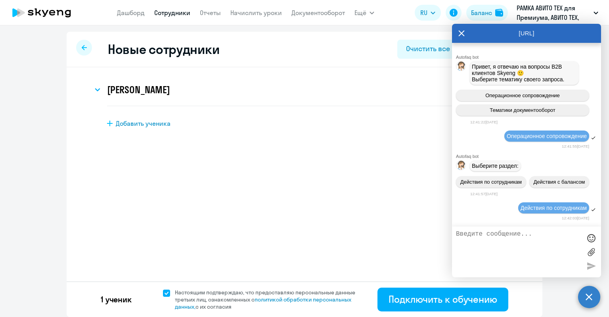
scroll to position [14234, 0]
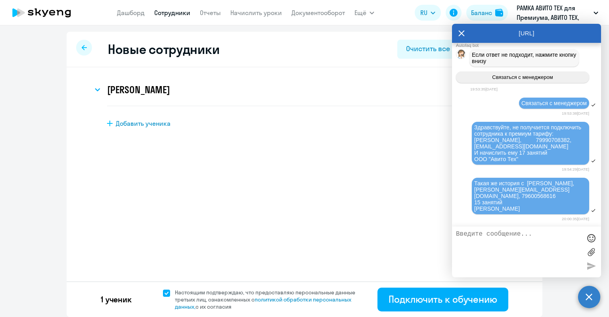
click at [582, 296] on circle at bounding box center [589, 297] width 22 height 22
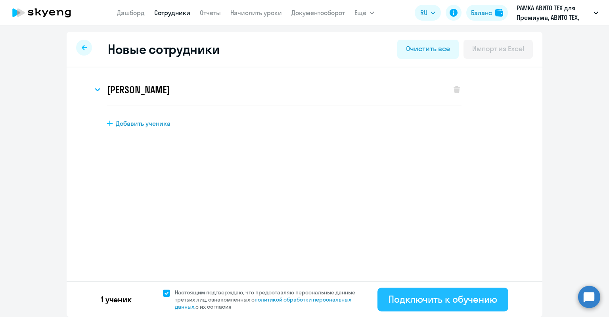
click at [478, 295] on div "Подключить к обучению" at bounding box center [443, 299] width 109 height 13
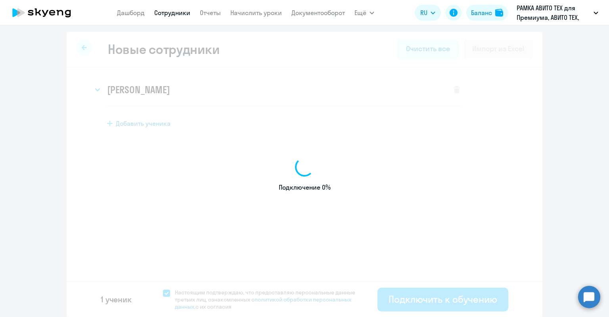
select select "english_adult_not_native_speaker_premium"
select select "3"
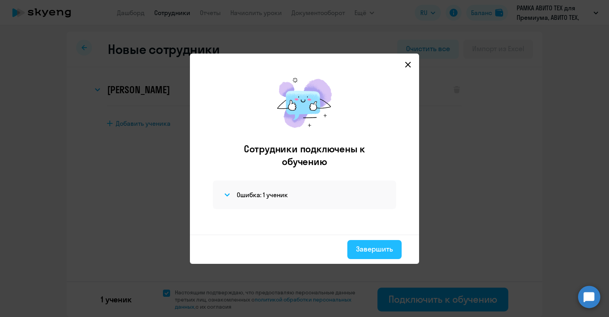
click at [374, 248] on div "Завершить" at bounding box center [374, 249] width 37 height 10
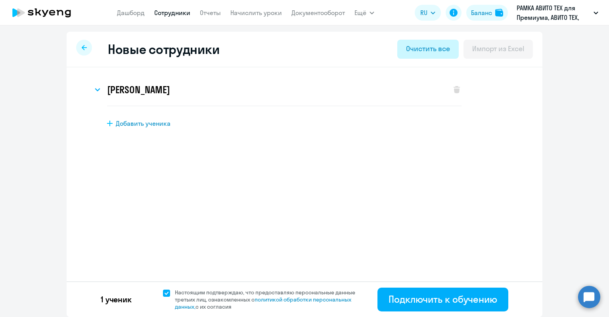
click at [435, 53] on div "Очистить все" at bounding box center [428, 49] width 44 height 10
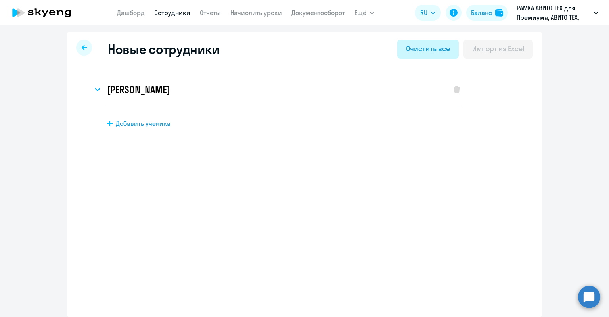
select select "english_adult_not_native_speaker_premium"
select select "3"
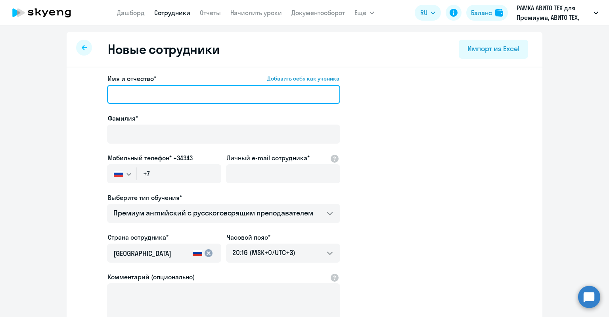
click at [126, 100] on input "Имя и отчество* Добавить себя как ученика" at bounding box center [223, 94] width 233 height 19
paste input "Новожилов Сергей"
drag, startPoint x: 182, startPoint y: 93, endPoint x: 158, endPoint y: 96, distance: 24.3
click at [158, 96] on input "Новожилов Сергей" at bounding box center [223, 94] width 233 height 19
drag, startPoint x: 150, startPoint y: 95, endPoint x: 110, endPoint y: 96, distance: 40.9
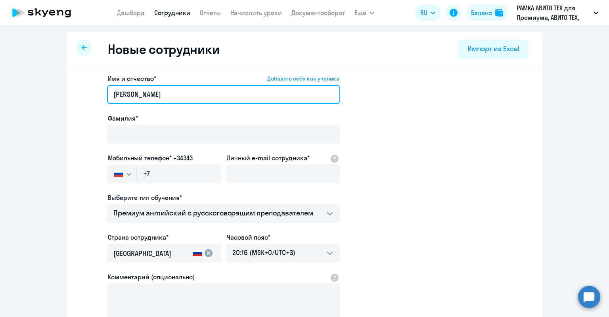
click at [110, 96] on input "Новожилов Сергей" at bounding box center [223, 94] width 233 height 19
type input "Сергей"
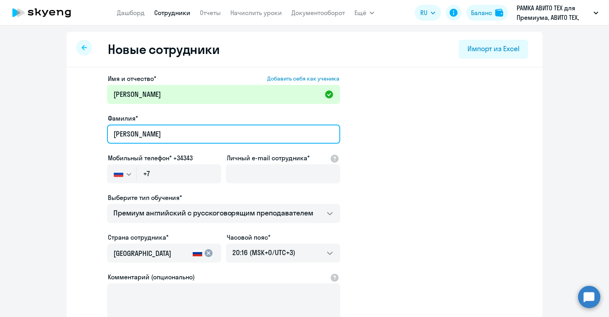
type input "Новожилов"
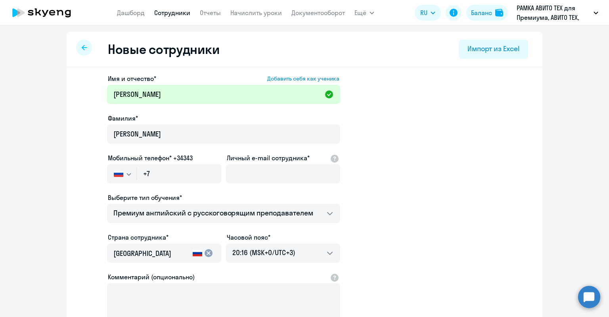
click at [366, 133] on app-new-student-form "Имя и отчество* Добавить себя как ученика Сергей Фамилия* Новожилов Мобильный т…" at bounding box center [304, 215] width 451 height 283
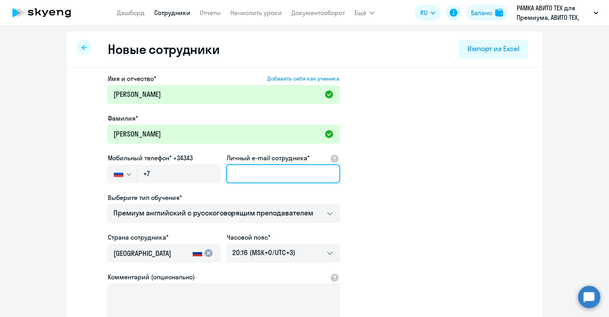
click at [252, 177] on input "Личный e-mail сотрудника*" at bounding box center [283, 173] width 114 height 19
paste input "sdnovozhilov@avito.ru"
type input "sdnovozhilov@avito.ru"
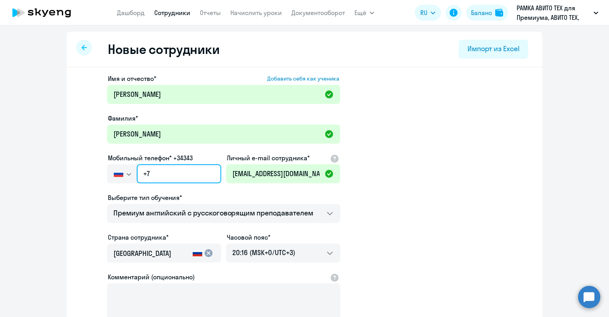
click at [186, 173] on input "+7" at bounding box center [179, 173] width 85 height 19
paste input "916 211-40-50"
type input "+7 916 211-40-50"
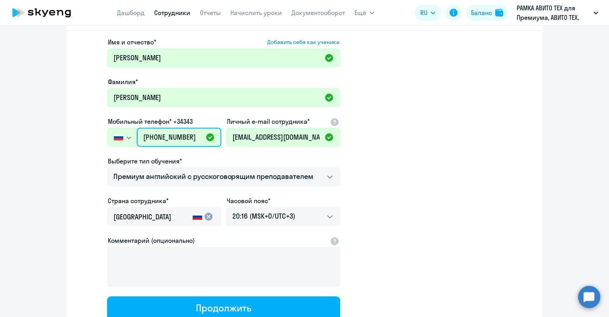
scroll to position [79, 0]
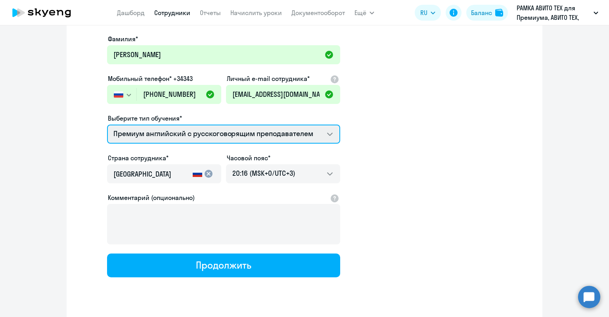
drag, startPoint x: 211, startPoint y: 140, endPoint x: 211, endPoint y: 135, distance: 5.2
click at [211, 140] on select "Премиум английский с русскоговорящим преподавателем" at bounding box center [223, 134] width 233 height 19
drag, startPoint x: 211, startPoint y: 135, endPoint x: 210, endPoint y: 163, distance: 28.2
click at [211, 135] on select "Премиум английский с русскоговорящим преподавателем" at bounding box center [223, 134] width 233 height 19
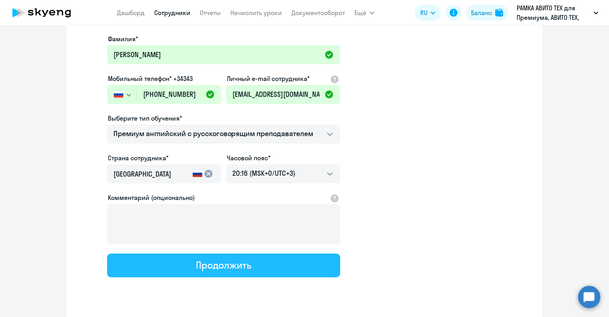
click at [217, 258] on button "Продолжить" at bounding box center [223, 266] width 233 height 24
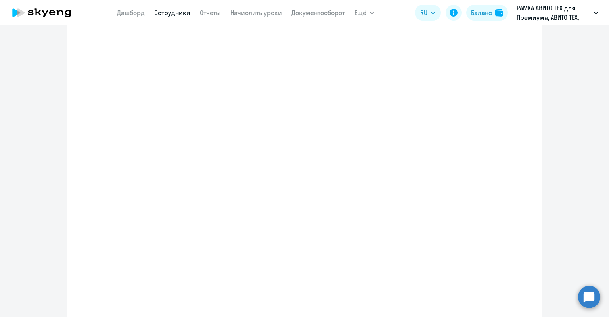
select select "english_adult_not_native_speaker_premium"
select select "3"
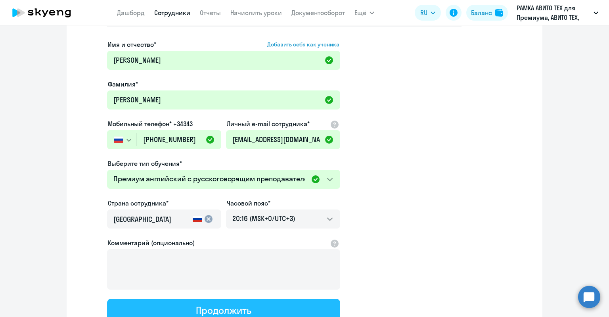
scroll to position [0, 0]
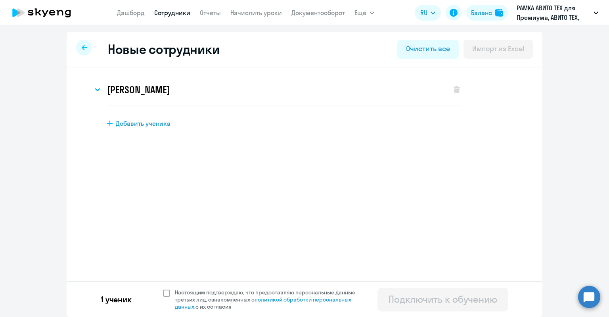
click at [236, 293] on span "Настоящим подтверждаю, что предоставляю персональные данные третьих лиц, ознако…" at bounding box center [270, 299] width 190 height 21
click at [163, 289] on input "Настоящим подтверждаю, что предоставляю персональные данные третьих лиц, ознако…" at bounding box center [163, 288] width 0 height 0
checkbox input "true"
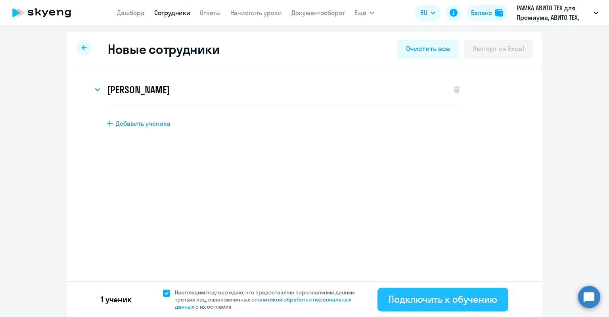
click at [489, 301] on div "Подключить к обучению" at bounding box center [443, 299] width 109 height 13
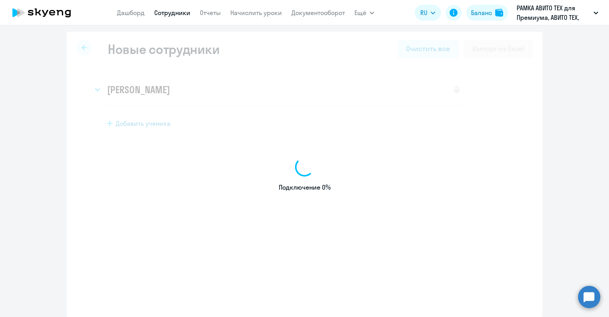
select select "english_adult_not_native_speaker_premium"
select select "3"
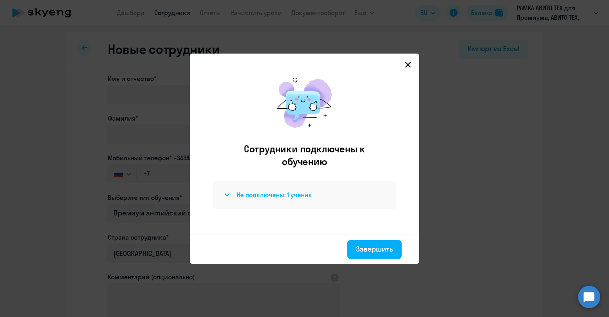
click at [309, 196] on h4 "Не подключены: 1 ученик" at bounding box center [274, 194] width 75 height 9
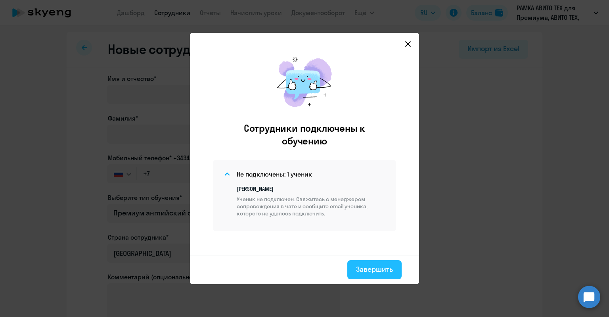
click at [372, 269] on div "Завершить" at bounding box center [374, 269] width 37 height 10
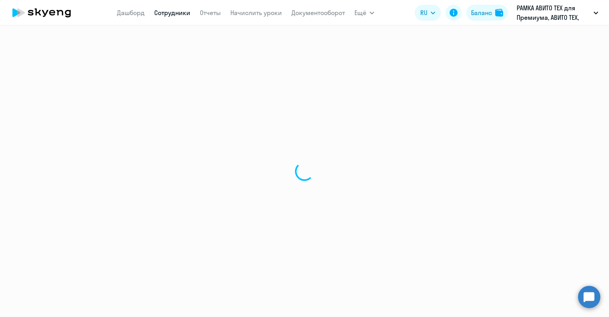
select select "30"
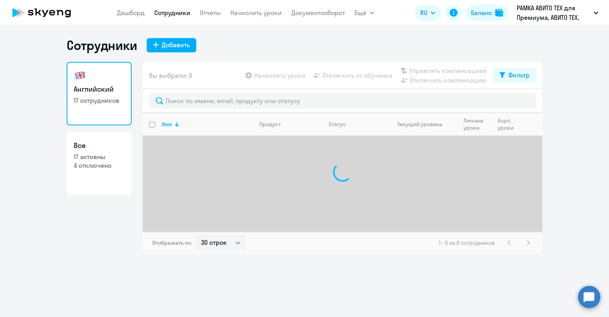
click at [582, 289] on circle at bounding box center [589, 297] width 22 height 22
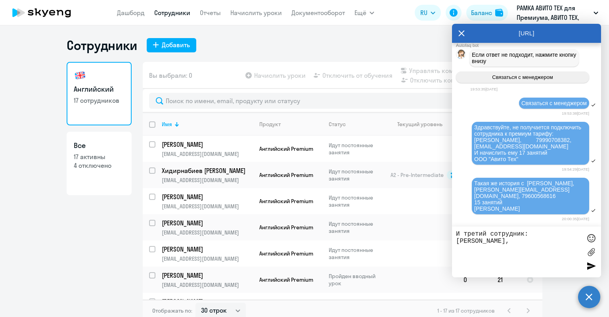
paste textarea "79162114050"
click at [529, 241] on textarea "И третий сотрудник: Новожилов Сергей, 79162114050" at bounding box center [518, 252] width 125 height 43
paste textarea "sdnovozhilov@avito.ru"
click at [527, 234] on textarea "И третий сотрудник: Новожилов Сергей, sdnovozhilov@avito.ru 79162114050" at bounding box center [518, 252] width 125 height 43
click at [525, 233] on textarea "И третий сотрудник: Новожилов Сергей, sdnovozhilov@avito.ru 79162114050" at bounding box center [518, 252] width 125 height 43
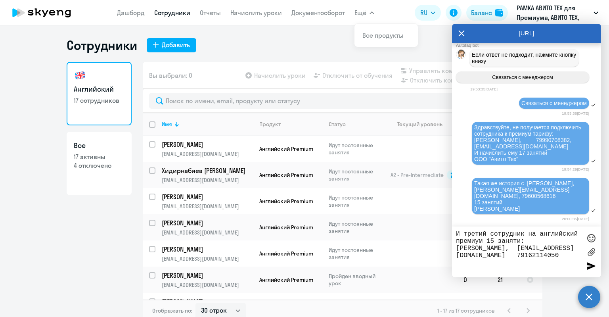
type textarea "И третий сотрудник на английский премиум 15 занятий: Новожилов Сергей, sdnovozh…"
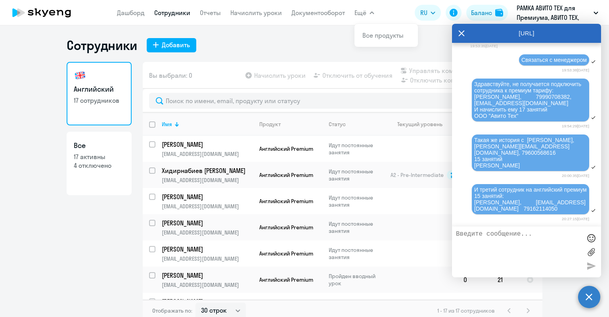
scroll to position [14280, 0]
click at [461, 33] on icon at bounding box center [462, 33] width 6 height 6
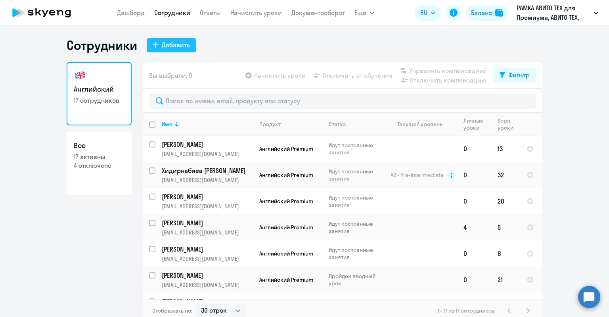
click at [180, 40] on div "Добавить" at bounding box center [176, 45] width 28 height 10
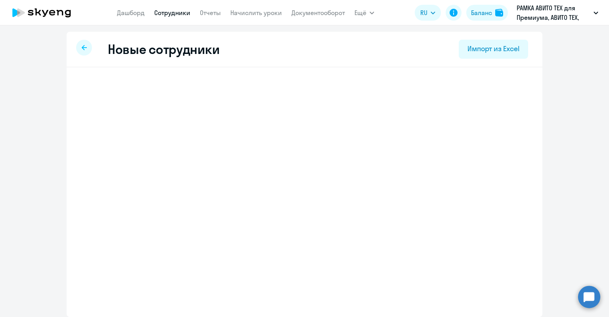
select select "english_adult_not_native_speaker_premium"
select select "3"
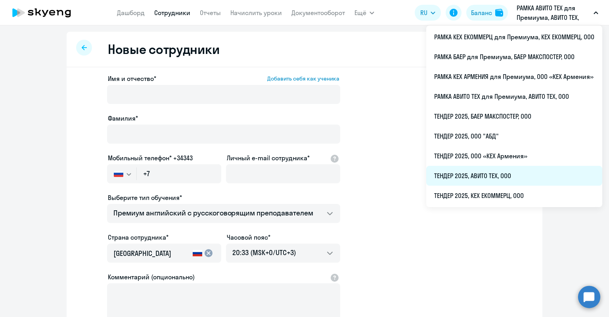
click at [491, 181] on li "ТЕНДЕР 2025, АВИТО ТЕХ, ООО" at bounding box center [515, 176] width 176 height 20
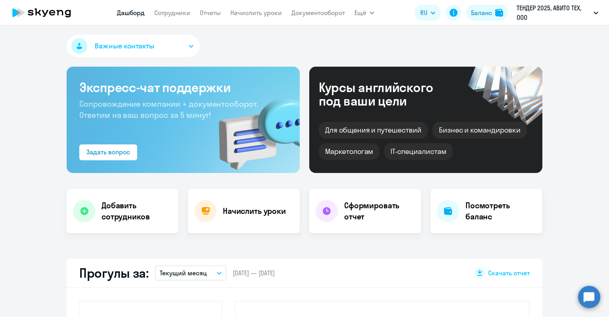
select select "30"
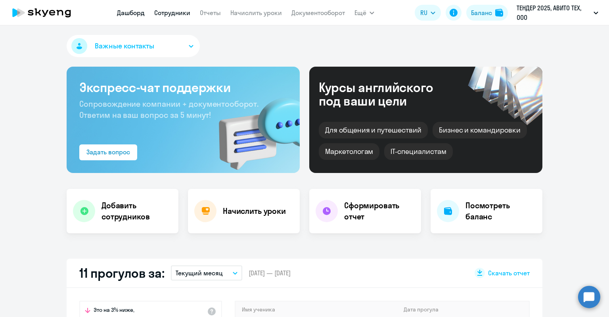
click at [178, 14] on link "Сотрудники" at bounding box center [172, 13] width 36 height 8
select select "30"
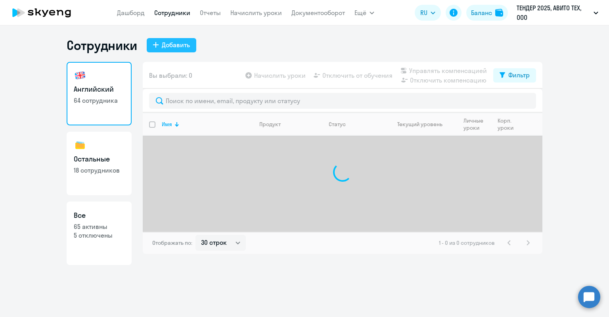
click at [167, 47] on div "Добавить" at bounding box center [176, 45] width 28 height 10
select select "english_adult_not_native_speaker"
select select "3"
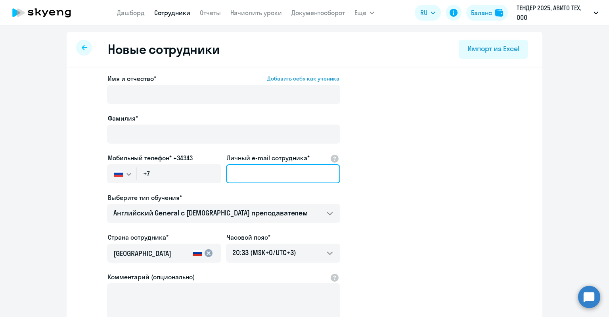
click at [247, 171] on input "Личный e-mail сотрудника*" at bounding box center [283, 173] width 114 height 19
paste input "volzhidkova@avito.ru"
drag, startPoint x: 243, startPoint y: 174, endPoint x: 156, endPoint y: 162, distance: 88.5
click at [156, 162] on div "Имя и отчество* Добавить себя как ученика Фамилия* Мобильный телефон* +34343 Ро…" at bounding box center [223, 215] width 233 height 283
type input "volzhidkova@avito.ru"
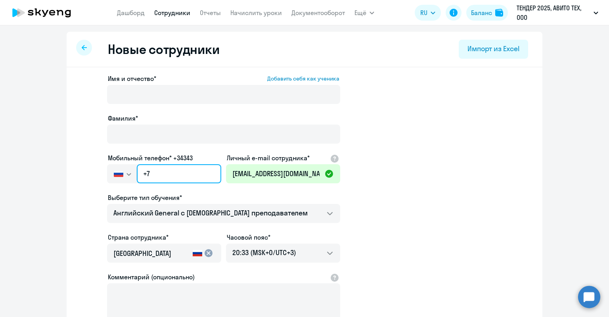
click at [189, 164] on input "+7" at bounding box center [179, 173] width 85 height 19
paste input "977 802-22-18"
type input "+7 977 802-22-18"
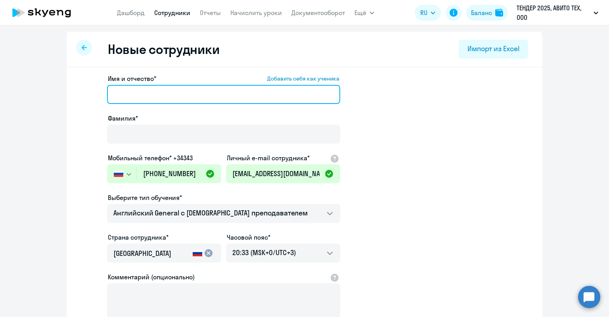
drag, startPoint x: 234, startPoint y: 91, endPoint x: 257, endPoint y: 2, distance: 91.8
click at [234, 90] on input "Имя и отчество* Добавить себя как ученика" at bounding box center [223, 94] width 233 height 19
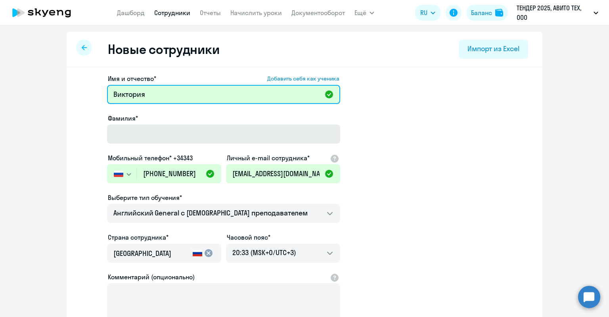
type input "Виктория"
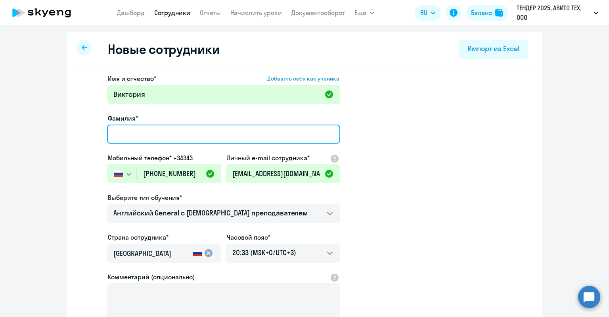
click at [186, 128] on input "Фамилия*" at bounding box center [223, 134] width 233 height 19
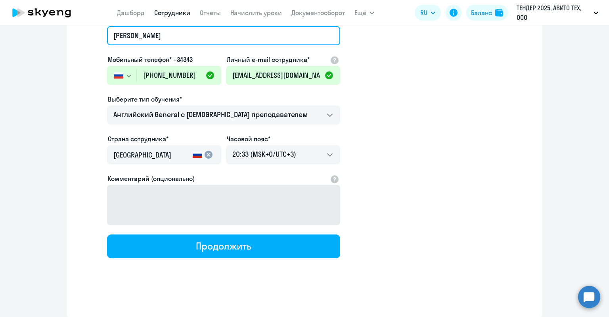
type input "Жидкова"
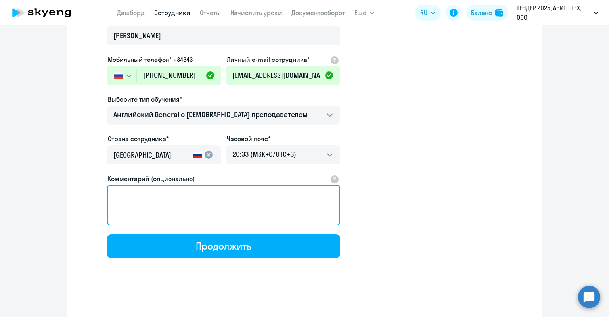
click at [252, 199] on textarea "Комментарий (опционально)" at bounding box center [223, 205] width 233 height 40
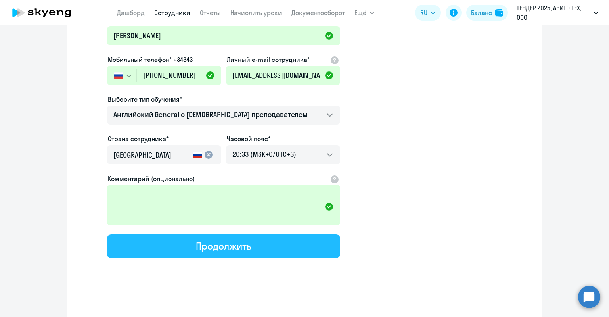
click at [237, 252] on button "Продолжить" at bounding box center [223, 246] width 233 height 24
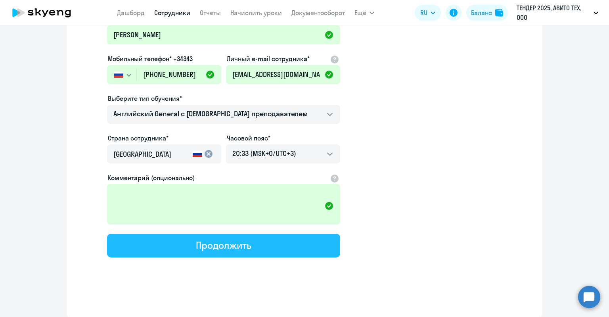
select select "english_adult_not_native_speaker"
select select "3"
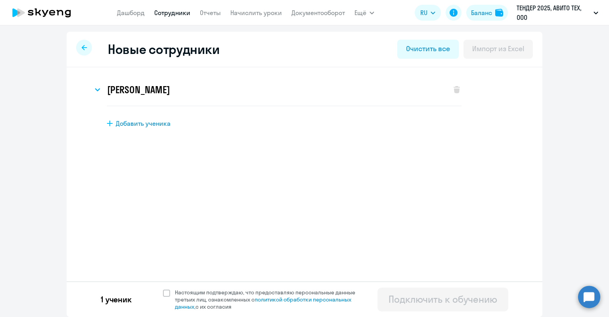
scroll to position [0, 0]
click at [342, 290] on span "Настоящим подтверждаю, что предоставляю персональные данные третьих лиц, ознако…" at bounding box center [270, 299] width 190 height 21
click at [163, 289] on input "Настоящим подтверждаю, что предоставляю персональные данные третьих лиц, ознако…" at bounding box center [163, 288] width 0 height 0
checkbox input "true"
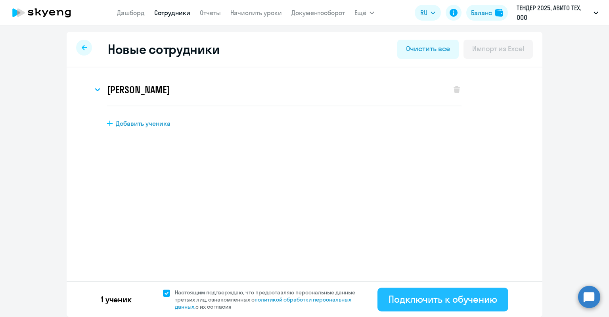
click at [417, 294] on div "Подключить к обучению" at bounding box center [443, 299] width 109 height 13
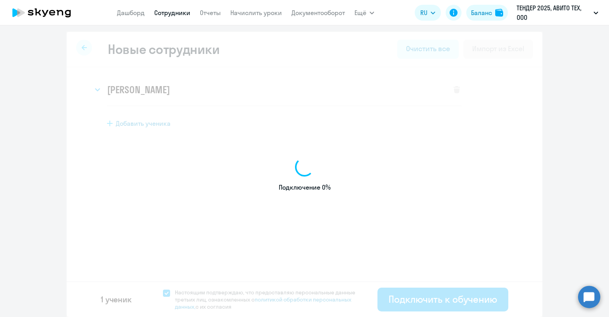
select select "english_adult_not_native_speaker"
select select "3"
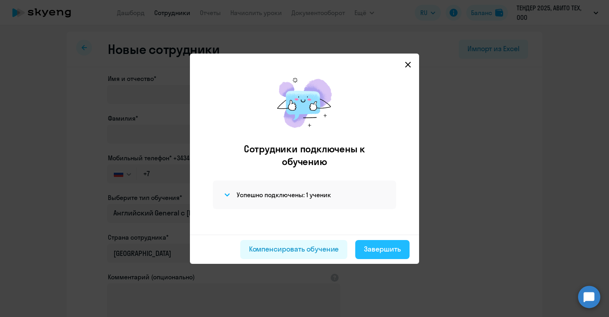
click at [378, 243] on button "Завершить" at bounding box center [383, 249] width 54 height 19
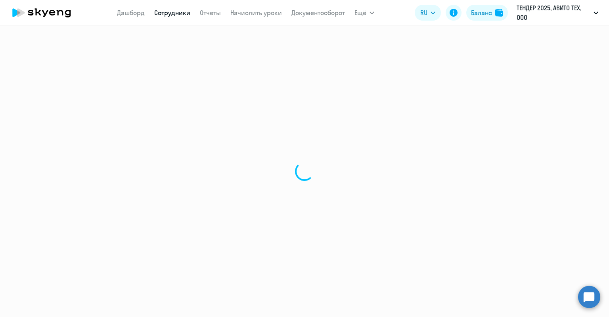
select select "30"
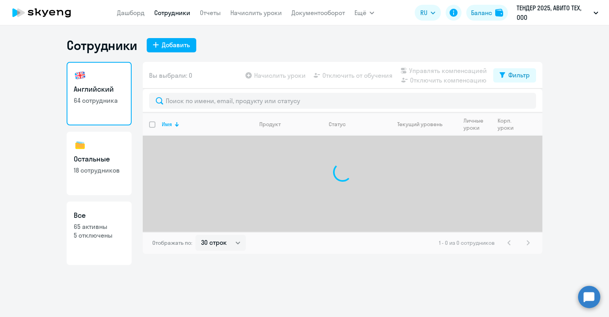
click at [106, 238] on p "5 отключены" at bounding box center [99, 235] width 51 height 9
select select "30"
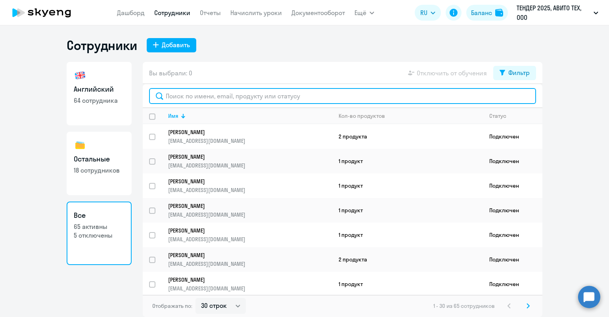
click at [167, 98] on input "text" at bounding box center [342, 96] width 387 height 16
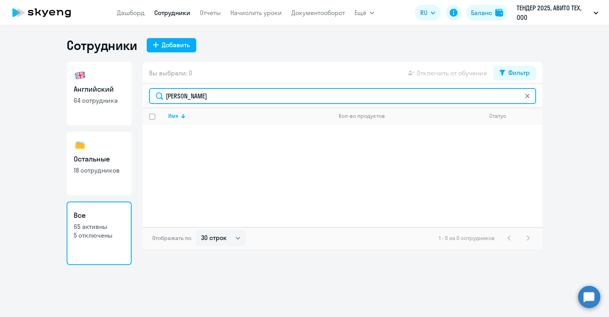
drag, startPoint x: 199, startPoint y: 97, endPoint x: 156, endPoint y: 90, distance: 43.5
click at [156, 90] on input "Жидкова" at bounding box center [342, 96] width 387 height 16
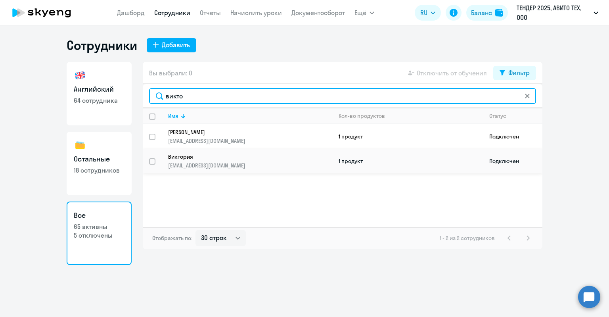
type input "викто"
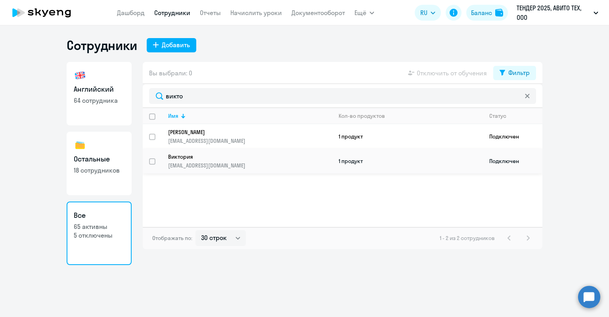
click at [152, 158] on input "select row 17215186" at bounding box center [157, 166] width 16 height 16
checkbox input "true"
click at [255, 171] on td "Виктория vozhidkova@yandex.ru" at bounding box center [247, 161] width 171 height 25
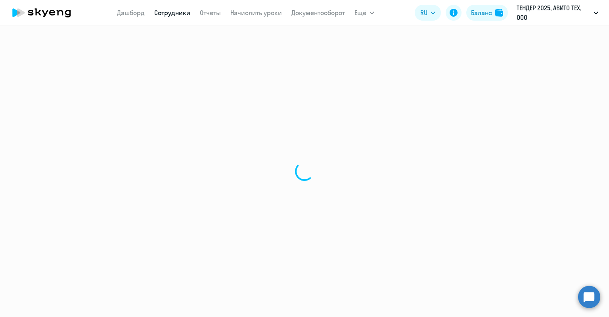
select select "english"
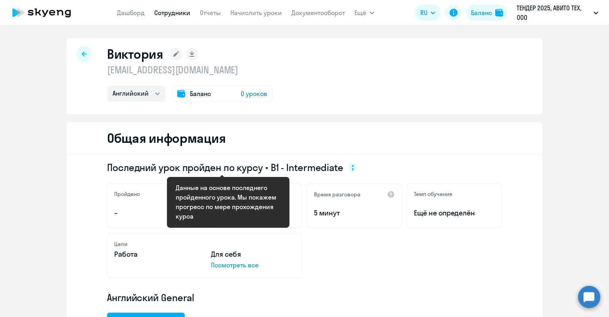
scroll to position [119, 0]
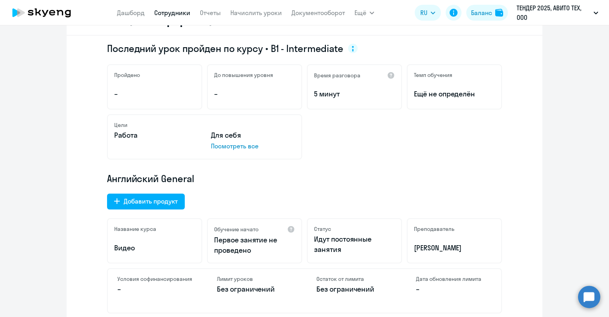
click at [588, 289] on circle at bounding box center [589, 297] width 22 height 22
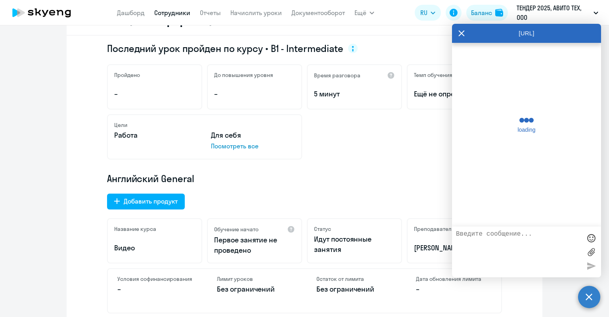
scroll to position [14277, 0]
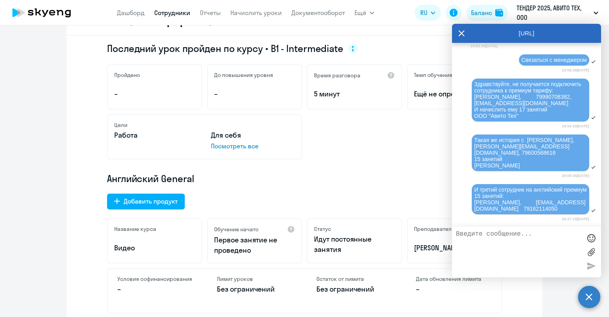
click at [526, 251] on textarea at bounding box center [518, 252] width 125 height 43
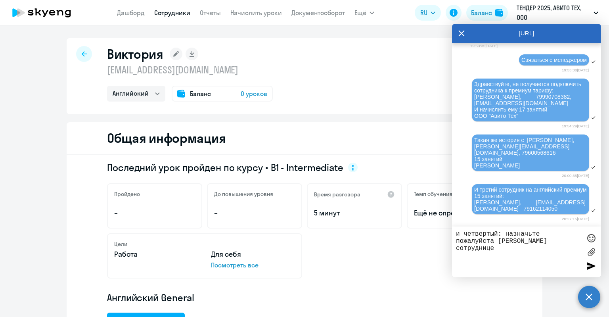
type textarea "и четвертый: назначьте пожалуйста скрининг сотруднице"
drag, startPoint x: 104, startPoint y: 50, endPoint x: 173, endPoint y: 63, distance: 69.4
click at [174, 64] on div "Виктория vozhidkova@yandex.ru Английский Баланс 0 уроков" at bounding box center [190, 74] width 166 height 56
click at [173, 55] on icon at bounding box center [176, 54] width 6 height 6
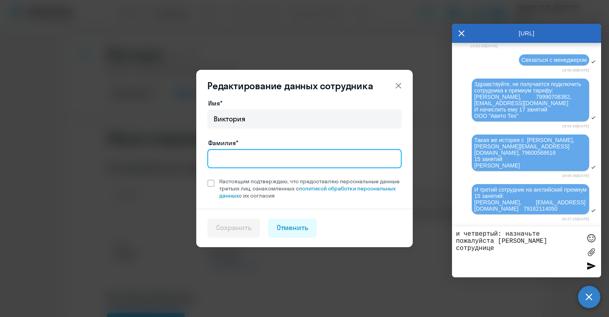
click at [261, 159] on input "Фамилия*" at bounding box center [305, 158] width 194 height 19
type input "Жидкова"
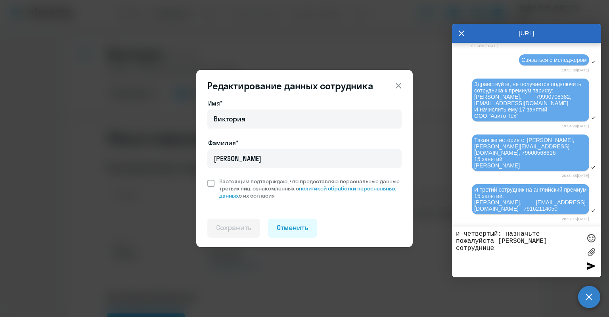
click at [253, 180] on span "Настоящим подтверждаю, что предоставляю персональные данные третьих лиц, ознако…" at bounding box center [310, 188] width 183 height 21
click at [208, 178] on input "Настоящим подтверждаю, что предоставляю персональные данные третьих лиц, ознако…" at bounding box center [207, 177] width 0 height 0
checkbox input "true"
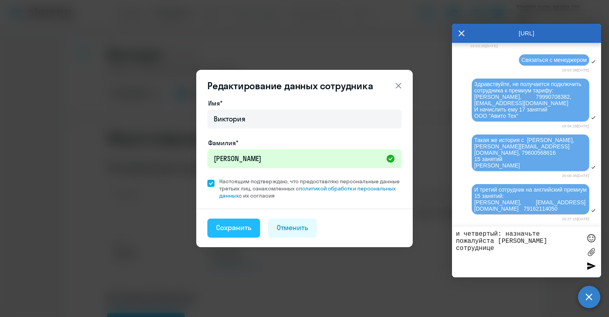
click at [237, 226] on div "Сохранить" at bounding box center [233, 228] width 35 height 10
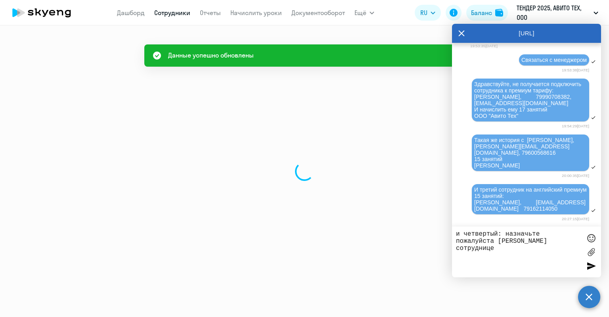
select select "english"
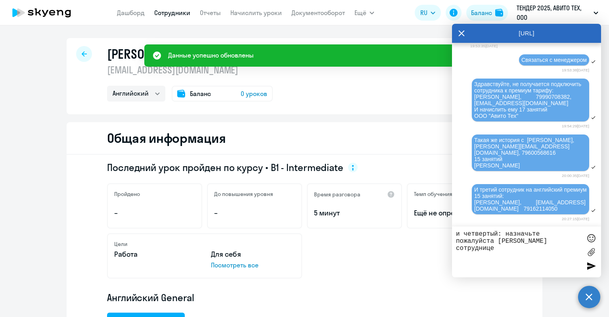
drag, startPoint x: 103, startPoint y: 52, endPoint x: 244, endPoint y: 74, distance: 143.0
click at [244, 74] on div "Жидкова Виктория vozhidkova@yandex.ru Английский Баланс 0 уроков" at bounding box center [305, 76] width 476 height 76
click at [209, 72] on p "[EMAIL_ADDRESS][DOMAIN_NAME]" at bounding box center [190, 69] width 166 height 13
click at [202, 71] on p "[EMAIL_ADDRESS][DOMAIN_NAME]" at bounding box center [190, 69] width 166 height 13
drag, startPoint x: 202, startPoint y: 71, endPoint x: 95, endPoint y: 52, distance: 108.7
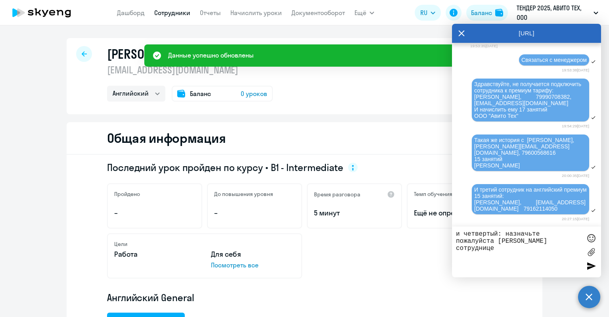
click at [95, 52] on div "Жидкова Виктория vozhidkova@yandex.ru Английский Баланс 0 уроков" at bounding box center [305, 76] width 476 height 76
copy div "Жидкова Виктория vozhidkova@yandex.ru"
click at [573, 244] on textarea "и четвертый: назначьте пожалуйста скрининг сотруднице" at bounding box center [518, 252] width 125 height 43
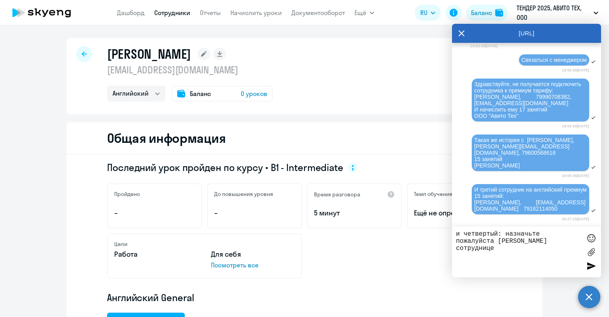
paste textarea "Жидкова Виктория vozhidkova@yandex.ru"
type textarea "и четвертый: назначьте пожалуйста скрининг сотруднице Жидкова Виктория vozhidko…"
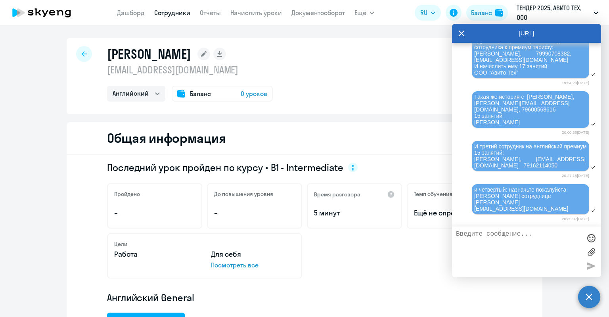
click at [462, 35] on icon at bounding box center [462, 33] width 6 height 19
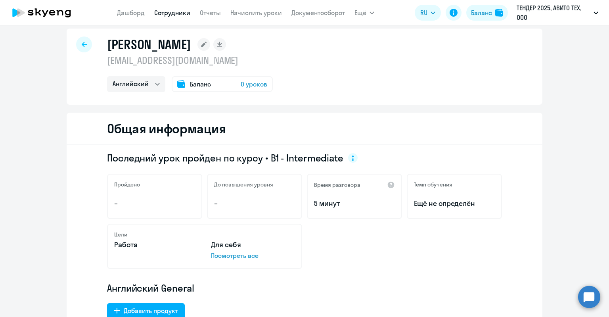
scroll to position [0, 0]
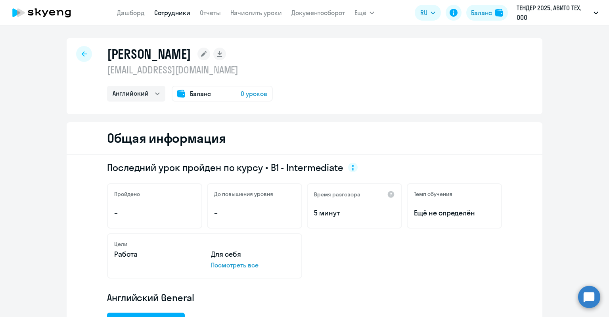
click at [220, 92] on div "Баланс 0 уроков" at bounding box center [222, 94] width 101 height 16
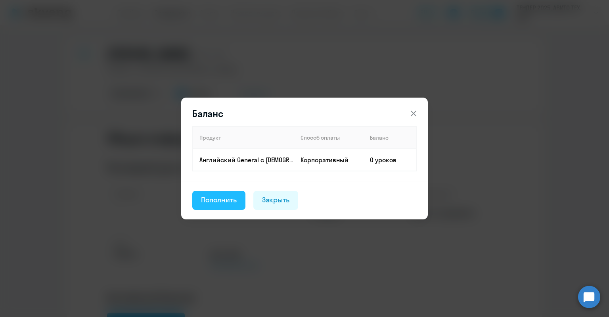
click at [202, 208] on button "Пополнить" at bounding box center [218, 200] width 53 height 19
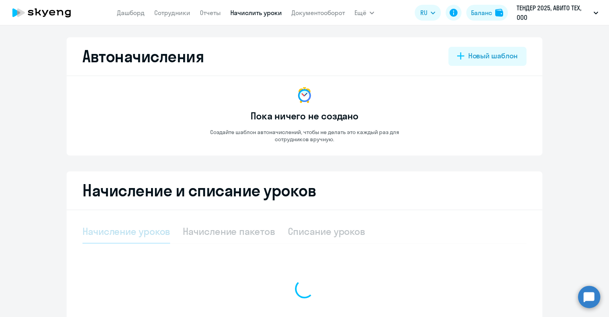
select select "10"
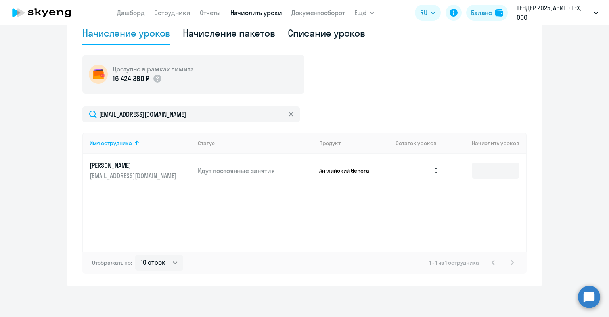
scroll to position [199, 0]
click at [501, 167] on input at bounding box center [496, 170] width 48 height 16
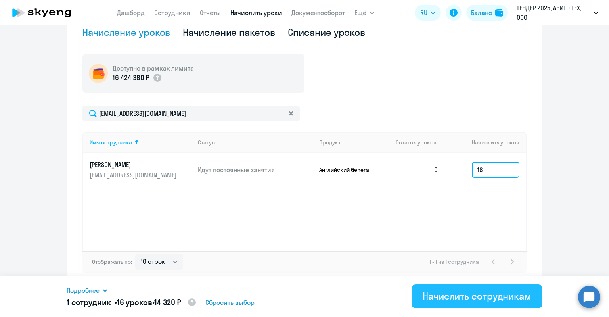
type input "16"
click at [462, 291] on div "Начислить сотрудникам" at bounding box center [477, 296] width 109 height 13
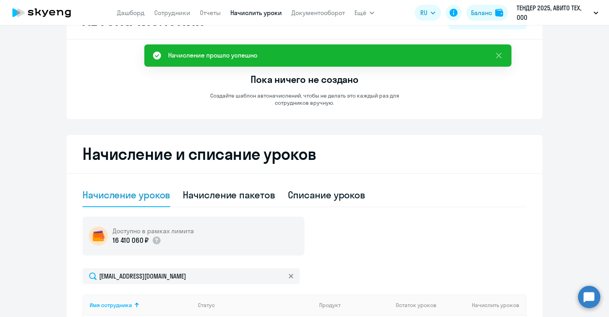
scroll to position [0, 0]
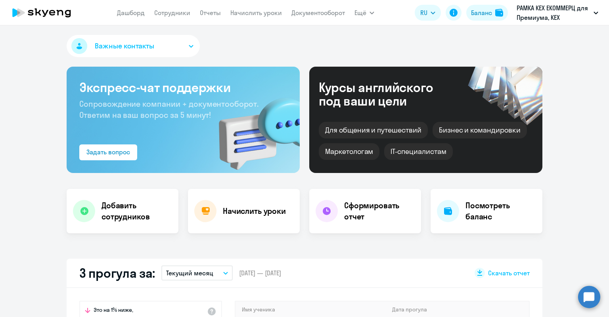
select select "30"
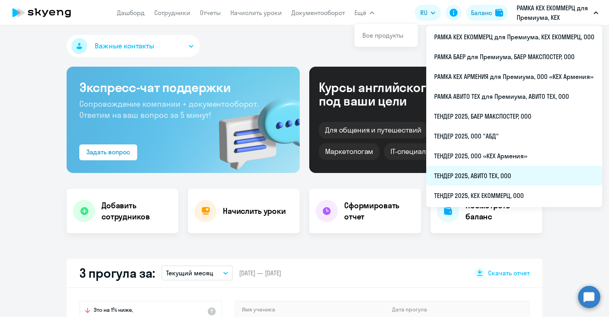
click at [494, 173] on li "ТЕНДЕР 2025, АВИТО ТЕХ, ООО" at bounding box center [515, 176] width 176 height 20
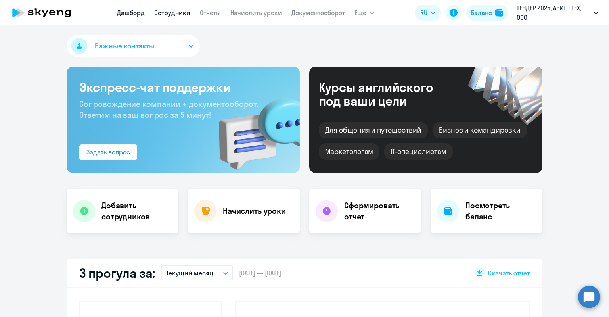
select select "30"
click at [165, 14] on link "Сотрудники" at bounding box center [172, 13] width 36 height 8
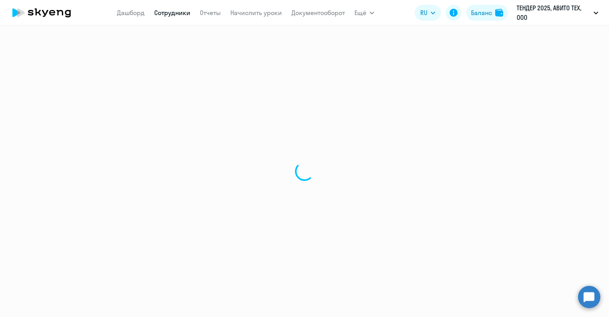
select select "30"
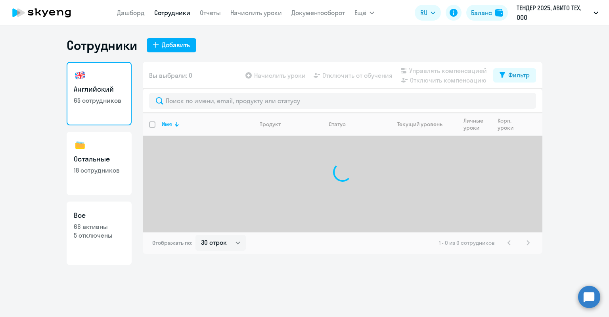
click at [116, 216] on h3 "Все" at bounding box center [99, 215] width 51 height 10
select select "30"
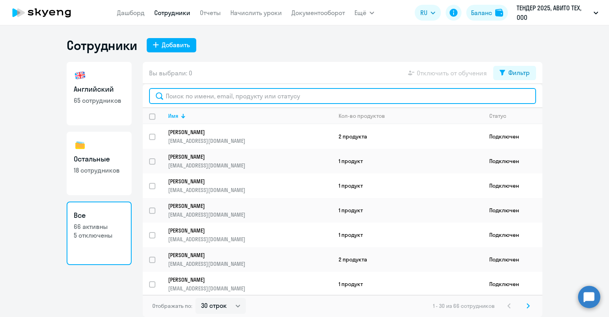
click at [201, 99] on input "text" at bounding box center [342, 96] width 387 height 16
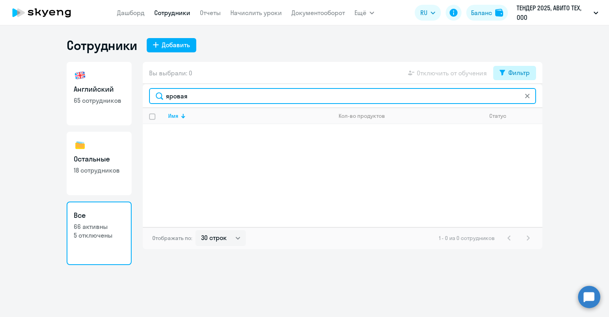
type input "яровая"
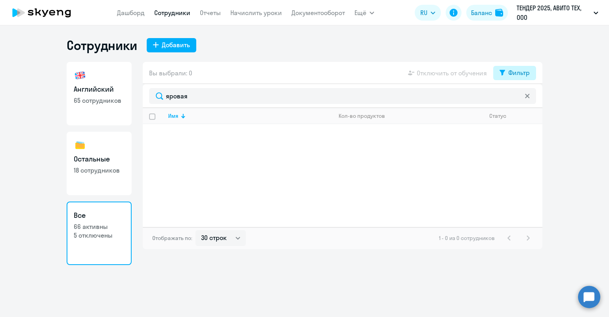
click at [504, 73] on icon at bounding box center [503, 73] width 6 height 6
click at [528, 98] on span at bounding box center [523, 99] width 13 height 8
click at [517, 98] on input "checkbox" at bounding box center [516, 98] width 0 height 0
checkbox input "true"
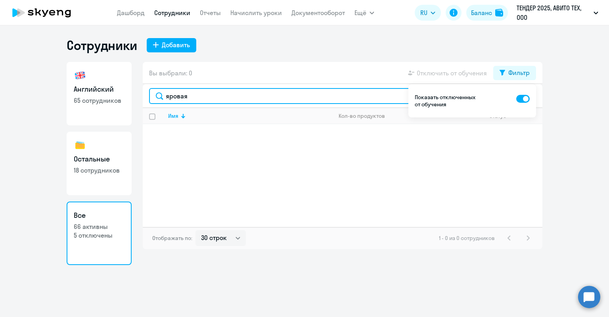
click at [246, 96] on input "яровая" at bounding box center [342, 96] width 387 height 16
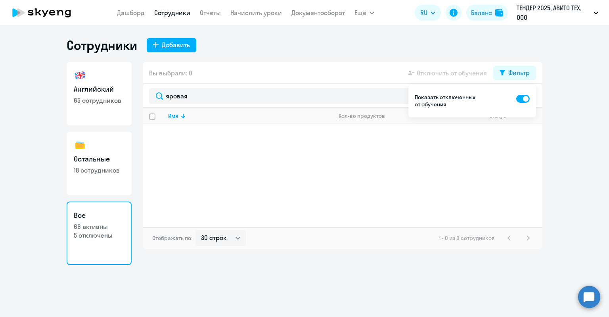
click at [247, 157] on div "Имя Кол-во продуктов Статус" at bounding box center [343, 167] width 400 height 119
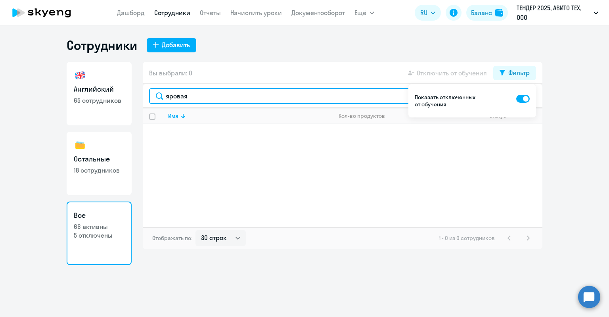
drag, startPoint x: 210, startPoint y: 94, endPoint x: 126, endPoint y: 92, distance: 84.1
click at [126, 92] on div "Английский 65 сотрудников Остальные 18 сотрудников Все 66 активны 5 отключены В…" at bounding box center [305, 163] width 476 height 203
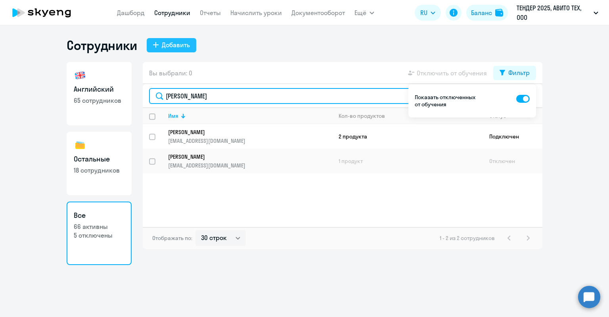
type input "[PERSON_NAME]"
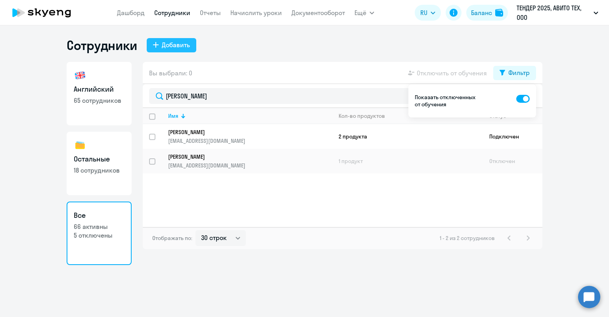
click at [173, 48] on div "Добавить" at bounding box center [176, 45] width 28 height 10
select select "english_adult_not_native_speaker"
select select "3"
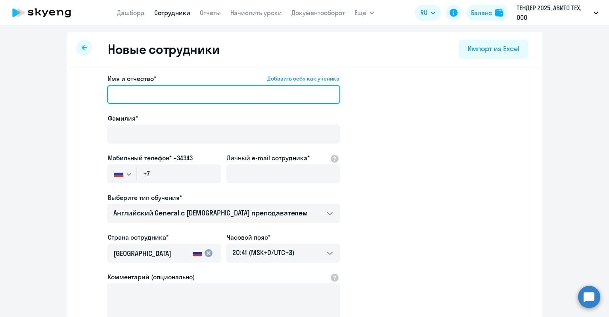
click at [151, 89] on input "Имя и отчество* Добавить себя как ученика" at bounding box center [223, 94] width 233 height 19
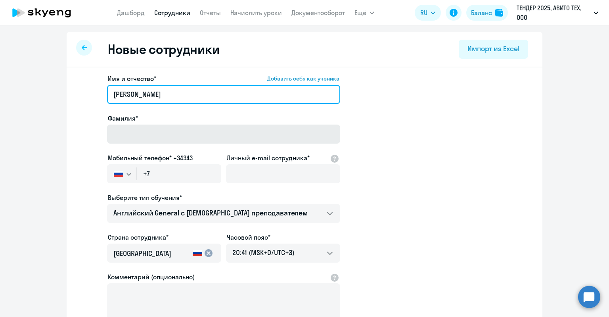
type input "[PERSON_NAME]"
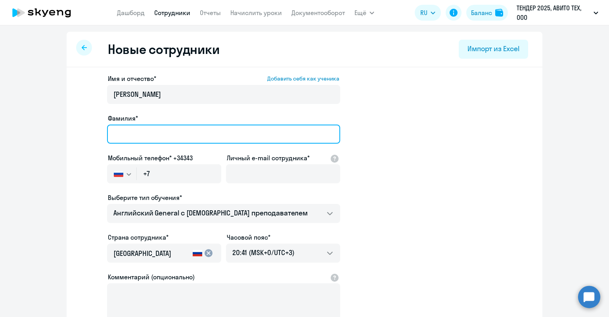
click at [130, 131] on input "Фамилия*" at bounding box center [223, 134] width 233 height 19
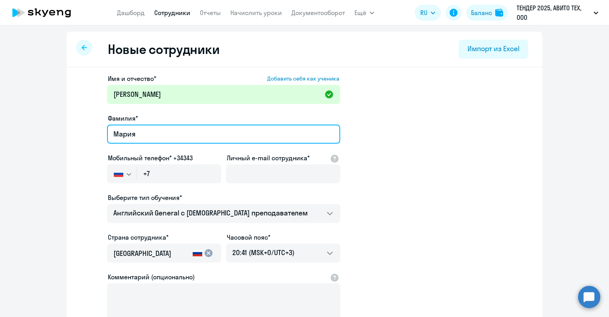
drag, startPoint x: 100, startPoint y: 131, endPoint x: 87, endPoint y: 131, distance: 12.3
click at [87, 131] on app-new-student-form "Имя и отчество* Добавить себя как ученика [PERSON_NAME]* [PERSON_NAME] телефон*…" at bounding box center [304, 215] width 451 height 283
click at [107, 135] on input "Мария" at bounding box center [223, 134] width 233 height 19
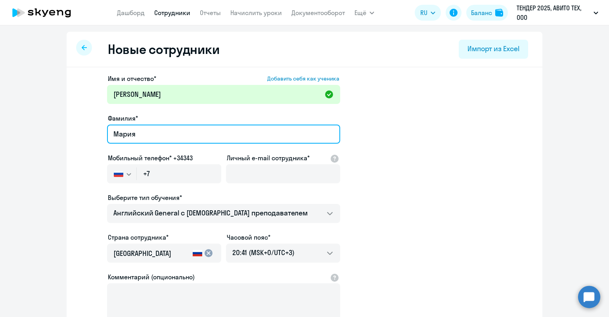
click at [126, 131] on input "Мария" at bounding box center [223, 134] width 233 height 19
type input "Яровая"
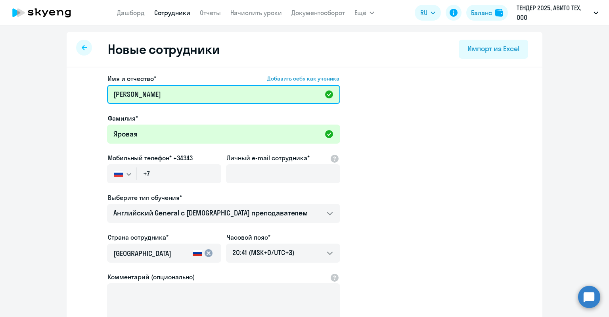
drag, startPoint x: 102, startPoint y: 91, endPoint x: 88, endPoint y: 91, distance: 14.7
click at [88, 91] on app-new-student-form "Имя и отчество* Добавить себя как ученика [PERSON_NAME]* Яровая Мобильный телеф…" at bounding box center [304, 215] width 451 height 283
type input "Мария"
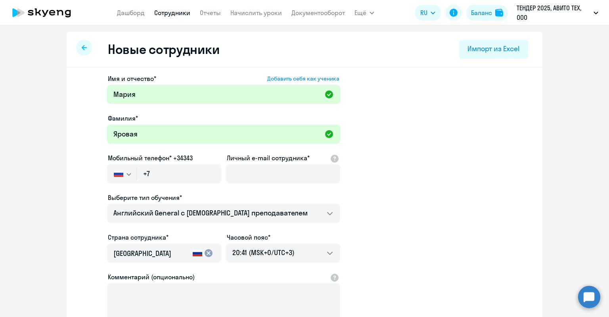
click at [240, 164] on div "Личный e-mail сотрудника*" at bounding box center [283, 169] width 114 height 33
click at [244, 169] on input "Личный e-mail сотрудника*" at bounding box center [283, 173] width 114 height 19
paste input "[EMAIL_ADDRESS][DOMAIN_NAME]"
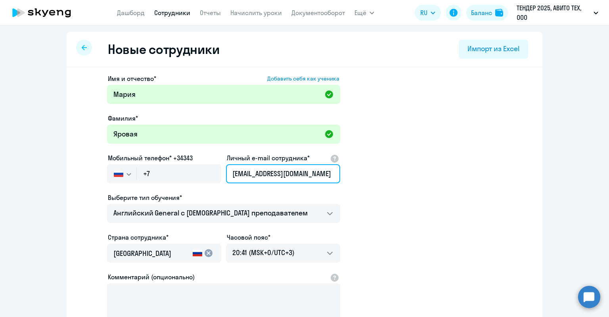
type input "[EMAIL_ADDRESS][DOMAIN_NAME]"
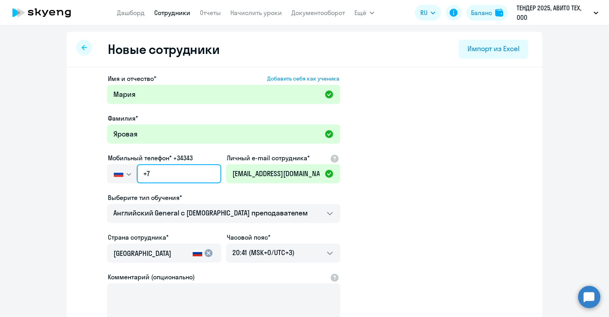
click at [191, 172] on input "+7" at bounding box center [179, 173] width 85 height 19
paste input "[PHONE_NUMBER]"
type input "[PHONE_NUMBER]"
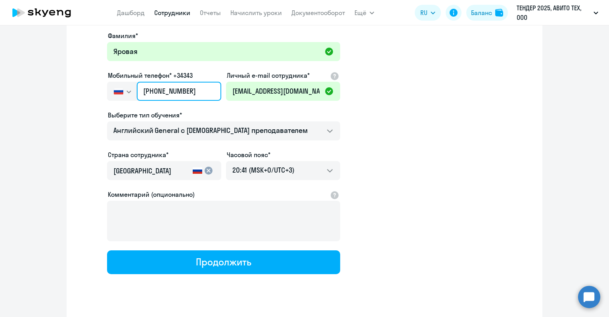
scroll to position [98, 0]
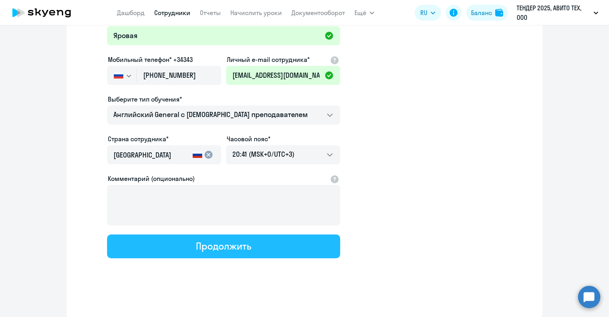
click at [206, 244] on div "Продолжить" at bounding box center [223, 246] width 55 height 13
select select "english_adult_not_native_speaker"
select select "3"
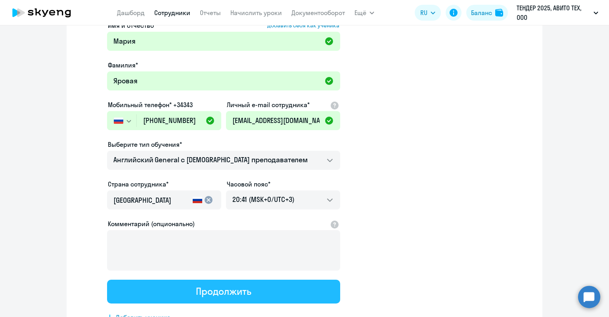
scroll to position [0, 0]
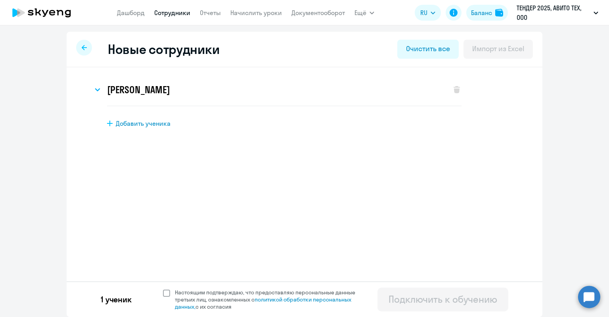
click at [232, 290] on span "Настоящим подтверждаю, что предоставляю персональные данные третьих лиц, ознако…" at bounding box center [270, 299] width 190 height 21
click at [163, 289] on input "Настоящим подтверждаю, что предоставляю персональные данные третьих лиц, ознако…" at bounding box center [163, 288] width 0 height 0
checkbox input "true"
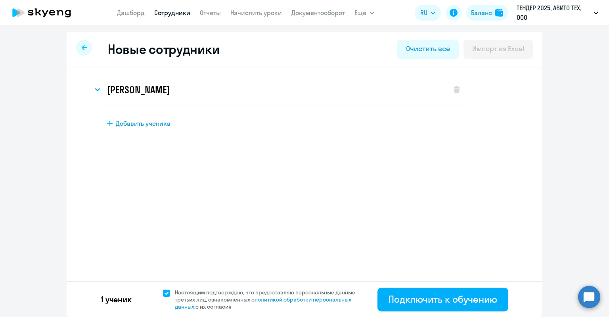
click at [172, 15] on link "Сотрудники" at bounding box center [172, 13] width 36 height 8
select select "30"
